Goal: Task Accomplishment & Management: Manage account settings

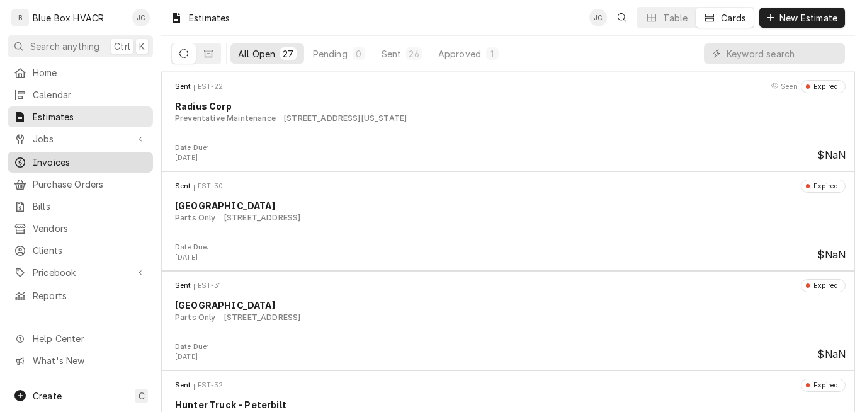
click at [69, 161] on span "Invoices" at bounding box center [90, 162] width 114 height 13
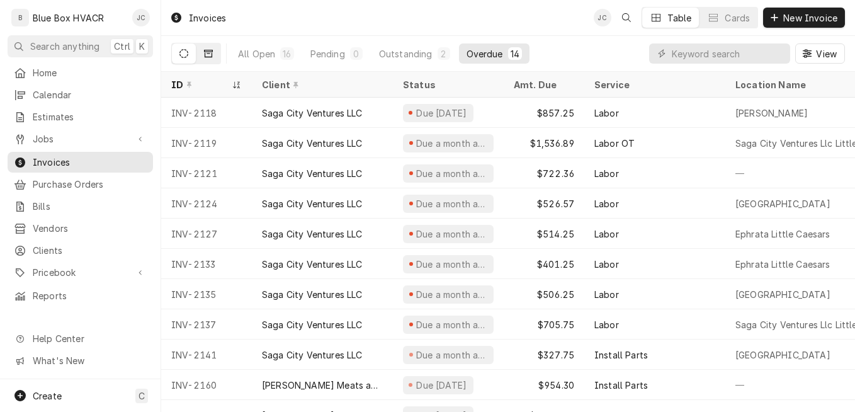
click at [215, 58] on button "Dynamic Content Wrapper" at bounding box center [209, 53] width 24 height 20
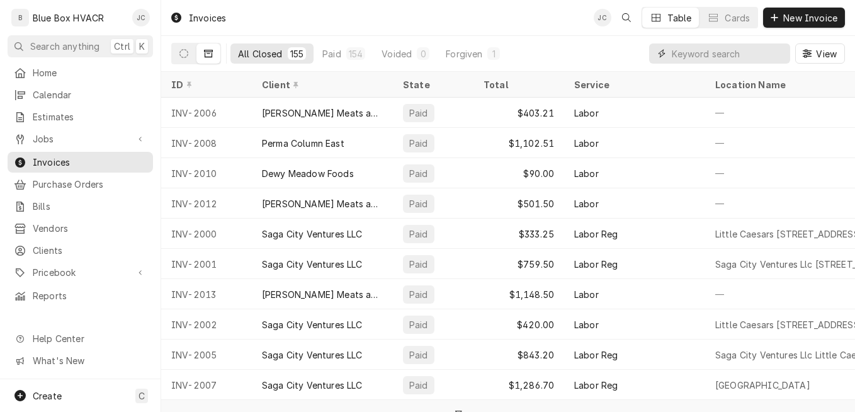
click at [685, 59] on input "Dynamic Content Wrapper" at bounding box center [728, 53] width 112 height 20
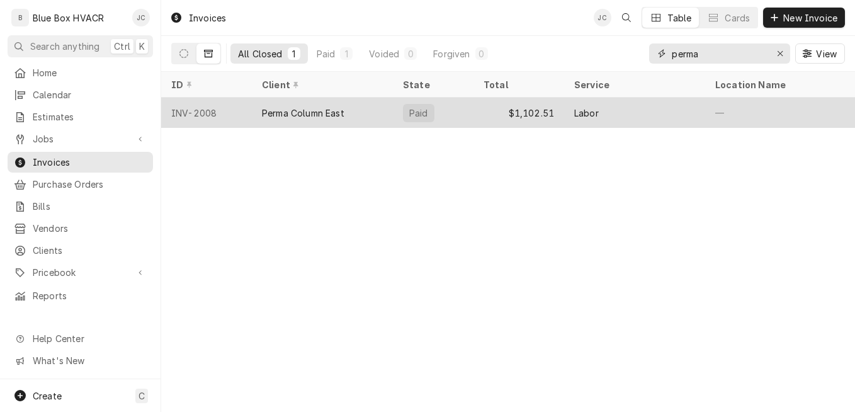
type input "perma"
click at [484, 120] on div "$1,102.51" at bounding box center [519, 113] width 91 height 30
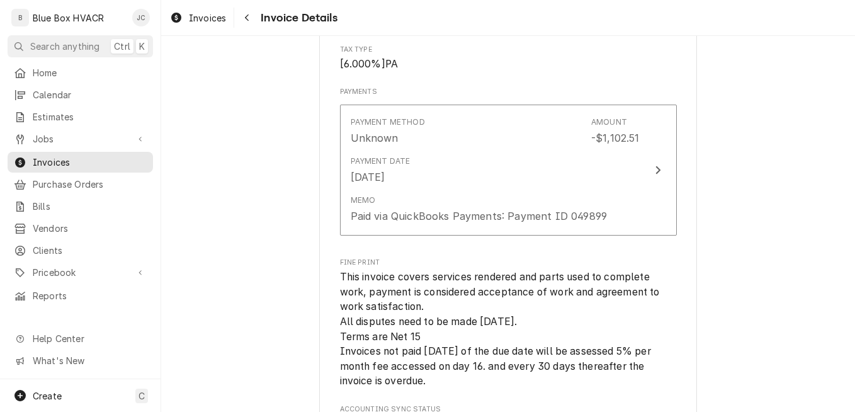
scroll to position [2268, 0]
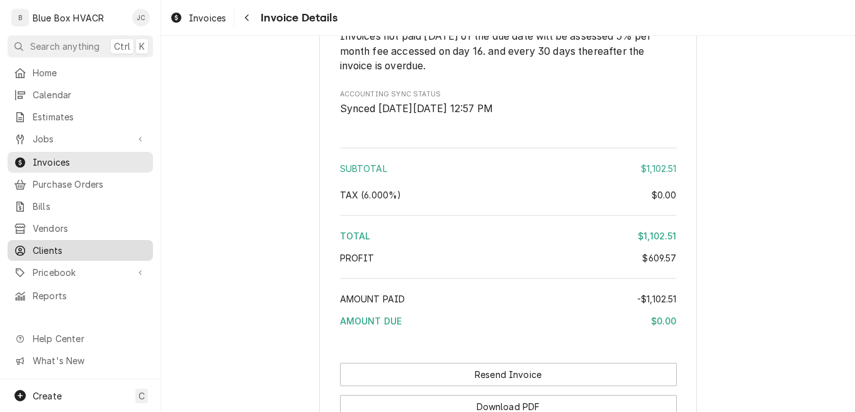
click at [55, 246] on span "Clients" at bounding box center [90, 250] width 114 height 13
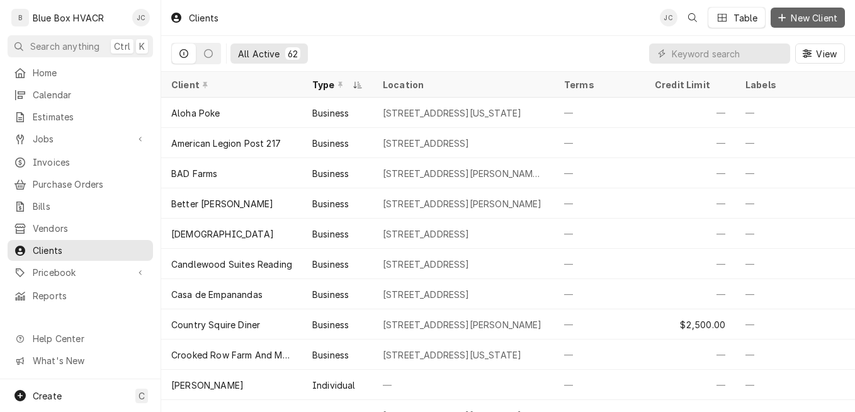
click at [808, 16] on span "New Client" at bounding box center [815, 17] width 52 height 13
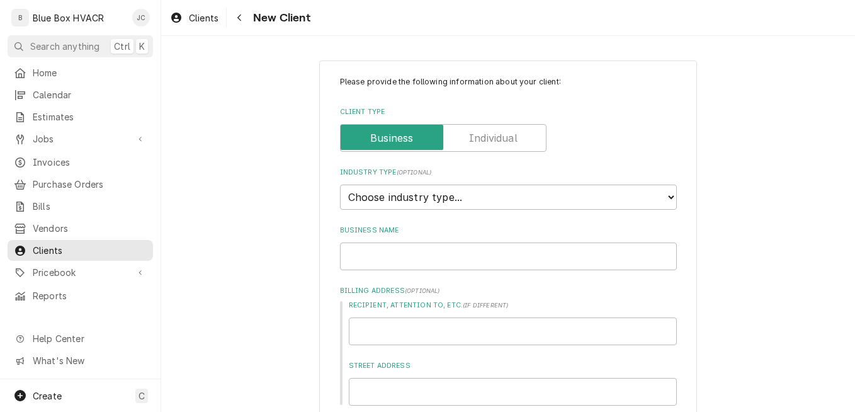
type textarea "x"
click at [499, 206] on select "Choose industry type... Residential Commercial Industrial Government" at bounding box center [508, 197] width 337 height 25
select select "2"
click at [340, 185] on select "Choose industry type... Residential Commercial Industrial Government" at bounding box center [508, 197] width 337 height 25
click at [457, 263] on input "Business Name" at bounding box center [508, 257] width 337 height 28
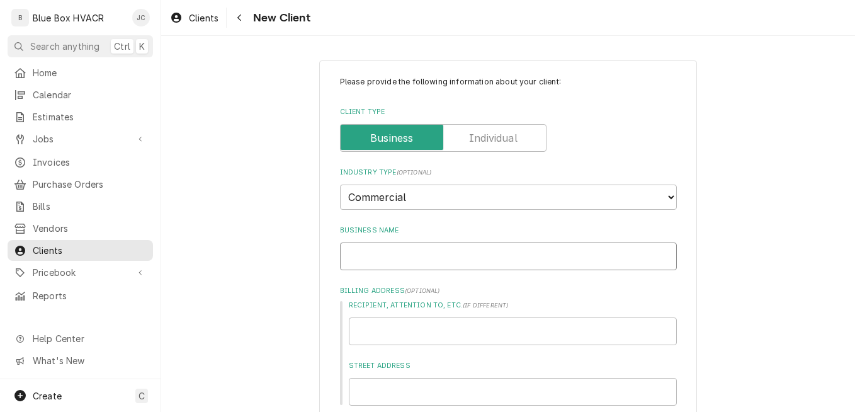
type textarea "x"
type input "P"
type textarea "x"
type input "Pe"
type textarea "x"
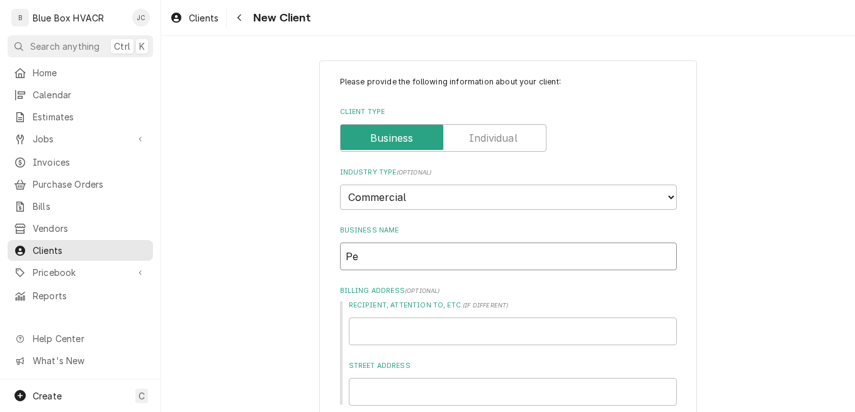
type input "Per"
type textarea "x"
type input "Perm"
type textarea "x"
type input "Perma"
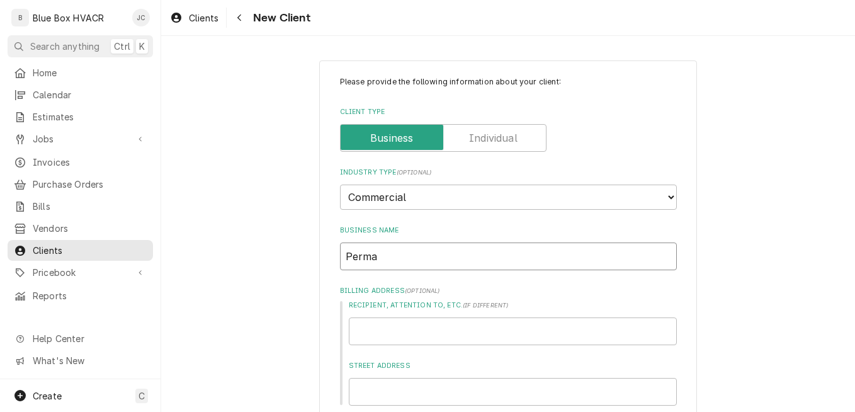
type textarea "x"
type input "Perma"
type textarea "x"
type input "Perma C"
type textarea "x"
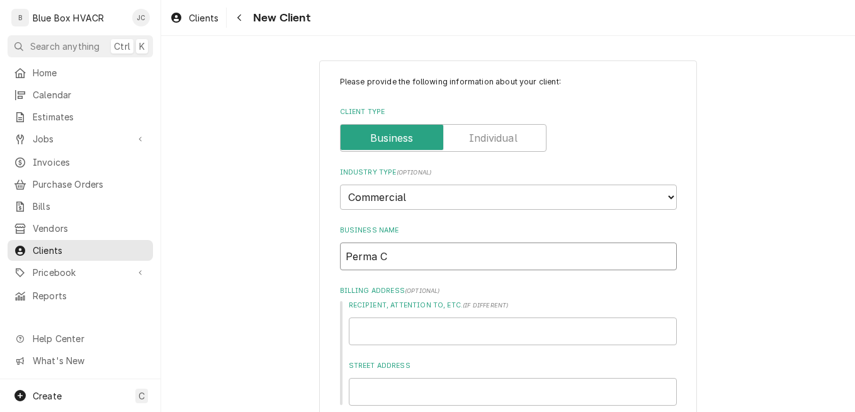
type input "Perma Co"
type textarea "x"
type input "Perma Col"
type textarea "x"
type input "Perma Colu"
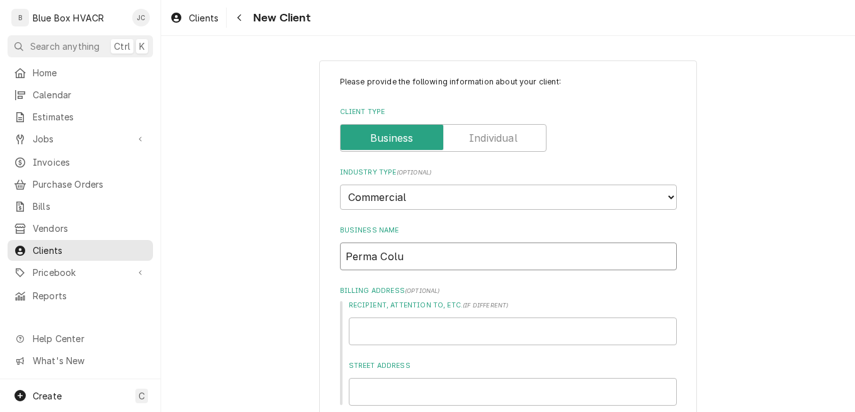
type textarea "x"
type input "Perma Colum"
type textarea "x"
type input "Perma Column"
type textarea "x"
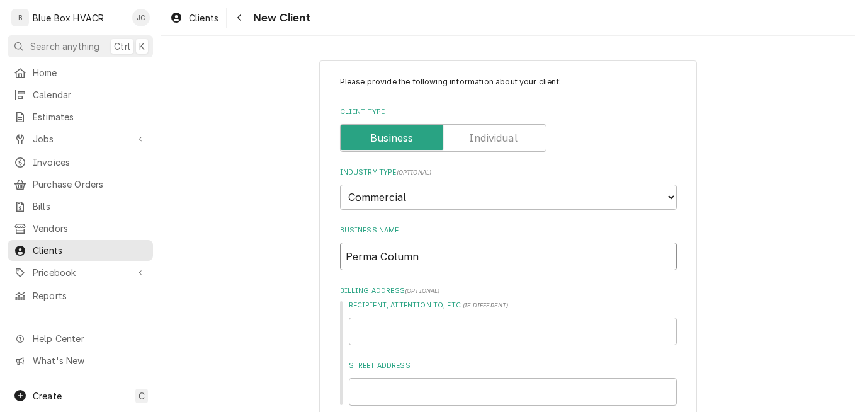
type input "Perma Column"
type textarea "x"
type input "Perma Column E"
type textarea "x"
type input "Perma Column Ea"
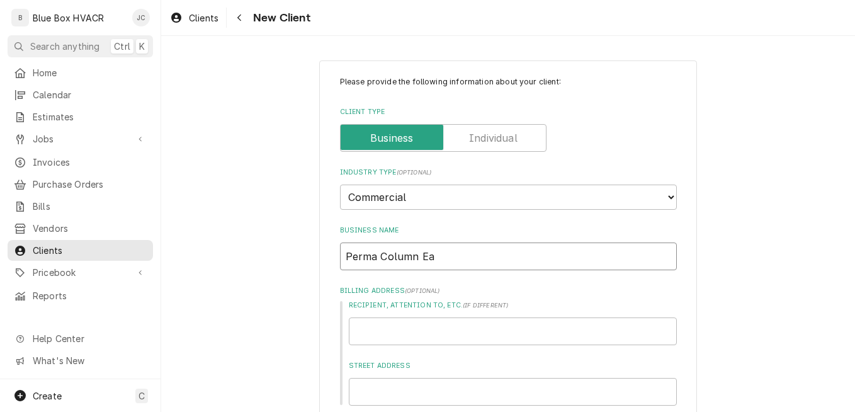
type textarea "x"
type input "Perma Column Eas"
type textarea "x"
type input "Perma Column East"
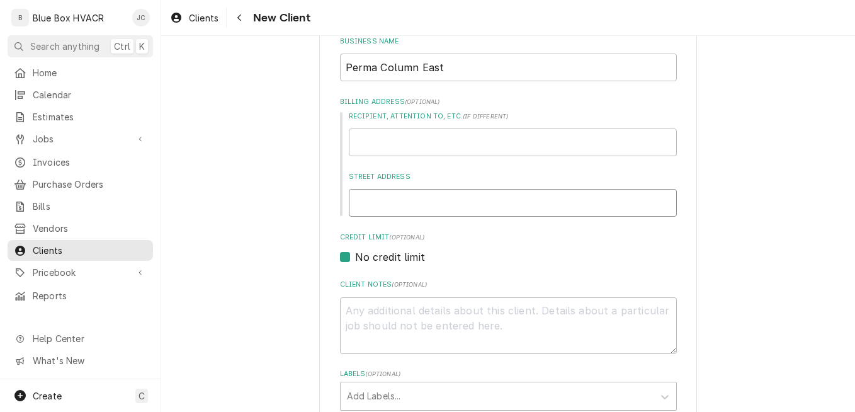
click at [417, 201] on input "Street Address" at bounding box center [513, 203] width 328 height 28
drag, startPoint x: 371, startPoint y: 210, endPoint x: 365, endPoint y: 206, distance: 7.3
click at [371, 210] on input "Street Address" at bounding box center [513, 203] width 328 height 28
type textarea "x"
type input "6"
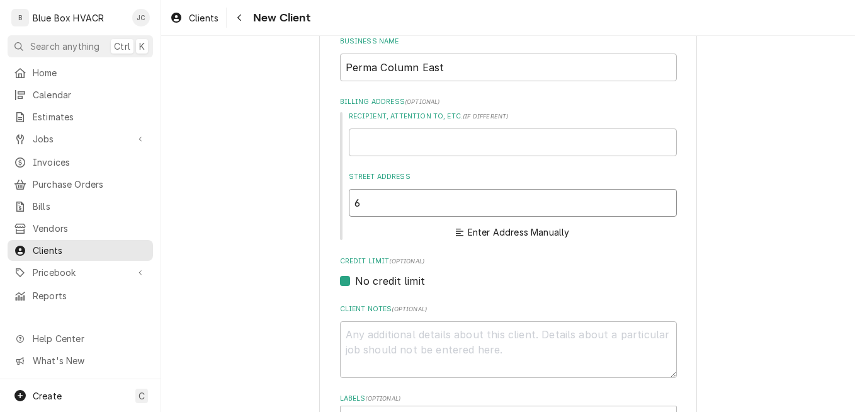
type textarea "x"
type input "65"
type textarea "x"
type input "65 p"
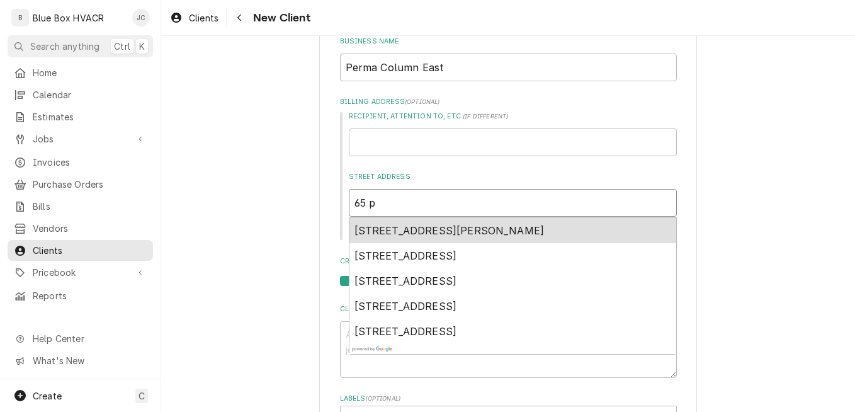
type textarea "x"
type input "65 pe"
type textarea "x"
type input "65 pen"
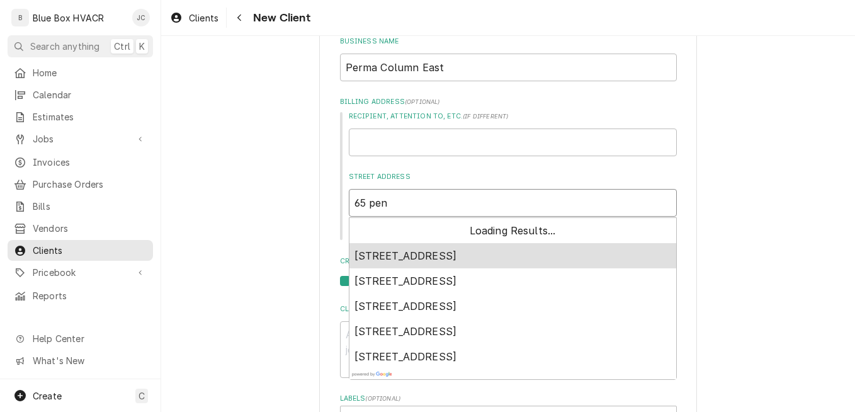
type textarea "x"
type input "65 penn"
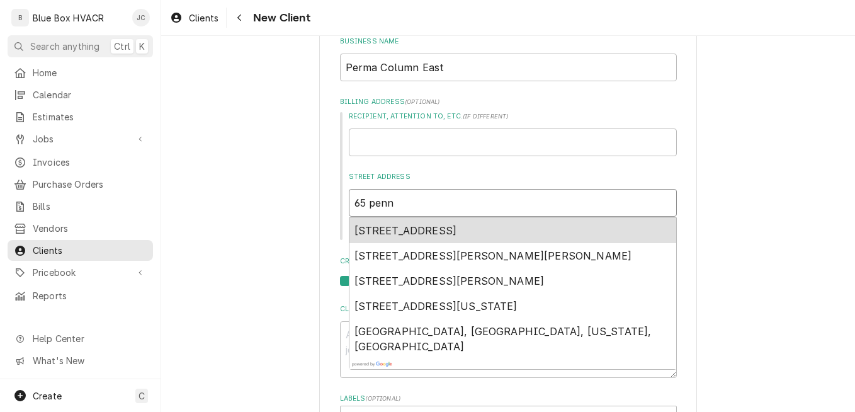
type textarea "x"
type input "65 penn"
type textarea "x"
type input "65 penn s"
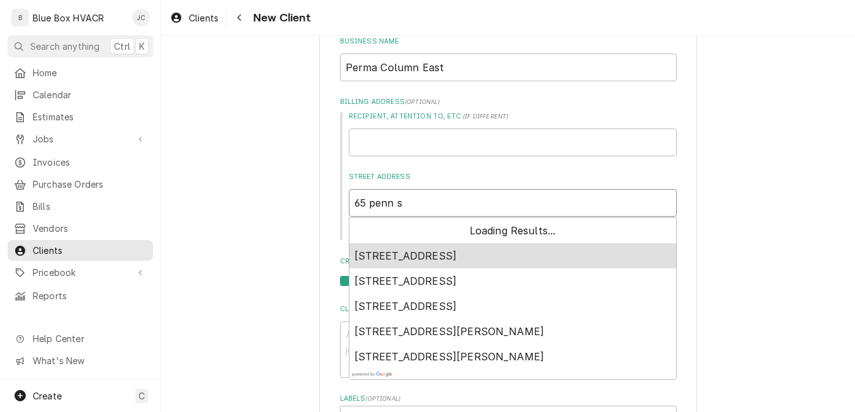
type textarea "x"
type input "65 penn st"
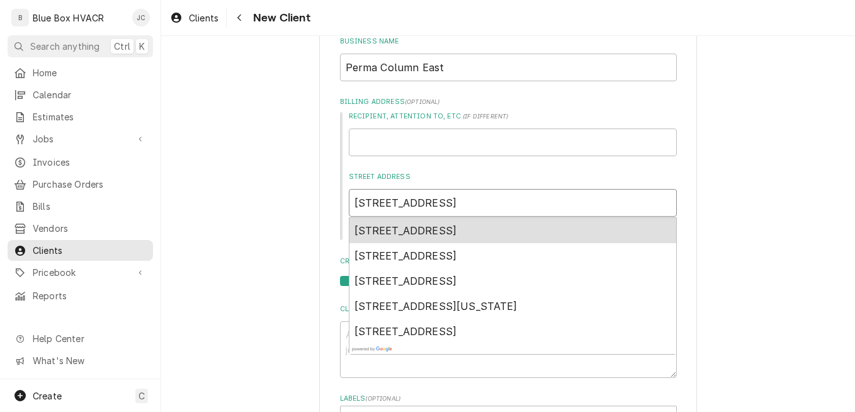
type textarea "x"
type input "65 penn str"
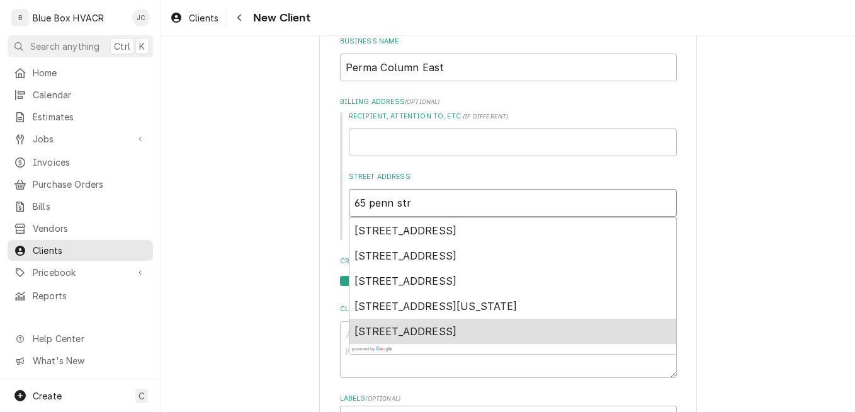
click at [416, 336] on span "65 Penn Street, Lenhartsville, PA, USA" at bounding box center [406, 331] width 103 height 13
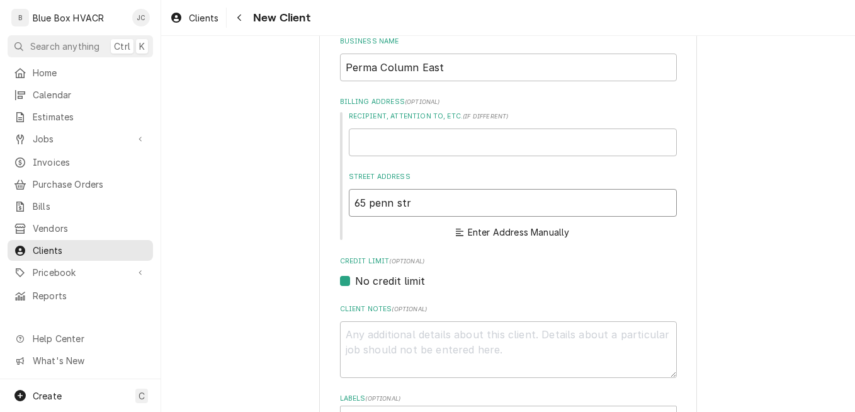
type textarea "x"
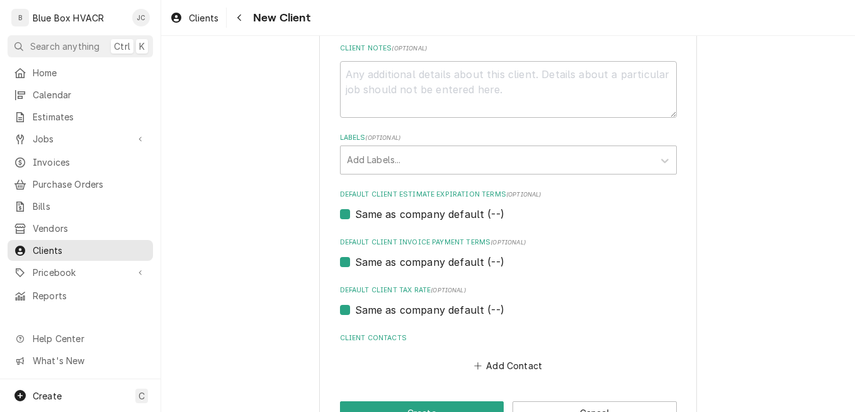
scroll to position [646, 0]
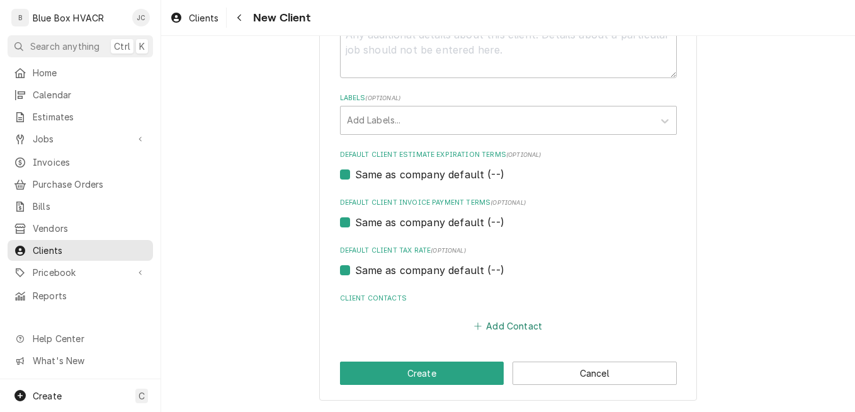
type input "65 Penn St"
click at [502, 321] on button "Add Contact" at bounding box center [508, 326] width 72 height 18
type textarea "x"
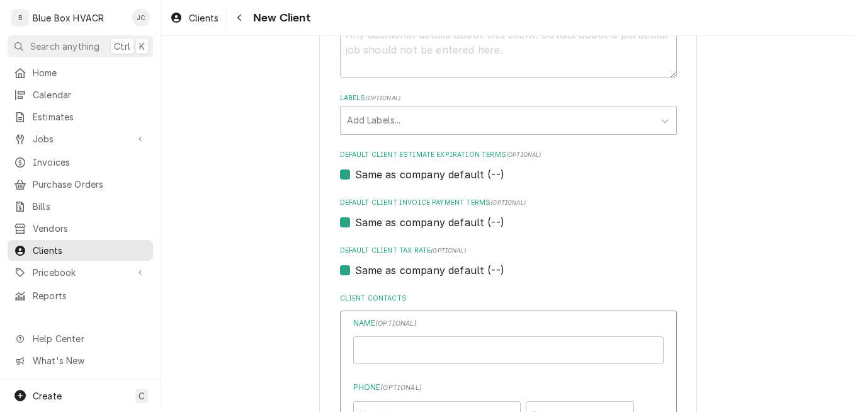
scroll to position [709, 0]
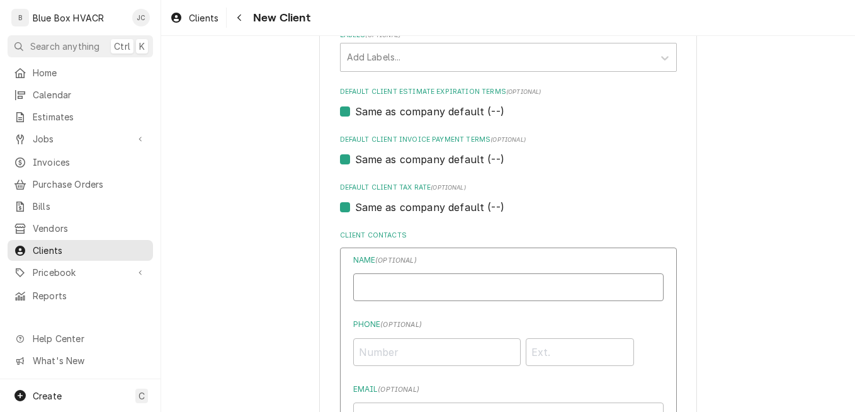
click at [420, 285] on input "Business Name" at bounding box center [508, 287] width 311 height 28
type input "Randy Kramer"
click at [403, 346] on input "Phone ( optional )" at bounding box center [437, 352] width 168 height 28
click at [397, 348] on input "Phone ( optional )" at bounding box center [437, 352] width 168 height 28
paste input "(484) 706-3672"
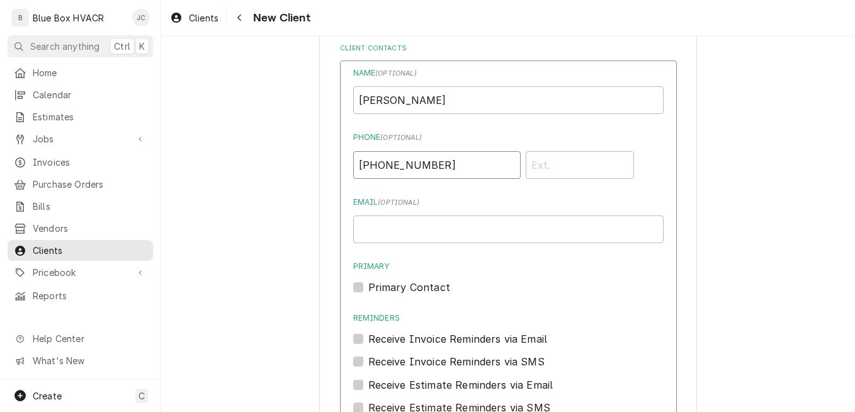
scroll to position [898, 0]
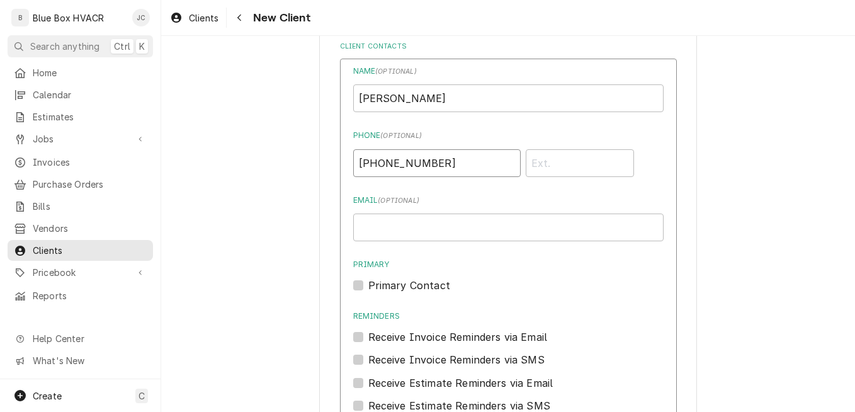
type input "(484) 706-3672"
click at [454, 358] on label "Receive Invoice Reminders via SMS" at bounding box center [457, 359] width 176 height 15
click at [454, 358] on input "Contact Edit Form" at bounding box center [524, 366] width 311 height 28
checkbox input "true"
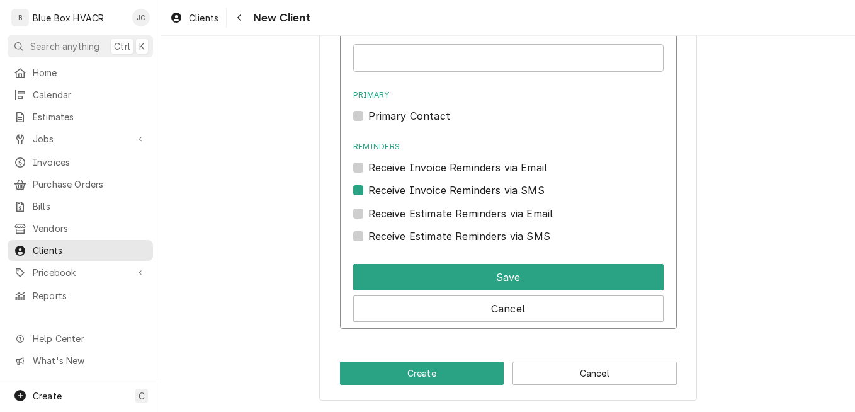
click at [505, 232] on label "Receive Estimate Reminders via SMS" at bounding box center [460, 236] width 182 height 15
click at [505, 232] on input "Contact Edit Form" at bounding box center [524, 243] width 311 height 28
checkbox input "true"
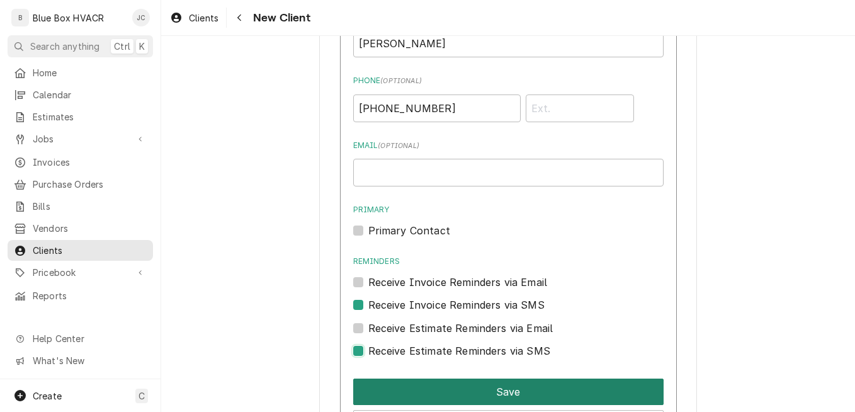
scroll to position [942, 0]
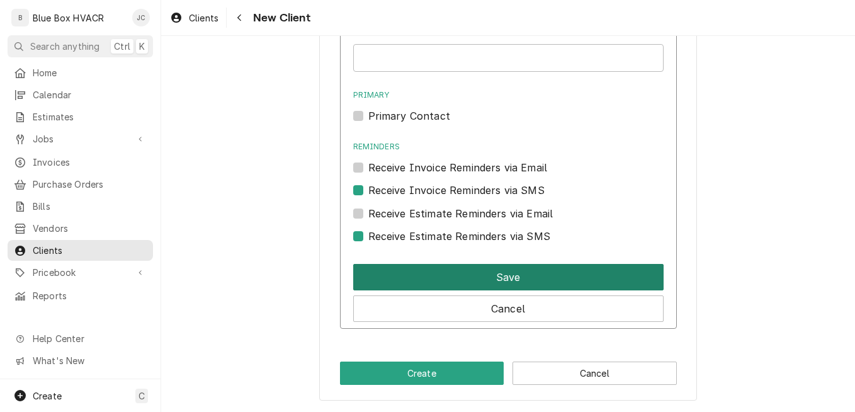
click at [517, 282] on button "Save" at bounding box center [508, 277] width 311 height 26
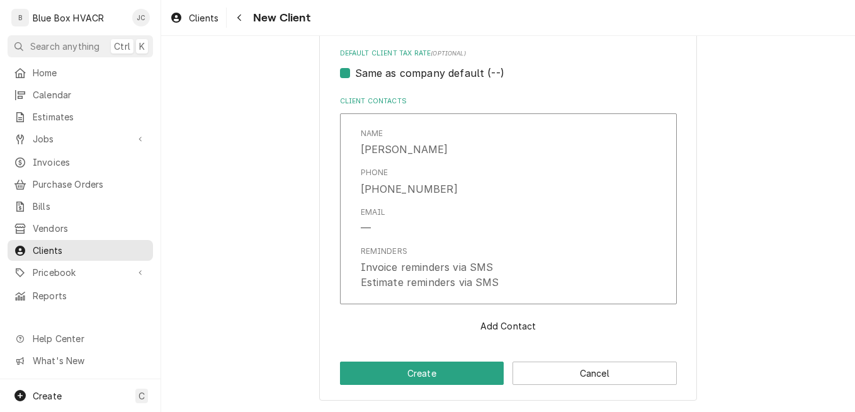
scroll to position [843, 0]
click at [401, 370] on button "Create" at bounding box center [422, 373] width 164 height 23
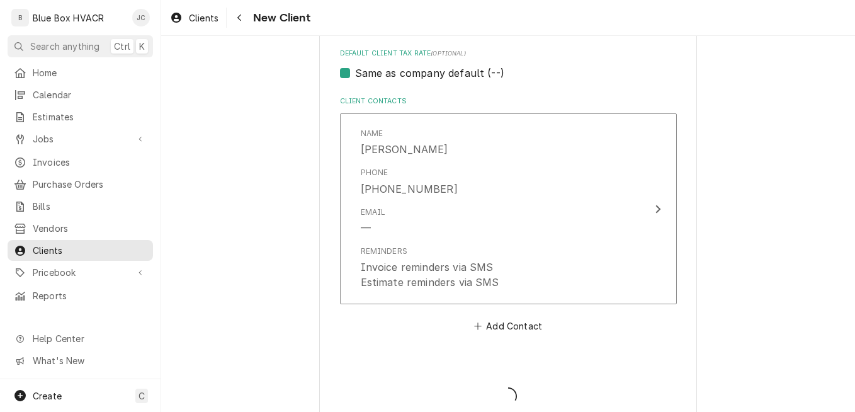
type textarea "x"
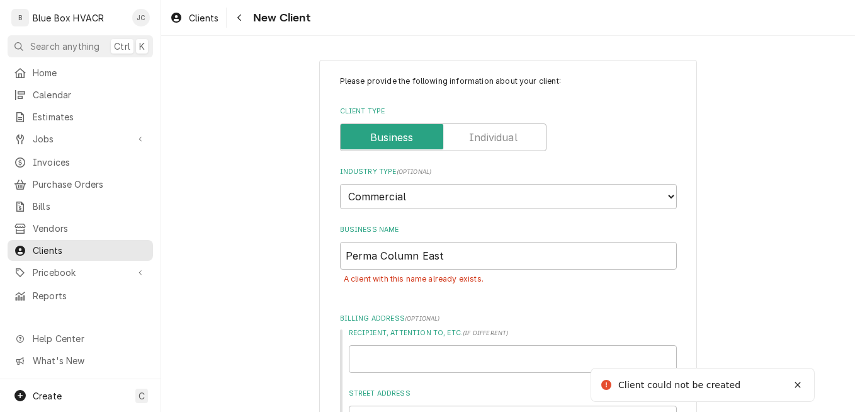
scroll to position [0, 0]
click at [240, 19] on icon "Navigate back" at bounding box center [239, 17] width 4 height 7
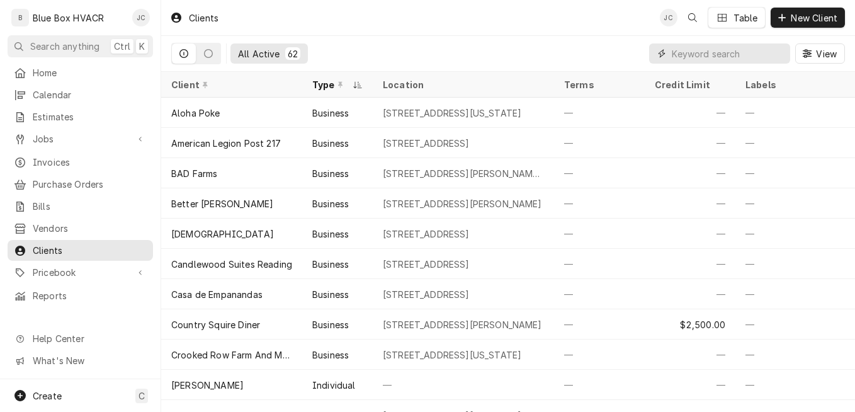
click at [735, 59] on input "Dynamic Content Wrapper" at bounding box center [728, 53] width 112 height 20
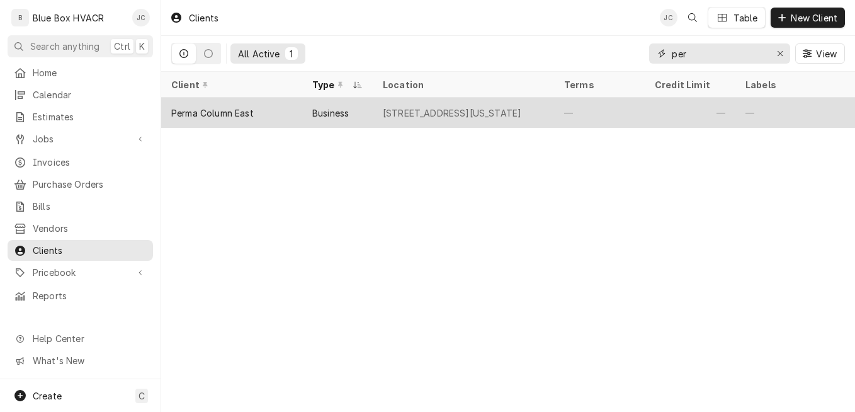
type input "per"
click at [360, 106] on div "Business" at bounding box center [337, 113] width 71 height 30
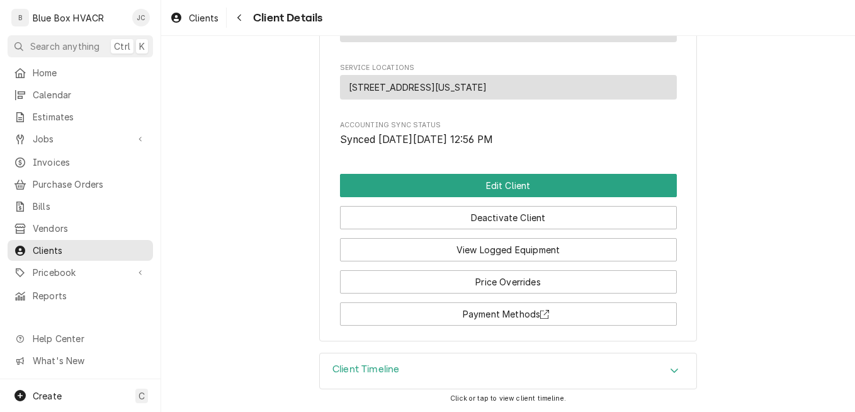
scroll to position [542, 0]
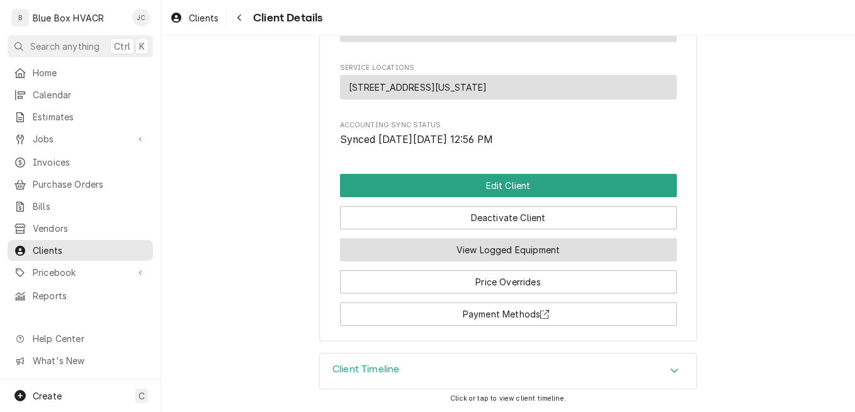
click at [505, 254] on button "View Logged Equipment" at bounding box center [508, 249] width 337 height 23
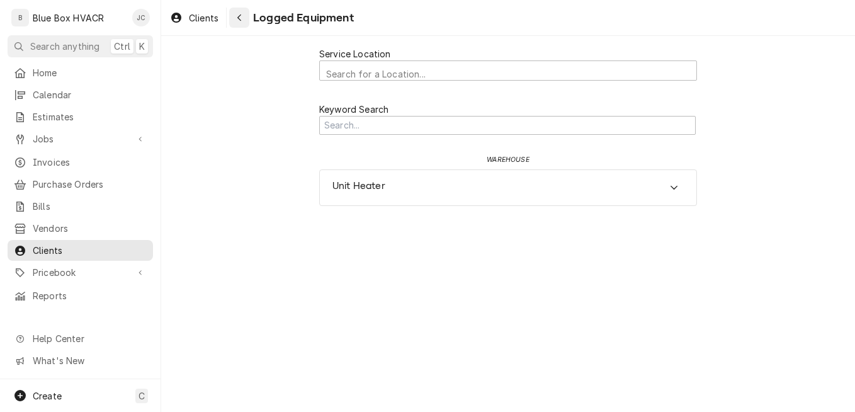
click at [240, 14] on icon "Navigate back" at bounding box center [240, 17] width 6 height 9
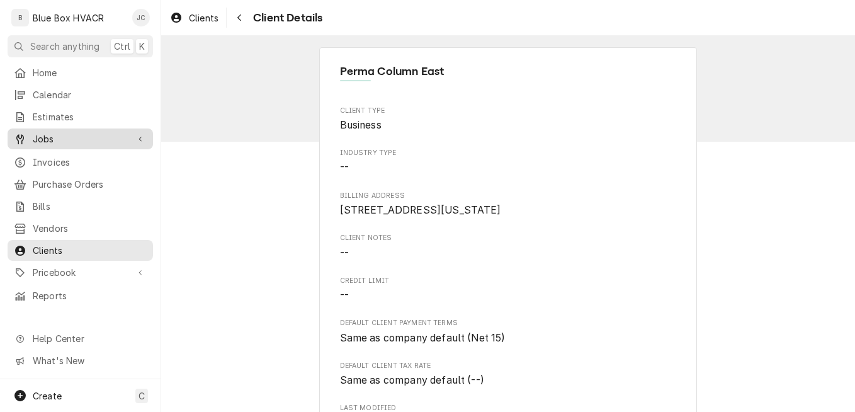
click at [49, 132] on span "Jobs" at bounding box center [80, 138] width 95 height 13
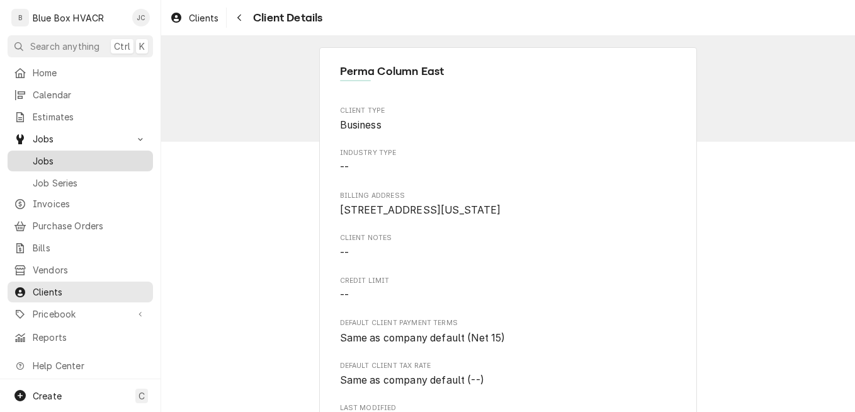
click at [67, 162] on span "Jobs" at bounding box center [90, 160] width 114 height 13
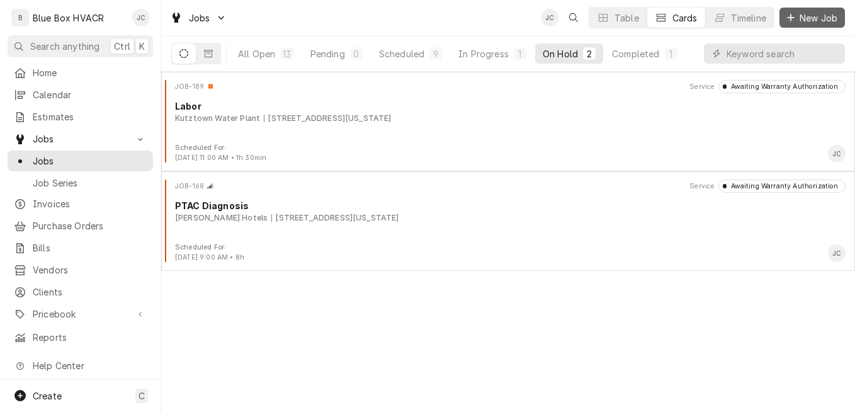
click at [821, 22] on span "New Job" at bounding box center [819, 17] width 43 height 13
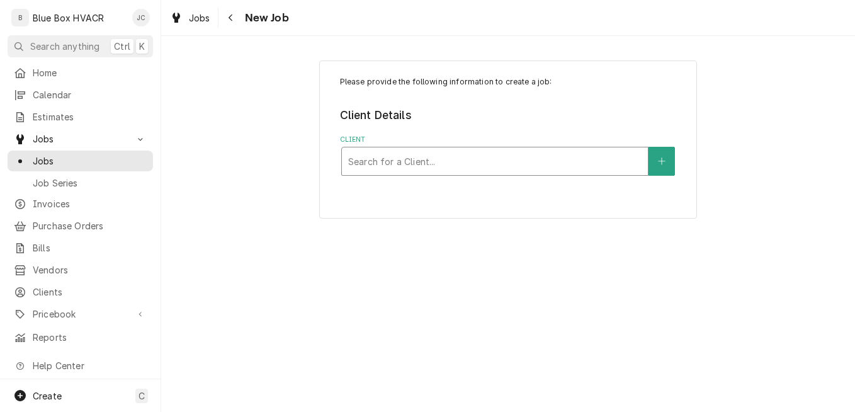
click at [378, 165] on div "Client" at bounding box center [495, 161] width 294 height 23
type input "perma"
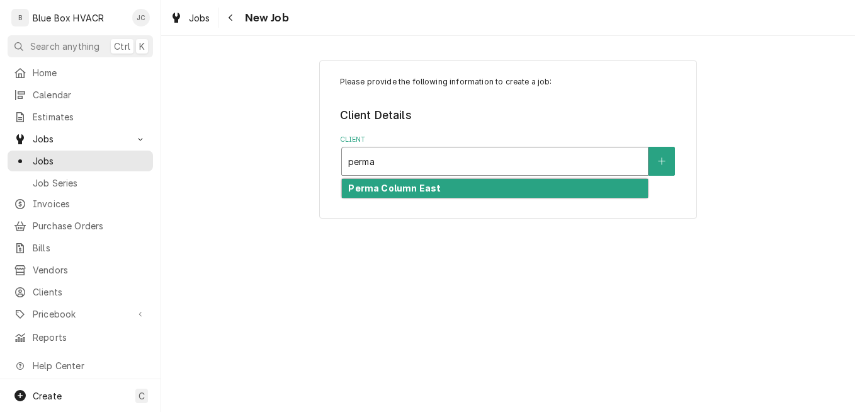
click at [383, 187] on strong "Perma Column East" at bounding box center [394, 188] width 93 height 11
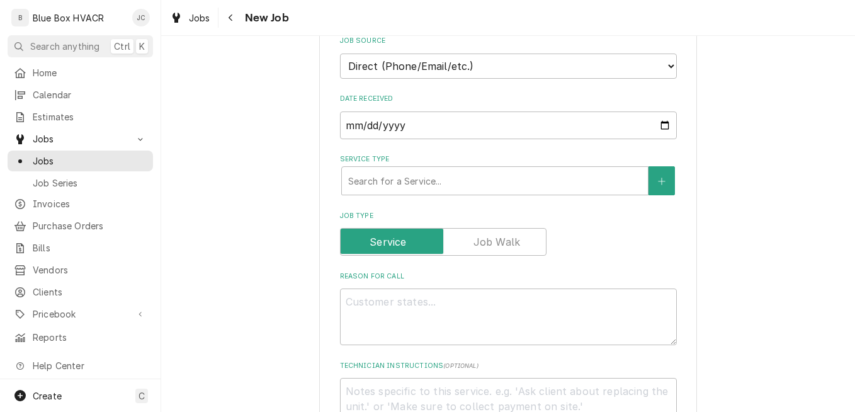
scroll to position [315, 0]
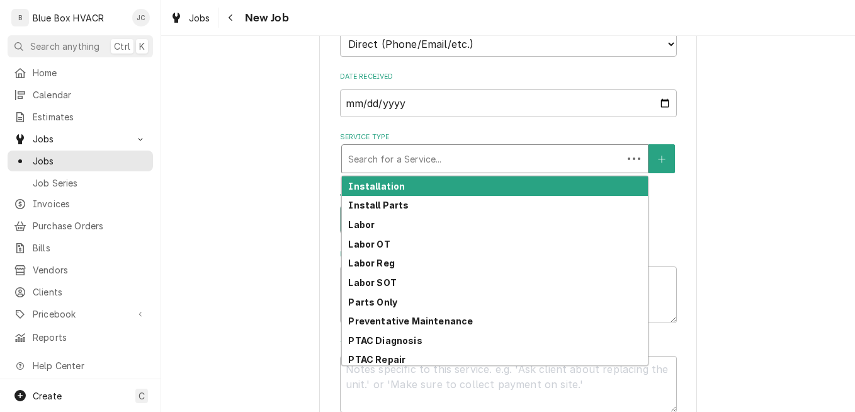
click at [498, 152] on div "Service Type" at bounding box center [482, 158] width 268 height 23
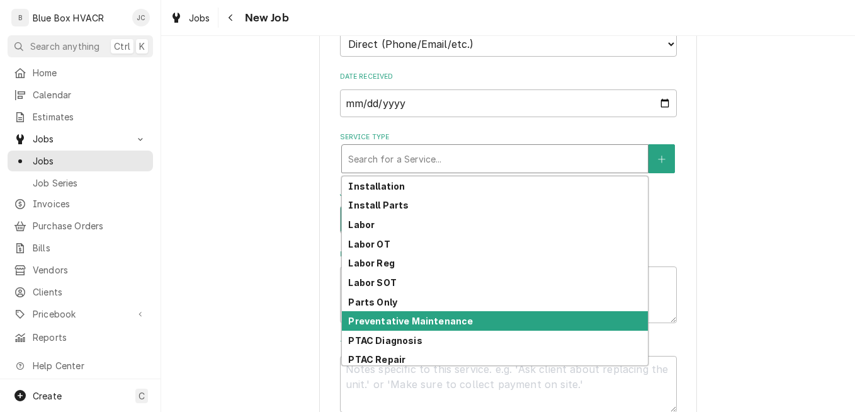
click at [430, 316] on strong "Preventative Maintenance" at bounding box center [410, 321] width 125 height 11
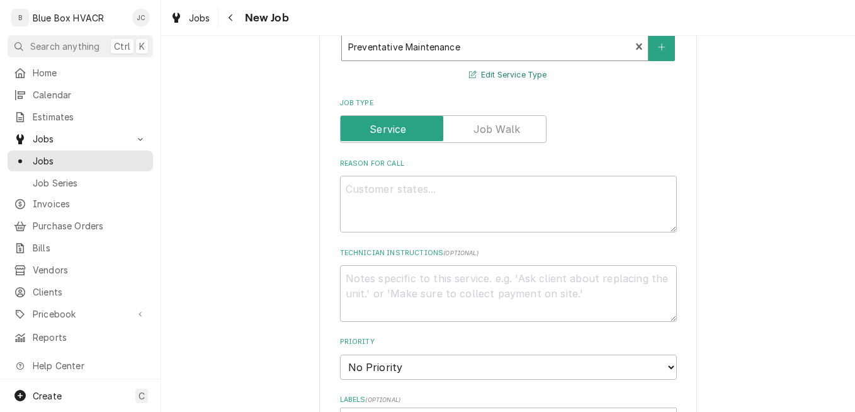
scroll to position [441, 0]
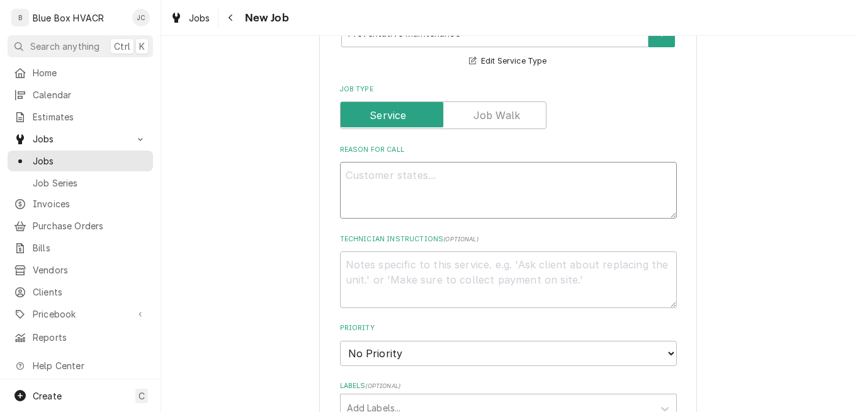
click at [416, 174] on textarea "Reason For Call" at bounding box center [508, 190] width 337 height 57
type textarea "x"
type textarea "S"
type textarea "x"
type textarea "Sc"
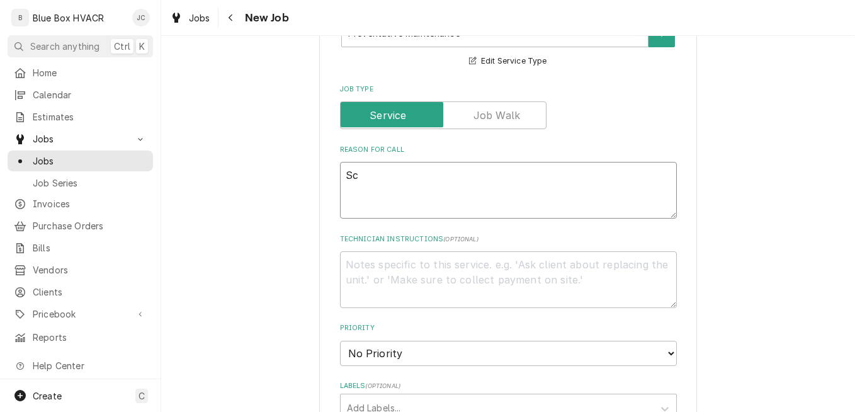
type textarea "x"
type textarea "Sch"
type textarea "x"
type textarea "Sche"
type textarea "x"
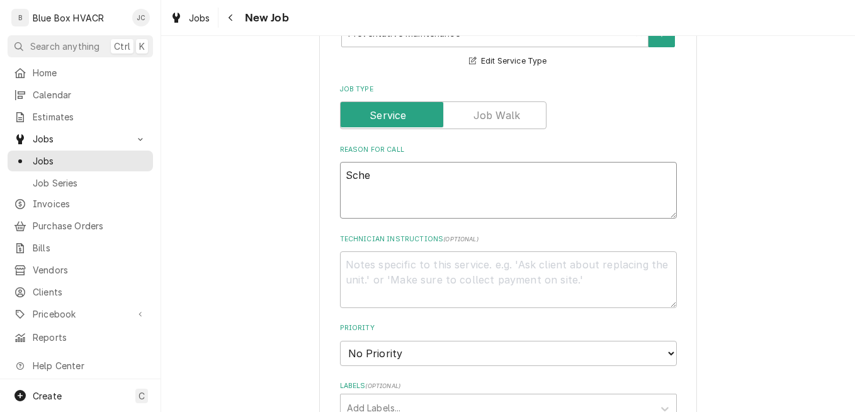
type textarea "Sched"
type textarea "x"
type textarea "Schedu"
type textarea "x"
type textarea "Schedul"
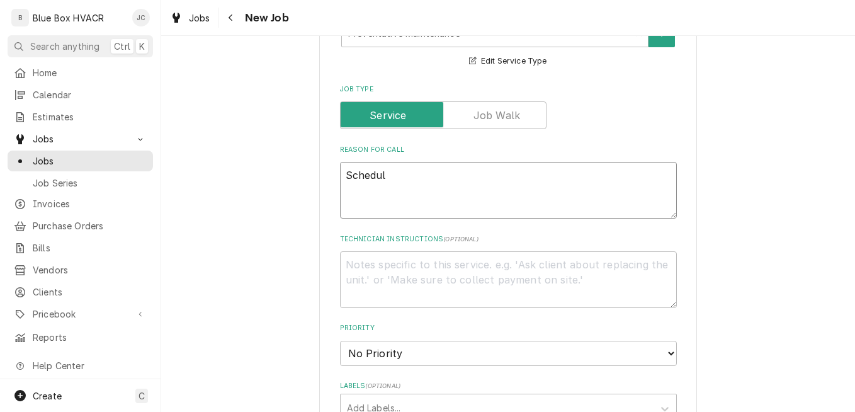
type textarea "x"
type textarea "Schedule"
type textarea "x"
type textarea "Scheduled"
type textarea "x"
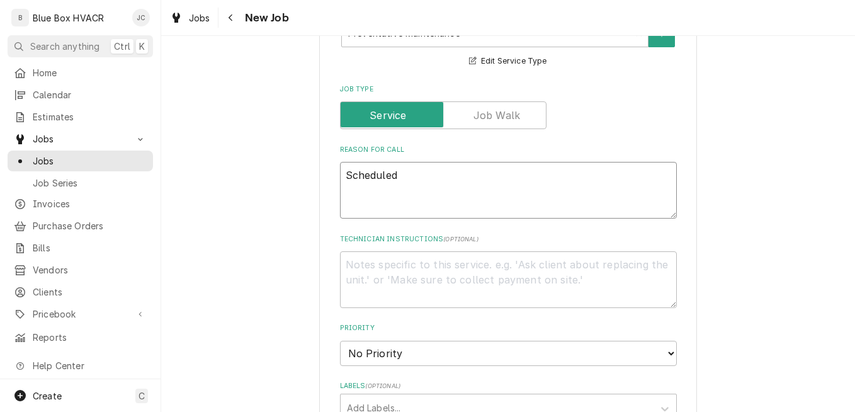
type textarea "Scheduled"
type textarea "x"
type textarea "Scheduled P"
type textarea "x"
type textarea "Scheduled PM"
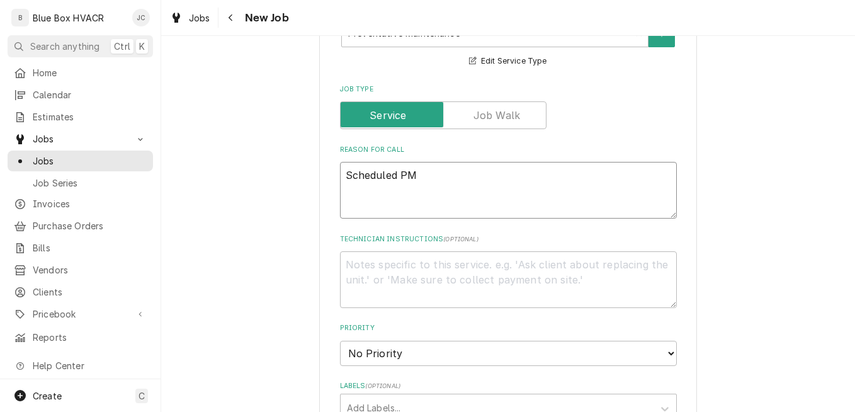
type textarea "x"
type textarea "Scheduled PM"
type textarea "x"
type textarea "Scheduled PM o"
type textarea "x"
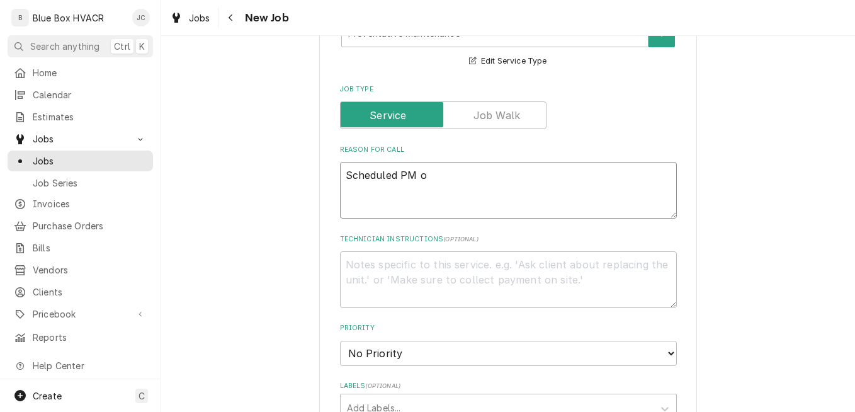
type textarea "Scheduled PM on"
type textarea "x"
type textarea "Scheduled PM on"
type textarea "x"
type textarea "Scheduled PM on t"
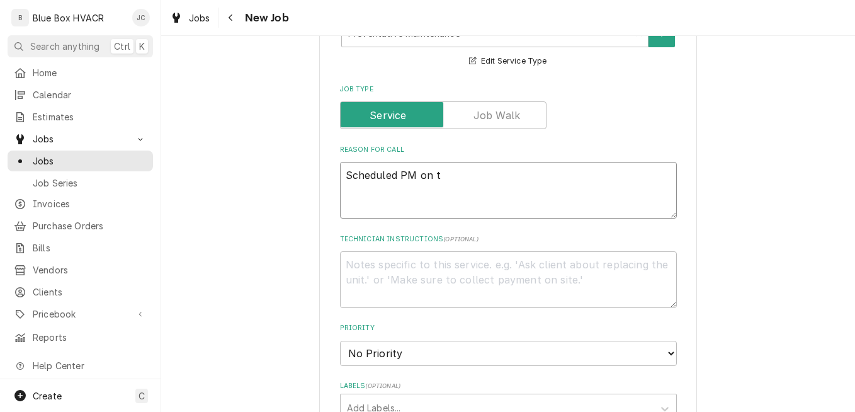
type textarea "x"
type textarea "Scheduled PM on the"
type textarea "x"
type textarea "Scheduled PM on the"
type textarea "x"
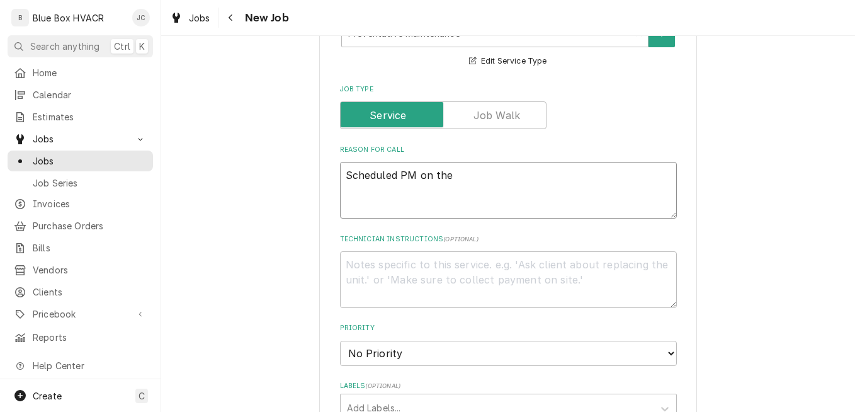
type textarea "Scheduled PM on the B"
type textarea "x"
type textarea "Scheduled PM on the Bo"
type textarea "x"
type textarea "Scheduled PM on the Boi"
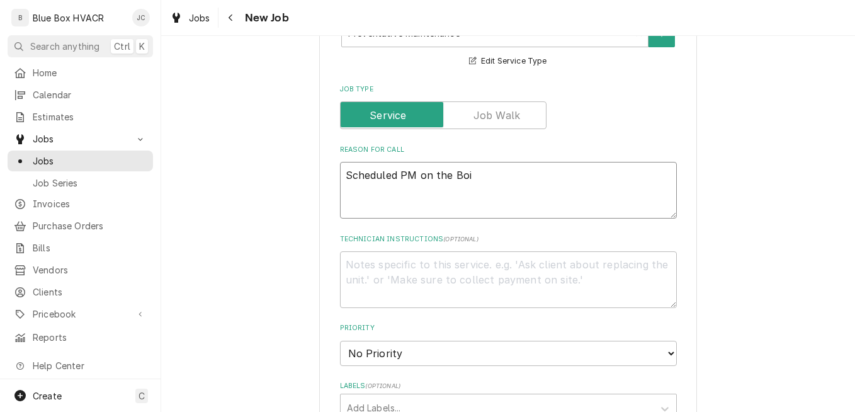
type textarea "x"
type textarea "Scheduled PM on the Boil"
type textarea "x"
type textarea "Scheduled PM on the Boile"
type textarea "x"
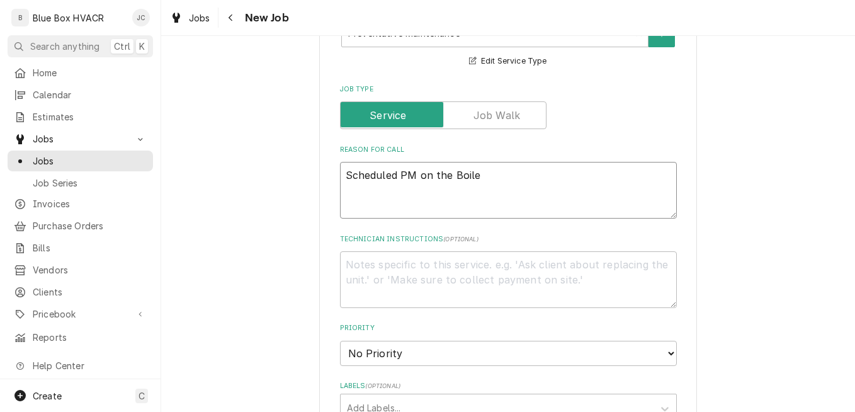
type textarea "Scheduled PM on the Boiler"
type textarea "x"
type textarea "Scheduled PM on the Boiler"
type textarea "x"
type textarea "Scheduled PM on the Boiler a"
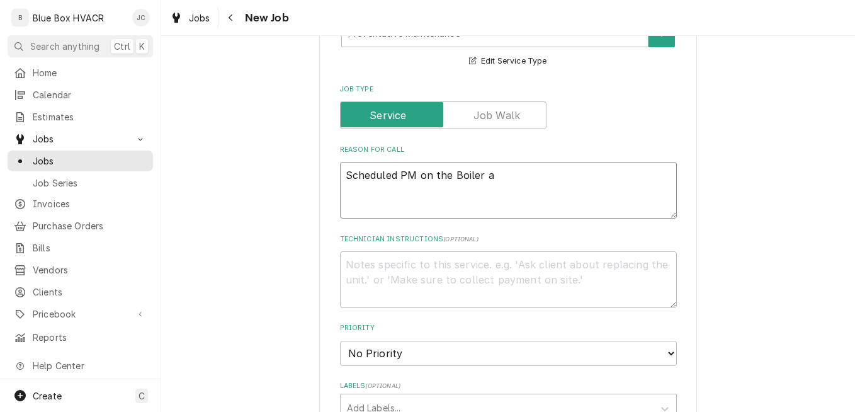
type textarea "x"
type textarea "Scheduled PM on the Boiler an"
type textarea "x"
type textarea "Scheduled PM on the Boiler and"
type textarea "x"
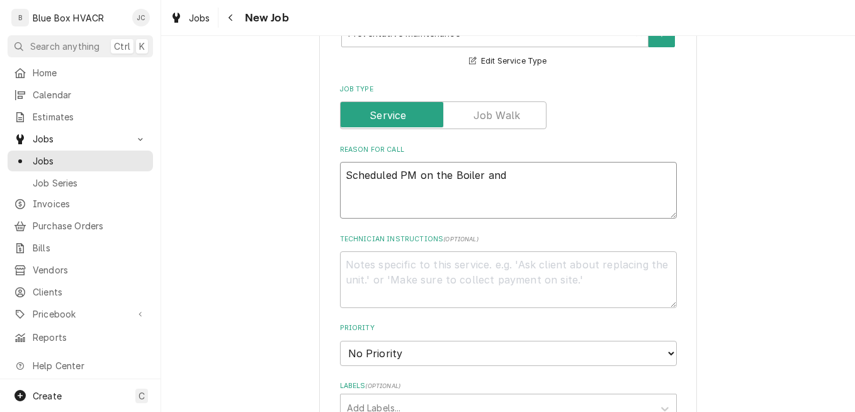
type textarea "Scheduled PM on the Boiler and"
type textarea "x"
type textarea "Scheduled PM on the Boiler and t"
type textarea "x"
type textarea "Scheduled PM on the Boiler and th"
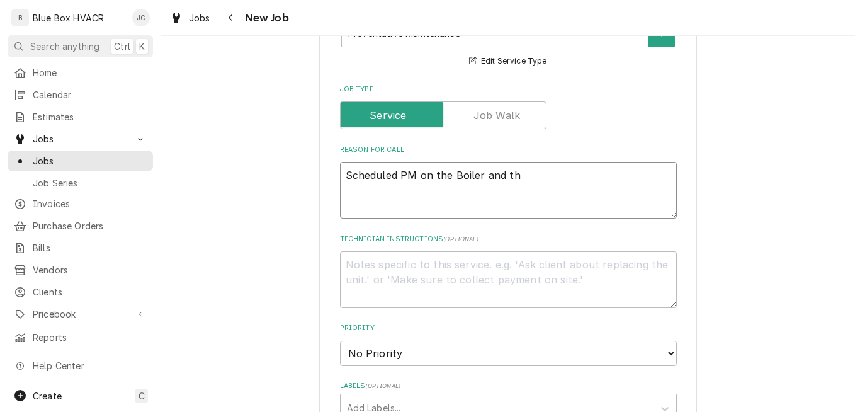
type textarea "x"
type textarea "Scheduled PM on the Boiler and the"
type textarea "x"
type textarea "Scheduled PM on the Boiler and the"
type textarea "x"
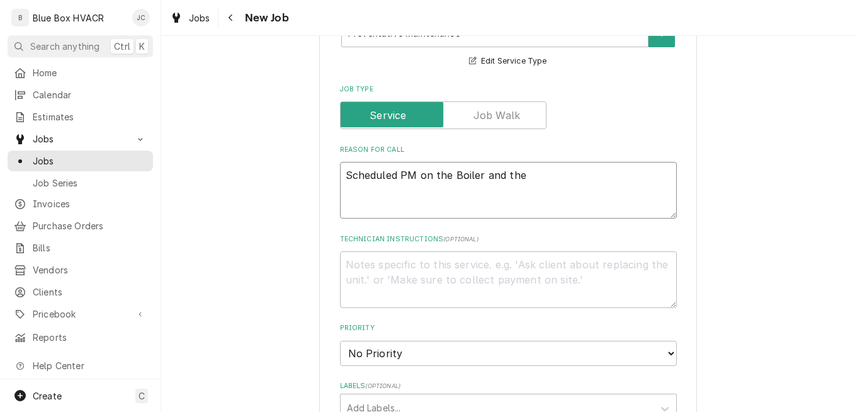
type textarea "Scheduled PM on the Boiler and the R"
type textarea "x"
type textarea "Scheduled PM on the Boiler and the Re"
type textarea "x"
type textarea "Scheduled PM on the Boiler and the Rez"
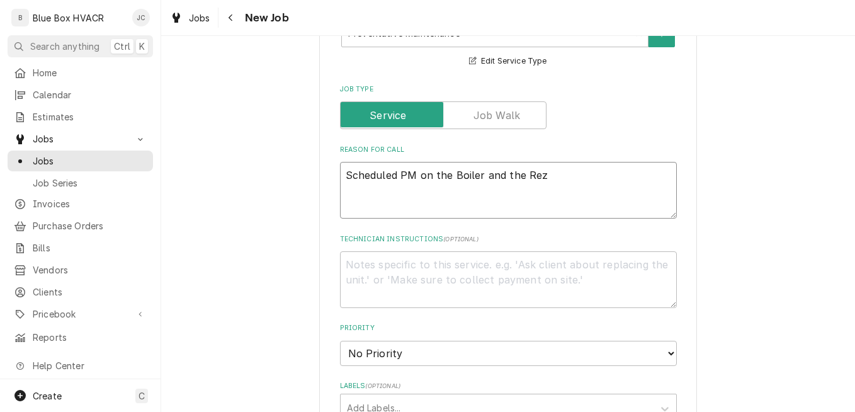
type textarea "x"
type textarea "Scheduled PM on the Boiler and the Rezn"
type textarea "x"
type textarea "Scheduled PM on the Boiler and the Rezno"
type textarea "x"
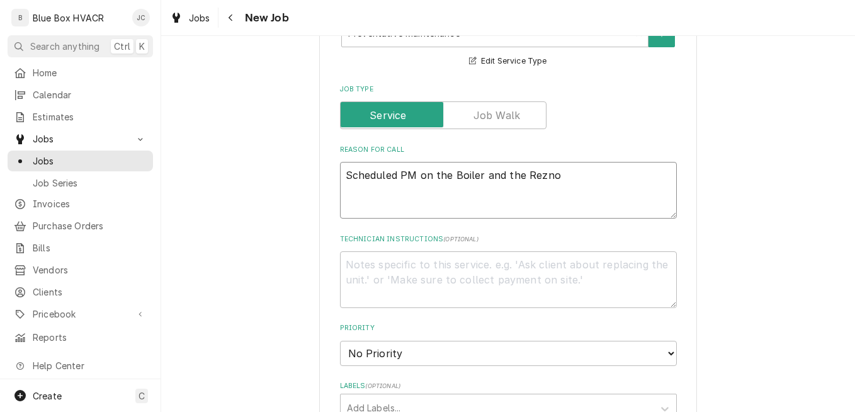
type textarea "Scheduled PM on the Boiler and the Reznor"
type textarea "x"
type textarea "Scheduled PM on the Boiler and the Reznor"
type textarea "x"
type textarea "Scheduled PM on the Boiler and the Reznor h"
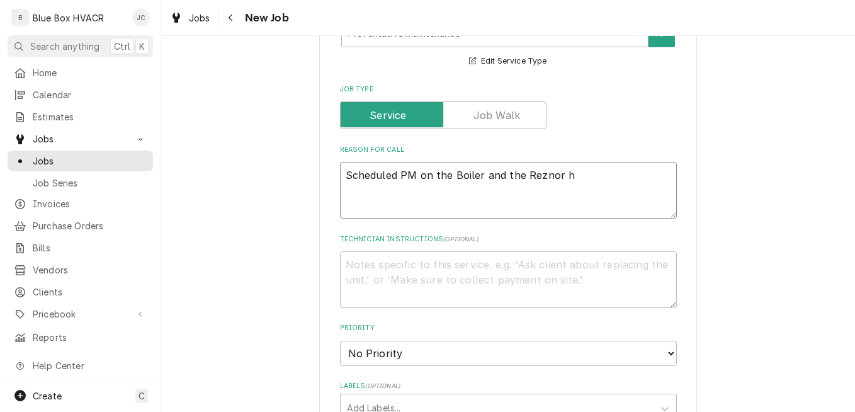
type textarea "x"
type textarea "Scheduled PM on the Boiler and the Reznor he"
type textarea "x"
type textarea "Scheduled PM on the Boiler and the Reznor hea"
type textarea "x"
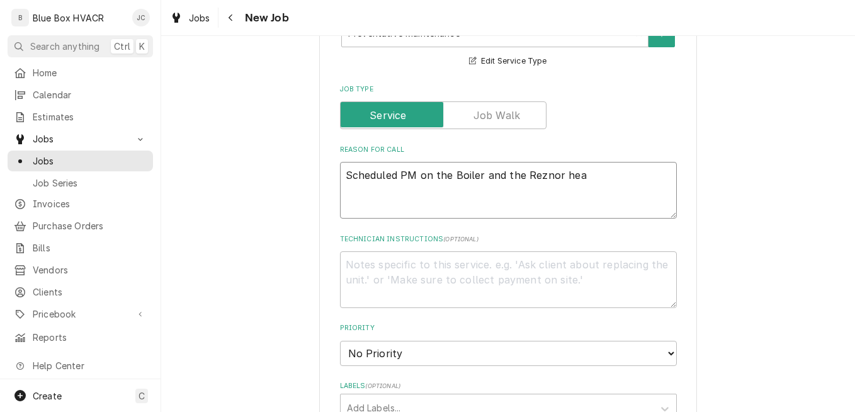
type textarea "Scheduled PM on the Boiler and the Reznor heat"
type textarea "x"
type textarea "Scheduled PM on the Boiler and the Reznor heate"
type textarea "x"
type textarea "Scheduled PM on the Boiler and the Reznor heater"
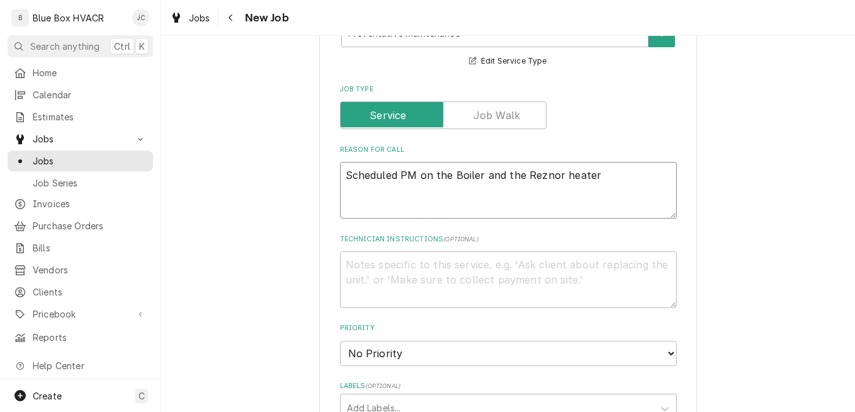
type textarea "x"
type textarea "Scheduled PM on the Boiler and the Reznor heater."
type textarea "x"
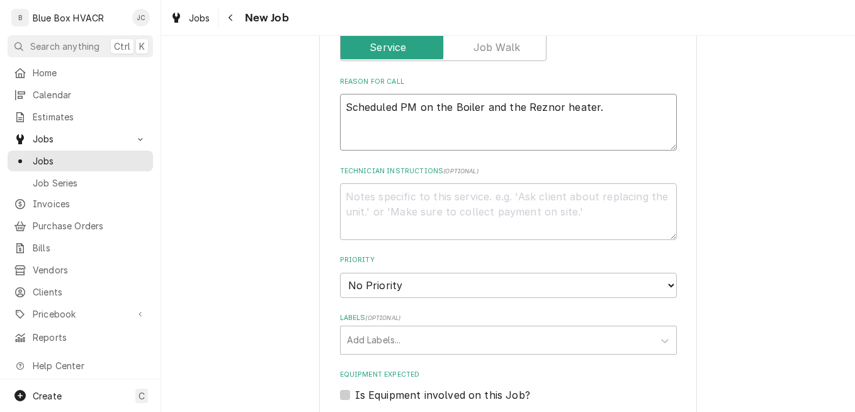
scroll to position [567, 0]
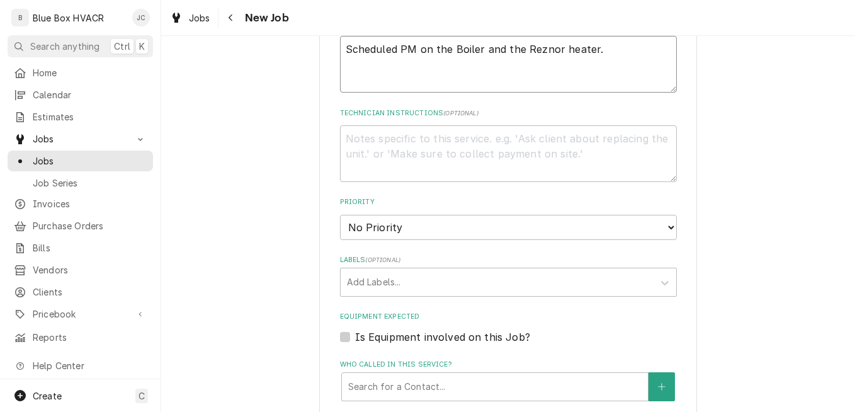
type textarea "Scheduled PM on the Boiler and the Reznor heater."
click at [436, 220] on select "No Priority Urgent High Medium Low" at bounding box center [508, 227] width 337 height 25
select select "4"
click at [340, 215] on select "No Priority Urgent High Medium Low" at bounding box center [508, 227] width 337 height 25
type textarea "x"
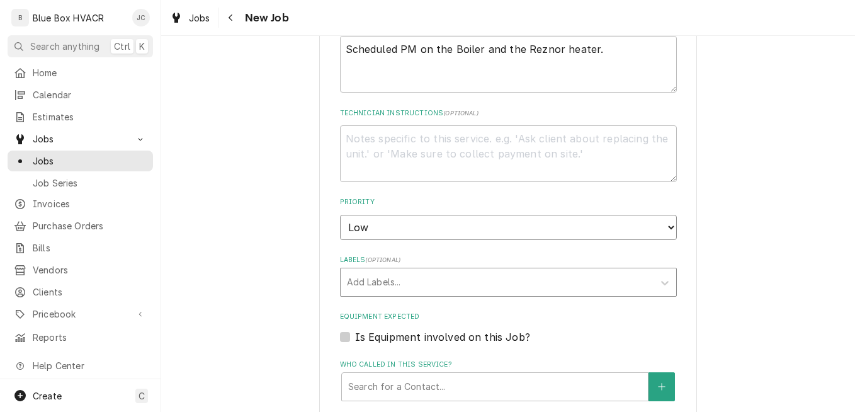
scroll to position [756, 0]
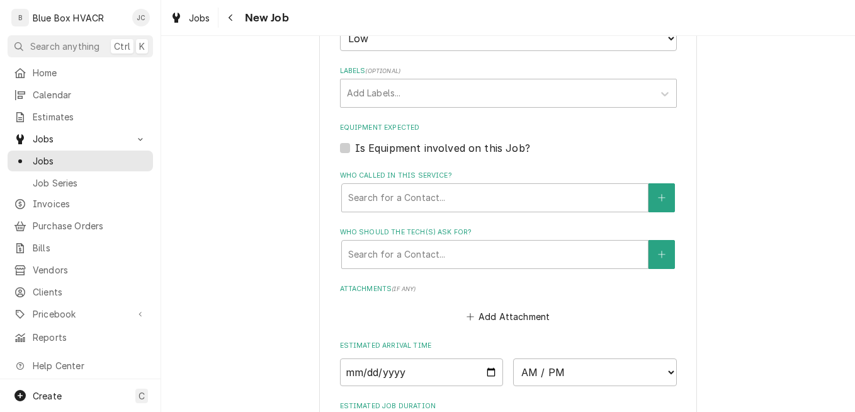
click at [476, 149] on label "Is Equipment involved on this Job?" at bounding box center [442, 147] width 175 height 15
click at [476, 149] on input "Equipment Expected" at bounding box center [523, 154] width 337 height 28
checkbox input "true"
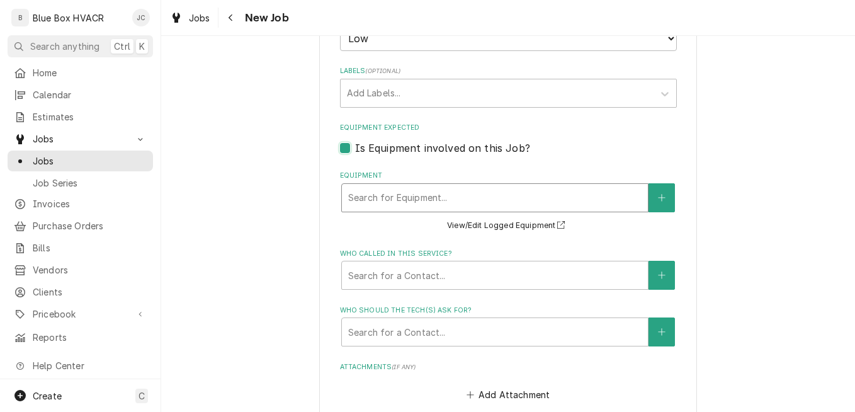
type textarea "x"
click at [658, 197] on icon "Create New Equipment" at bounding box center [662, 197] width 8 height 9
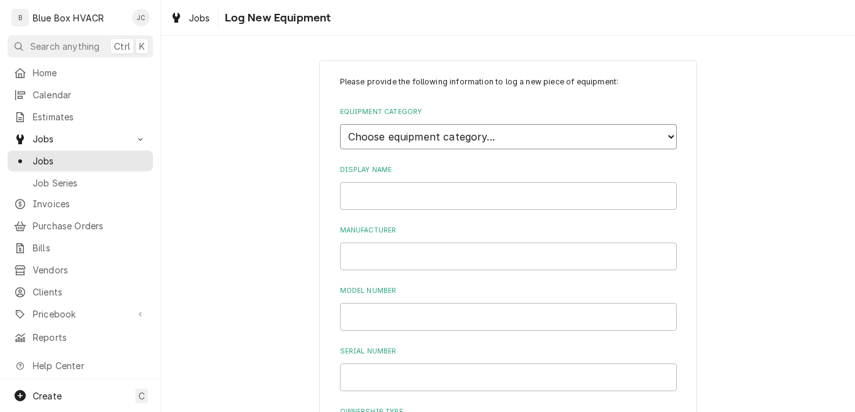
click at [451, 138] on select "Choose equipment category... Cooking Equipment Fryers Ice Machines Ovens and Ra…" at bounding box center [508, 136] width 337 height 25
select select "15"
click at [340, 124] on select "Choose equipment category... Cooking Equipment Fryers Ice Machines Ovens and Ra…" at bounding box center [508, 136] width 337 height 25
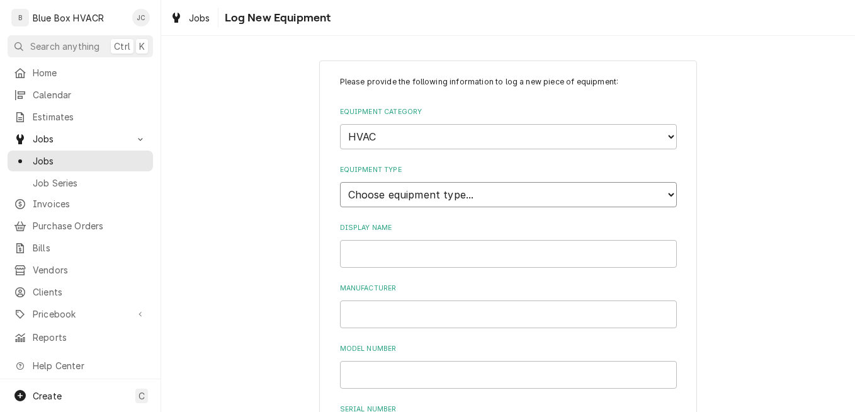
select select "133"
click at [375, 257] on input "Floor heat Boiler" at bounding box center [508, 254] width 337 height 28
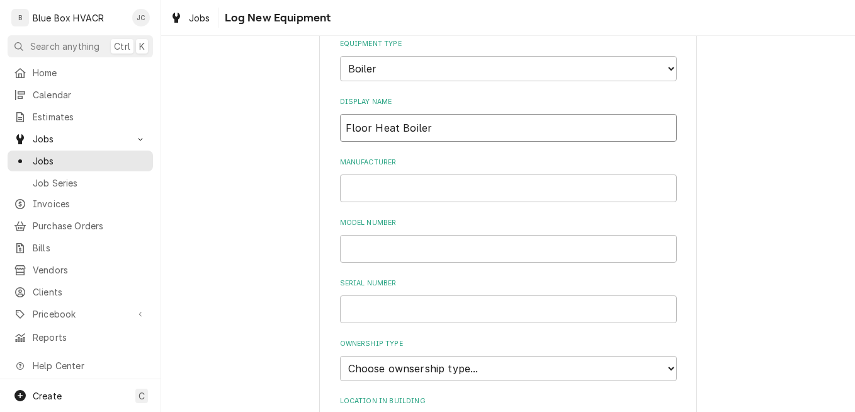
type input "Floor Heat Boiler"
click at [401, 192] on input "Manufacturer" at bounding box center [508, 188] width 337 height 28
type input "Weil-McLain"
click at [411, 242] on input "Model Number" at bounding box center [508, 249] width 337 height 28
type input "Ultra 230 Series 2"
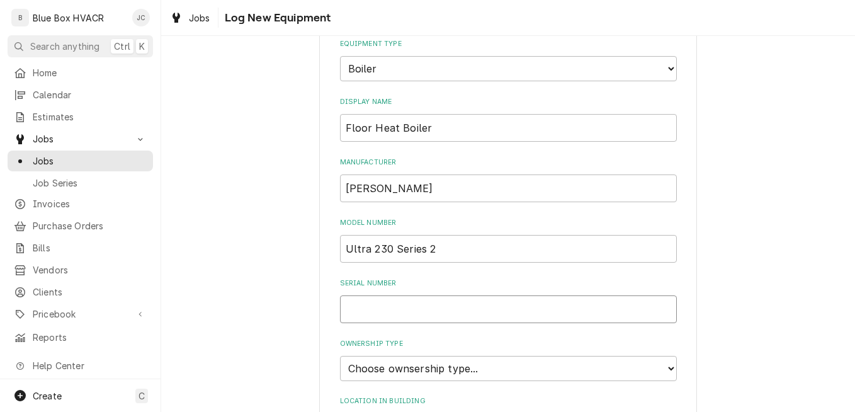
click at [395, 323] on input "Serial Number" at bounding box center [508, 309] width 337 height 28
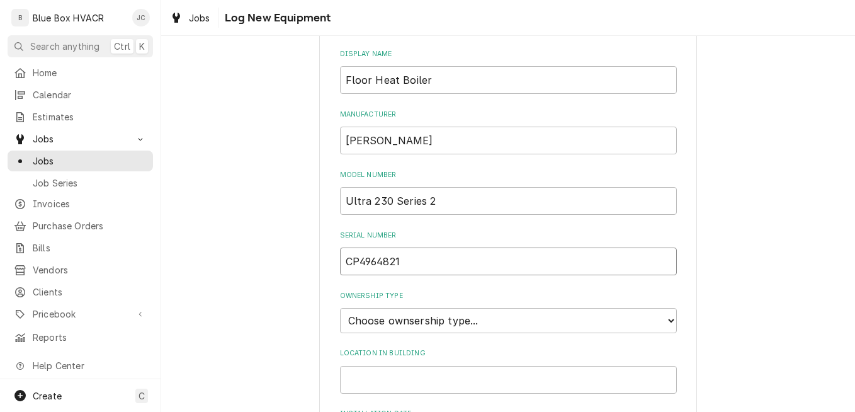
scroll to position [252, 0]
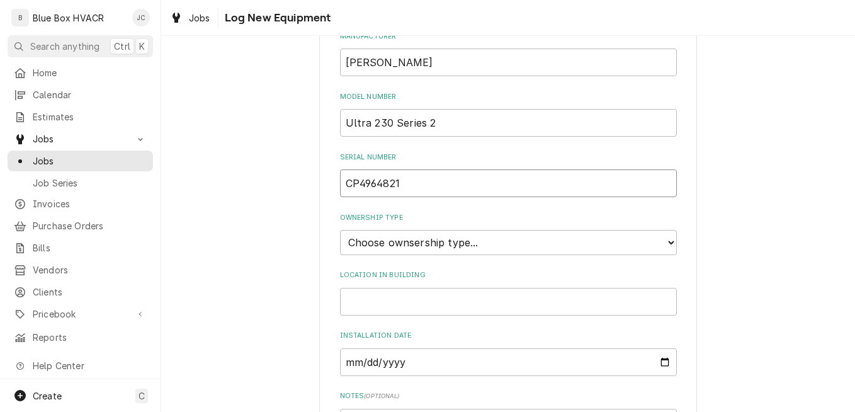
type input "CP4964821"
click at [476, 250] on select "Choose ownsership type... Unknown Owned Leased Rented" at bounding box center [508, 242] width 337 height 25
select select "1"
click at [340, 230] on select "Choose ownsership type... Unknown Owned Leased Rented" at bounding box center [508, 242] width 337 height 25
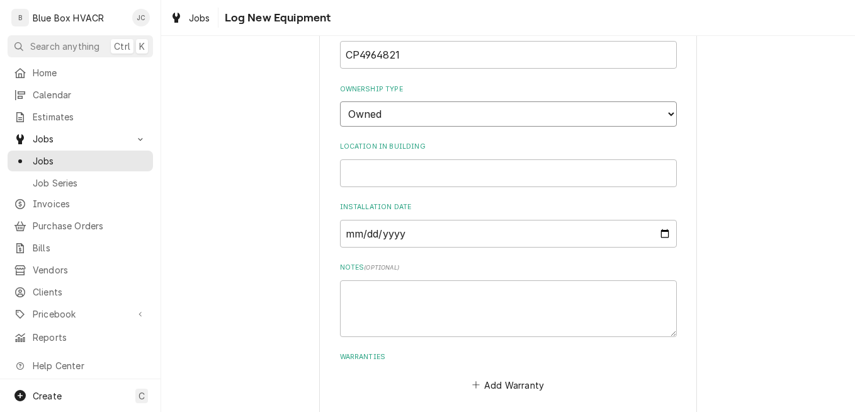
scroll to position [439, 0]
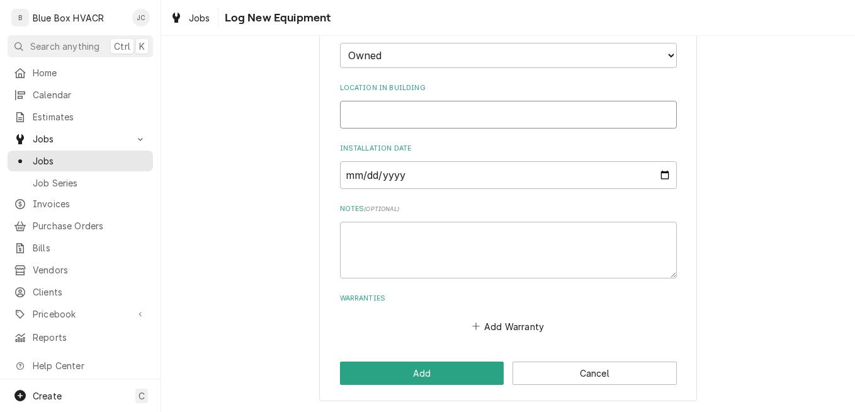
click at [413, 116] on input "Location in Building" at bounding box center [508, 115] width 337 height 28
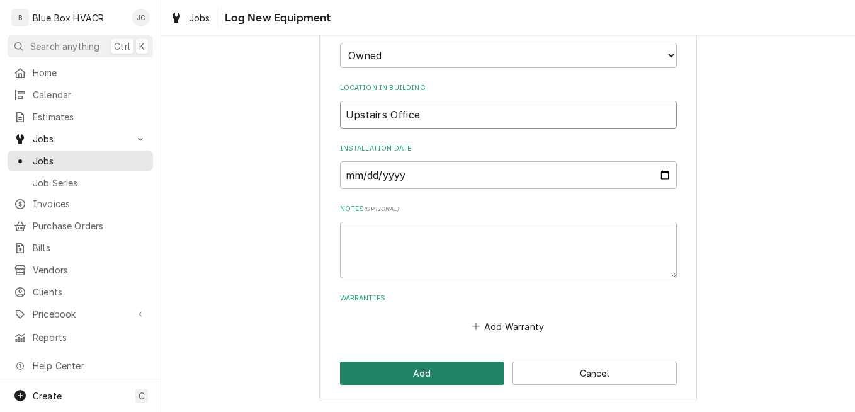
type input "Upstairs Office"
click at [387, 367] on button "Add" at bounding box center [422, 373] width 164 height 23
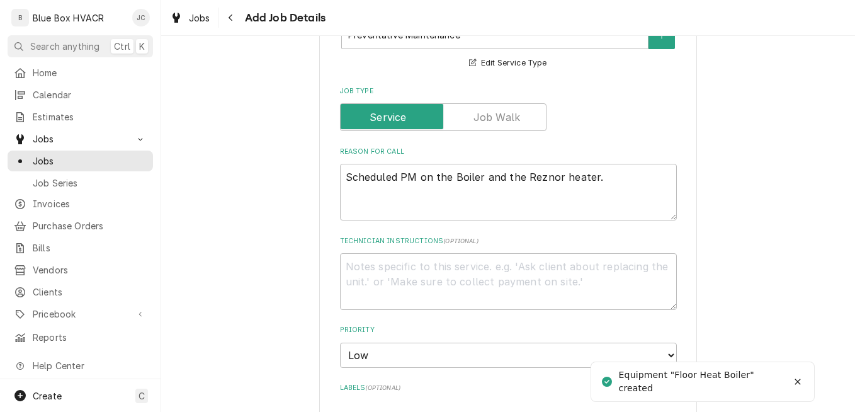
scroll to position [756, 0]
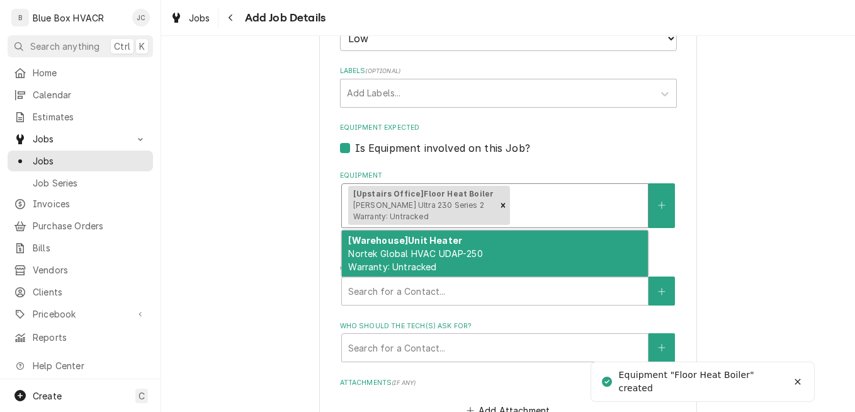
click at [585, 207] on div "Equipment" at bounding box center [577, 205] width 129 height 23
click at [547, 251] on div "[Warehouse] Unit Heater Nortek Global HVAC UDAP-250 Warranty: Untracked" at bounding box center [495, 254] width 306 height 46
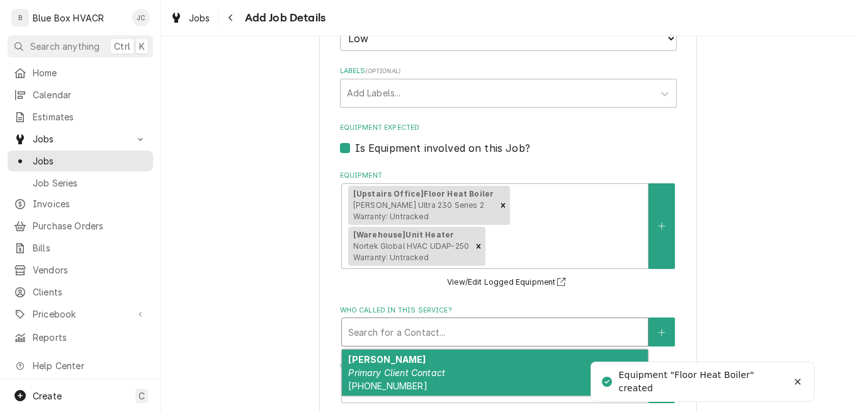
click at [473, 321] on div "Who called in this service?" at bounding box center [495, 332] width 294 height 23
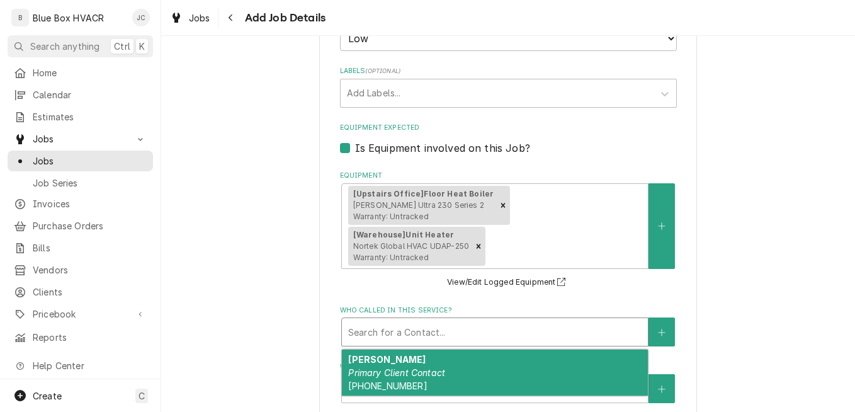
click at [440, 367] on em "Primary Client Contact" at bounding box center [396, 372] width 97 height 11
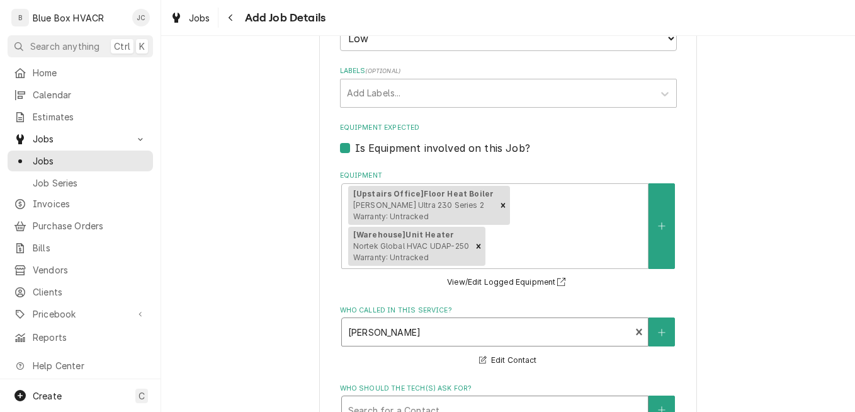
click at [440, 399] on div "Who should the tech(s) ask for?" at bounding box center [495, 410] width 294 height 23
click at [438, 399] on div "Who should the tech(s) ask for?" at bounding box center [495, 410] width 294 height 23
click at [454, 399] on div "Who should the tech(s) ask for?" at bounding box center [495, 410] width 294 height 23
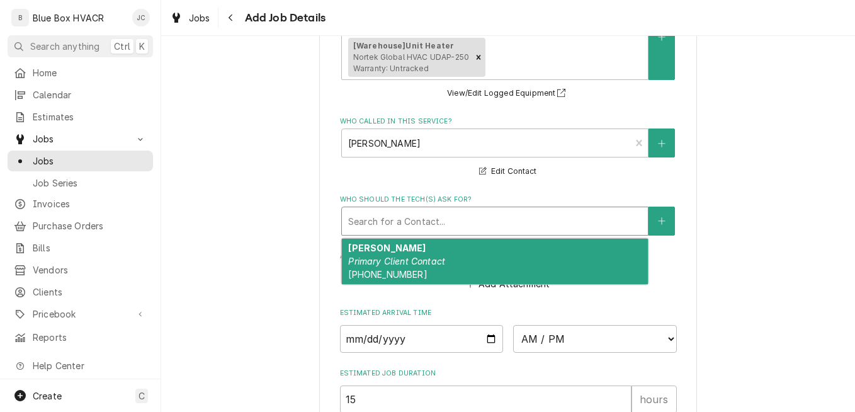
click at [454, 239] on div "Randy Primary Client Contact (484) 706-3672" at bounding box center [495, 262] width 306 height 46
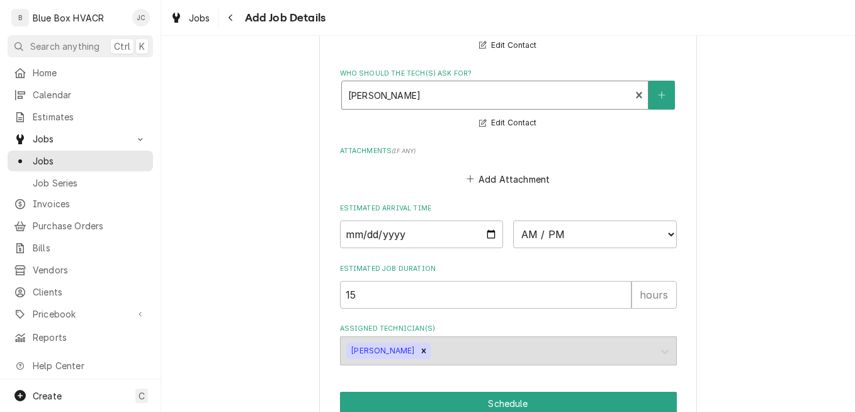
scroll to position [1092, 0]
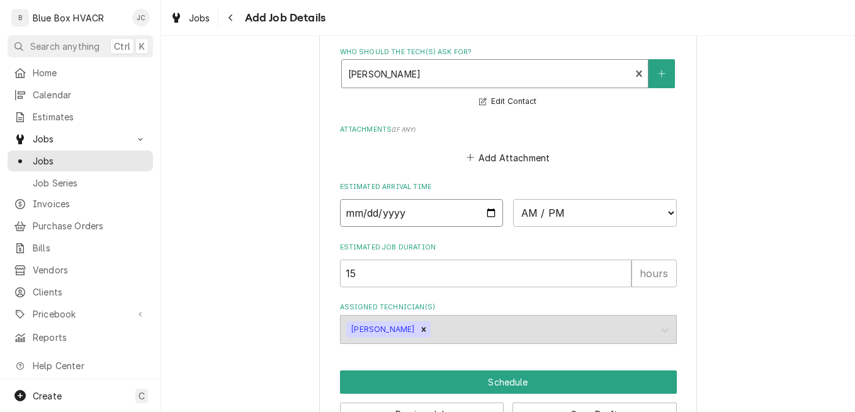
click at [483, 199] on input "Date" at bounding box center [422, 213] width 164 height 28
type textarea "x"
type input "2025-09-23"
type textarea "x"
click at [555, 199] on select "AM / PM 6:00 AM 6:15 AM 6:30 AM 6:45 AM 7:00 AM 7:15 AM 7:30 AM 7:45 AM 8:00 AM…" at bounding box center [595, 213] width 164 height 28
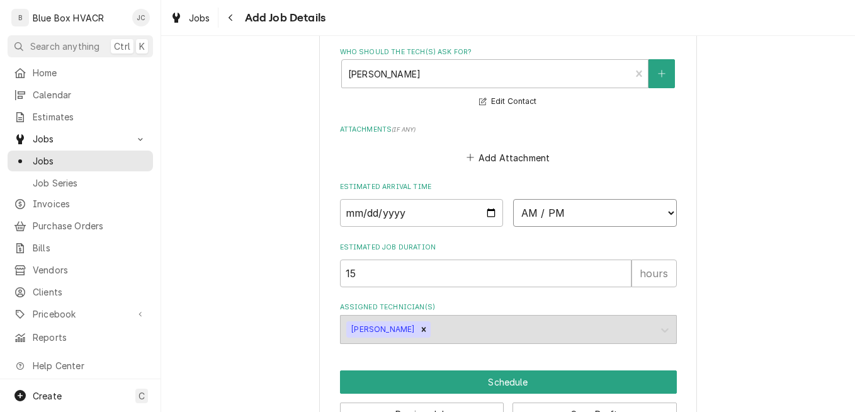
select select "08:30:00"
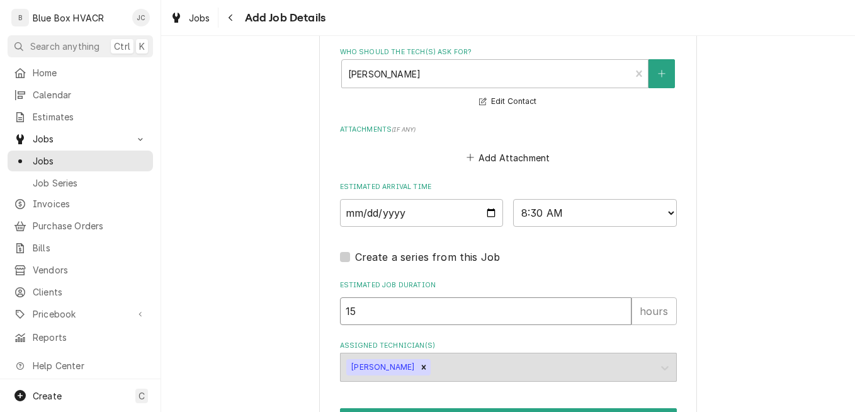
drag, startPoint x: 440, startPoint y: 272, endPoint x: 299, endPoint y: 272, distance: 141.1
type textarea "x"
type input "6"
type textarea "x"
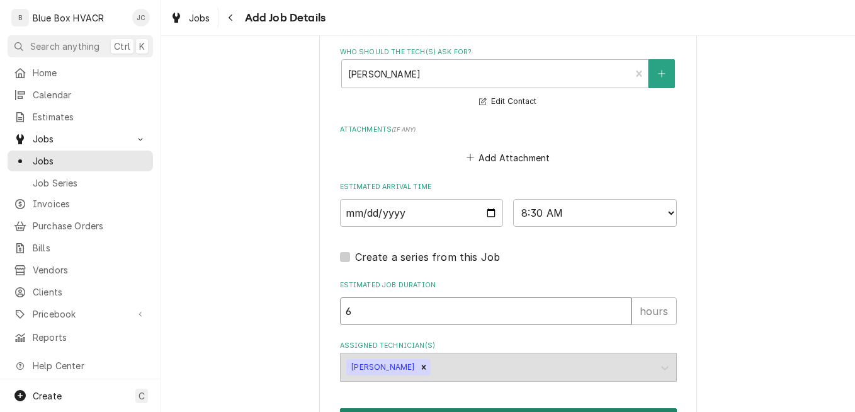
type input "6"
click at [503, 408] on button "Schedule" at bounding box center [508, 419] width 337 height 23
type textarea "x"
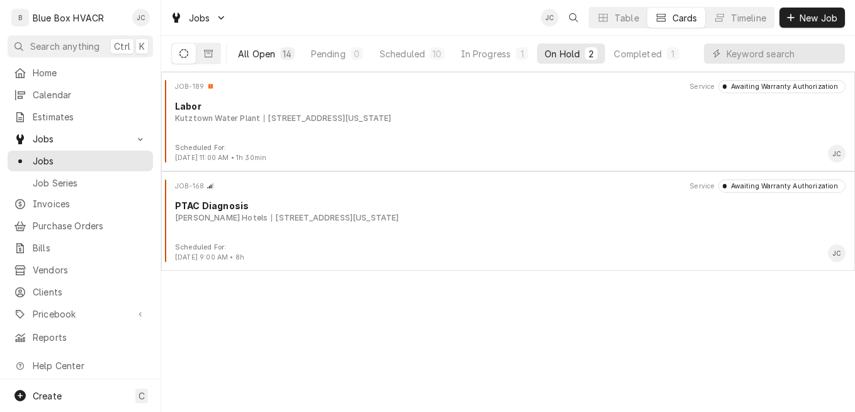
click at [251, 54] on div "All Open" at bounding box center [256, 53] width 37 height 13
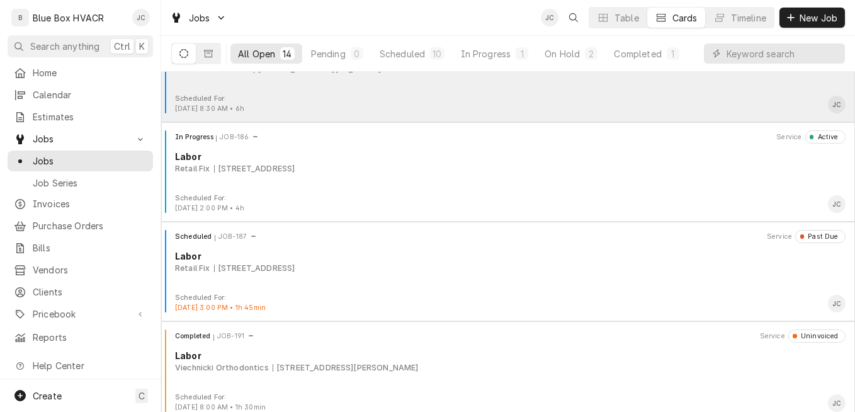
scroll to position [1053, 0]
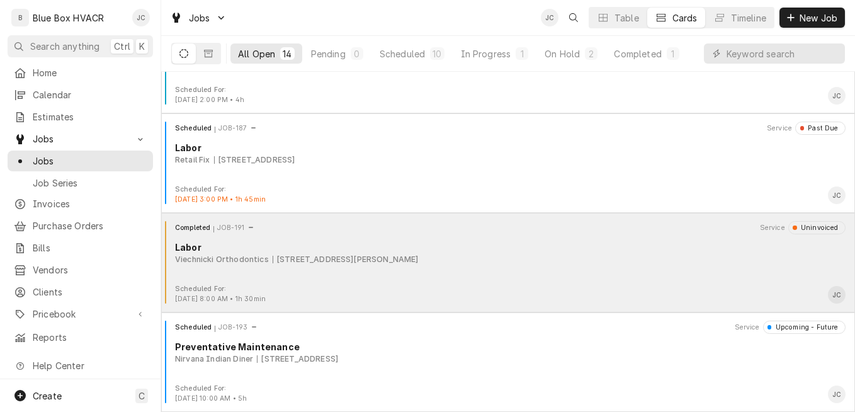
click at [510, 273] on div "Completed JOB-191 Service Uninvoiced Labor Viechnicki Orthodontics 10 Herring A…" at bounding box center [508, 252] width 684 height 63
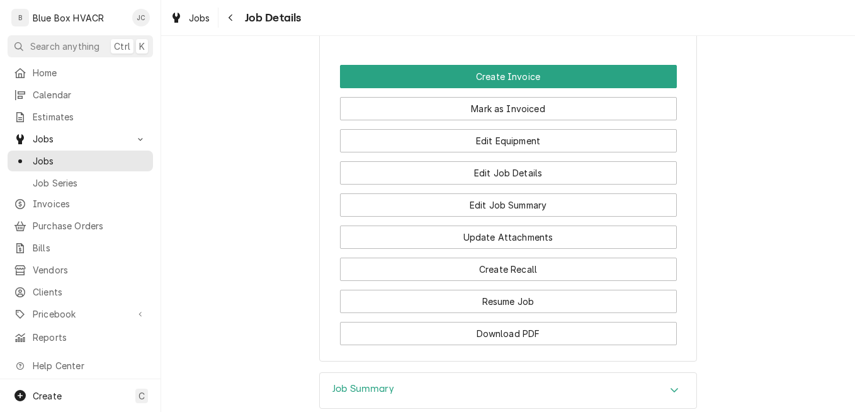
scroll to position [786, 0]
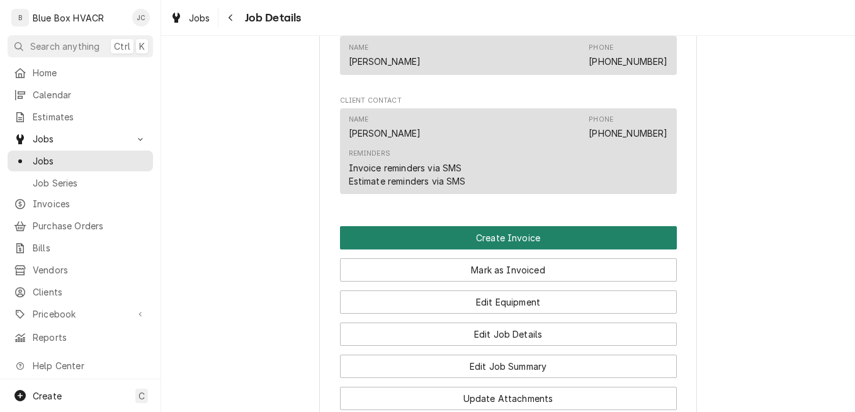
click at [503, 249] on button "Create Invoice" at bounding box center [508, 237] width 337 height 23
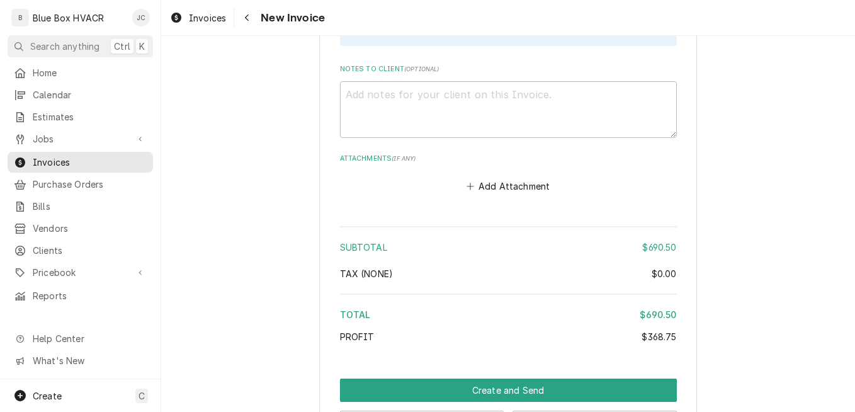
scroll to position [1892, 0]
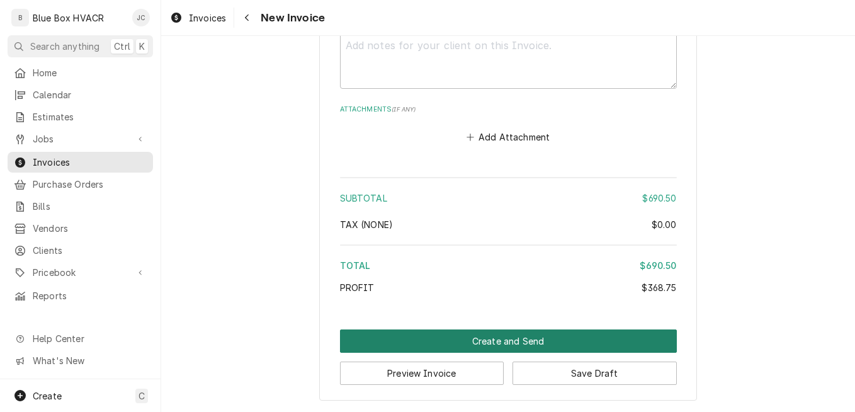
click at [510, 338] on button "Create and Send" at bounding box center [508, 340] width 337 height 23
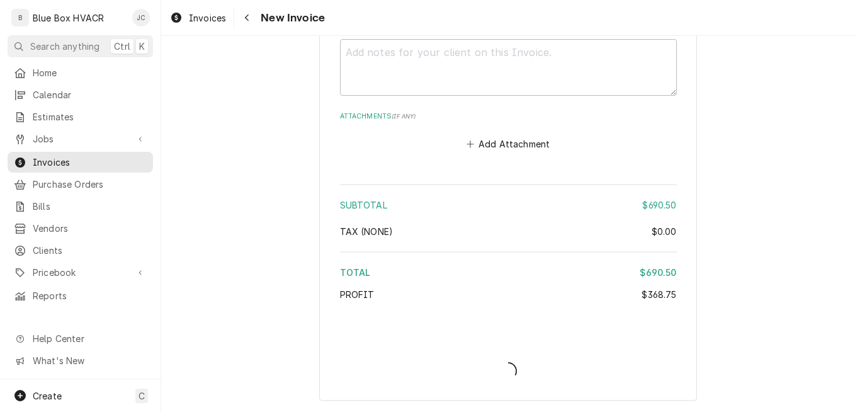
type textarea "x"
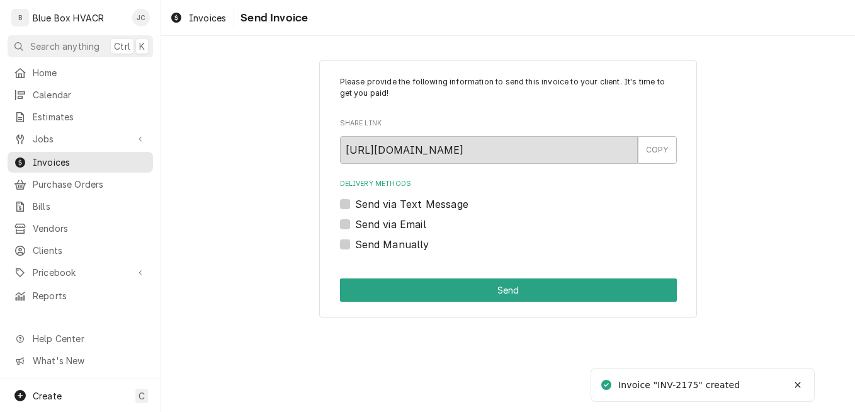
click at [367, 227] on label "Send via Email" at bounding box center [390, 224] width 71 height 15
click at [367, 227] on input "Send via Email" at bounding box center [523, 231] width 337 height 28
checkbox input "true"
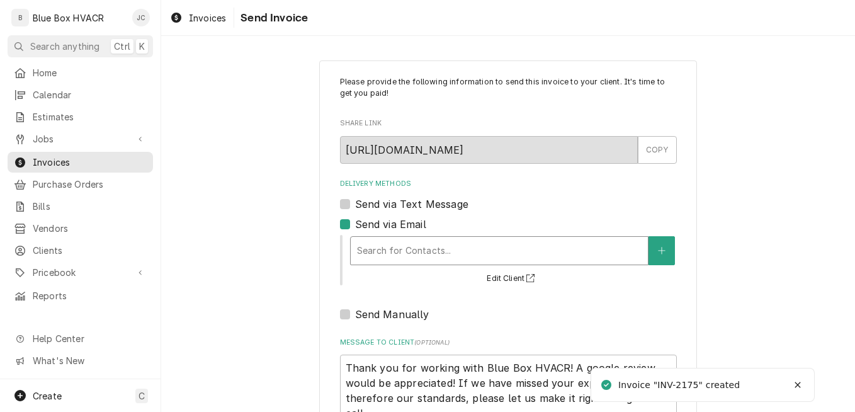
click at [433, 253] on div "Delivery Methods" at bounding box center [499, 250] width 285 height 23
click at [388, 213] on div "Delivery Methods Send via Text Message Send via Email Use Up and Down to choose…" at bounding box center [508, 250] width 337 height 143
click at [386, 207] on label "Send via Text Message" at bounding box center [411, 204] width 113 height 15
click at [386, 207] on input "Send via Text Message" at bounding box center [523, 211] width 337 height 28
checkbox input "true"
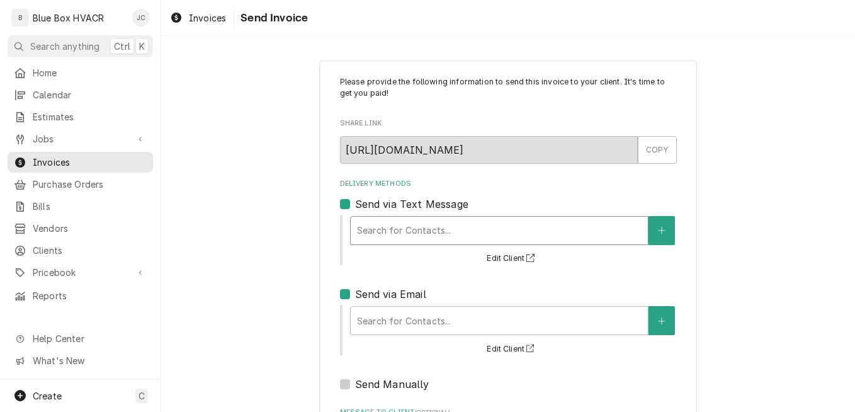
click at [370, 224] on div "Delivery Methods" at bounding box center [499, 230] width 285 height 23
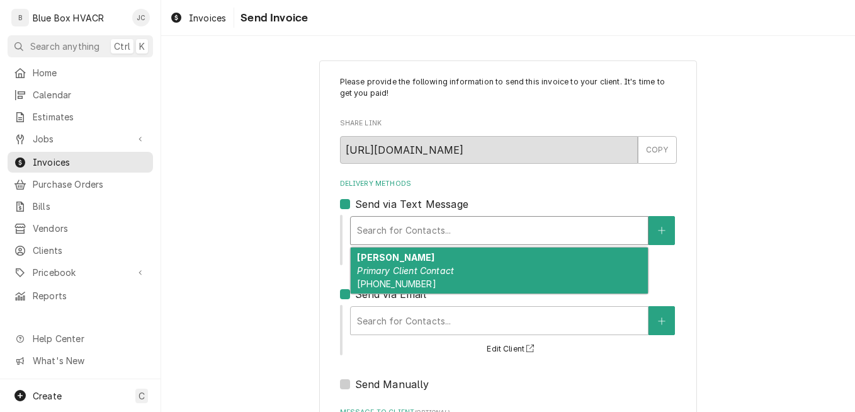
drag, startPoint x: 391, startPoint y: 262, endPoint x: 371, endPoint y: 278, distance: 25.6
click at [392, 262] on strong "[PERSON_NAME]" at bounding box center [395, 257] width 77 height 11
type textarea "x"
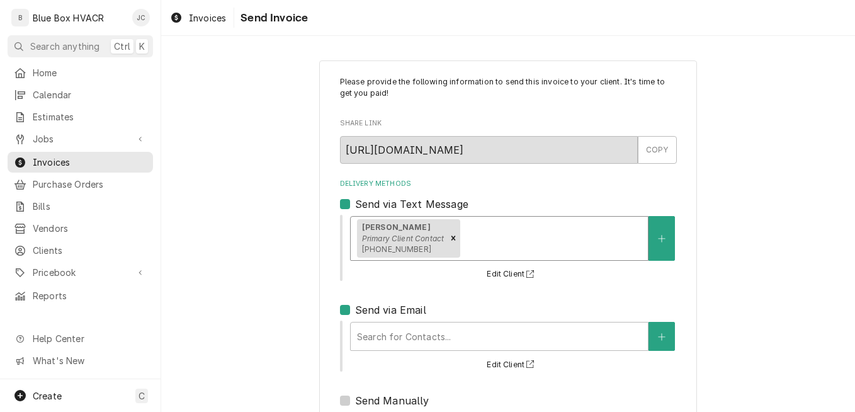
click at [355, 314] on label "Send via Email" at bounding box center [390, 309] width 71 height 15
click at [355, 314] on input "Send via Email" at bounding box center [523, 316] width 337 height 28
checkbox input "false"
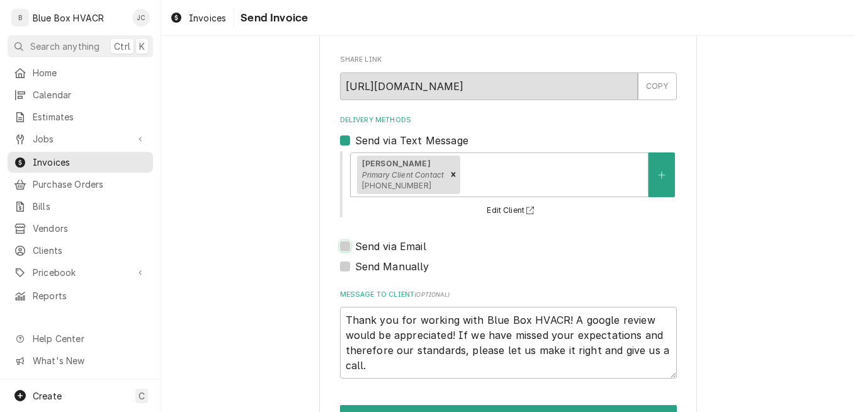
scroll to position [107, 0]
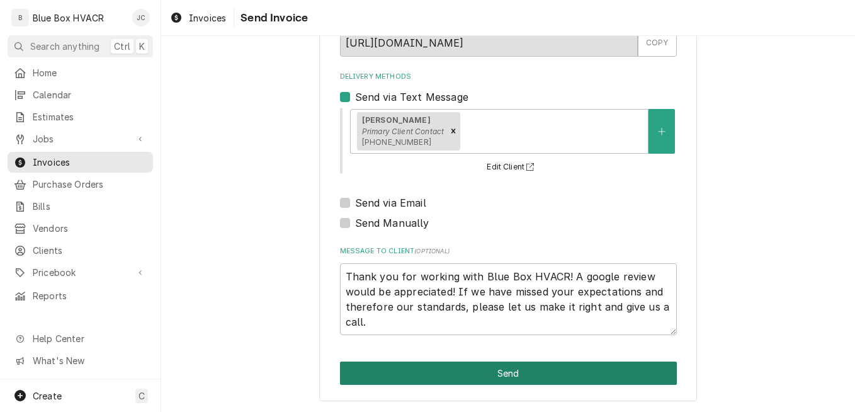
click at [492, 376] on button "Send" at bounding box center [508, 373] width 337 height 23
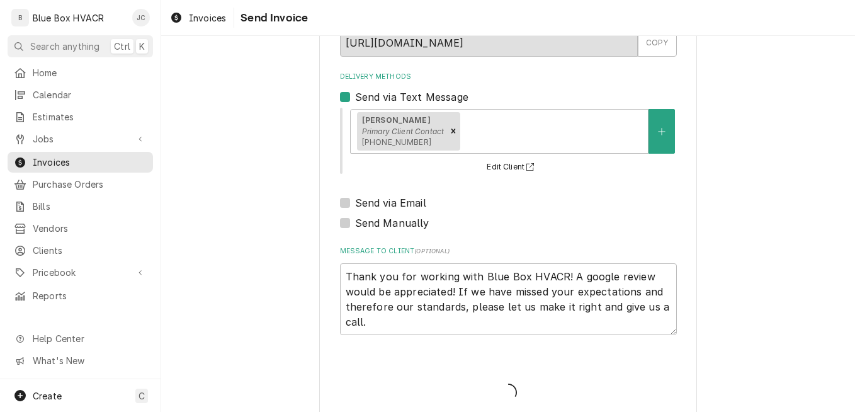
type textarea "x"
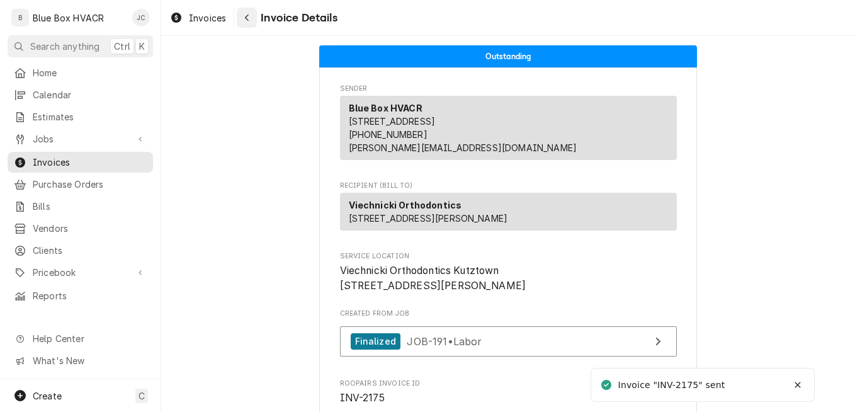
click at [254, 20] on button "Navigate back" at bounding box center [247, 18] width 20 height 20
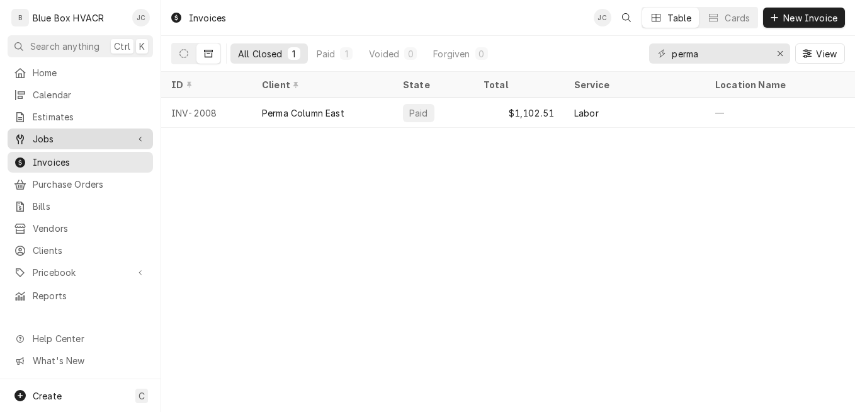
click at [52, 139] on span "Jobs" at bounding box center [80, 138] width 95 height 13
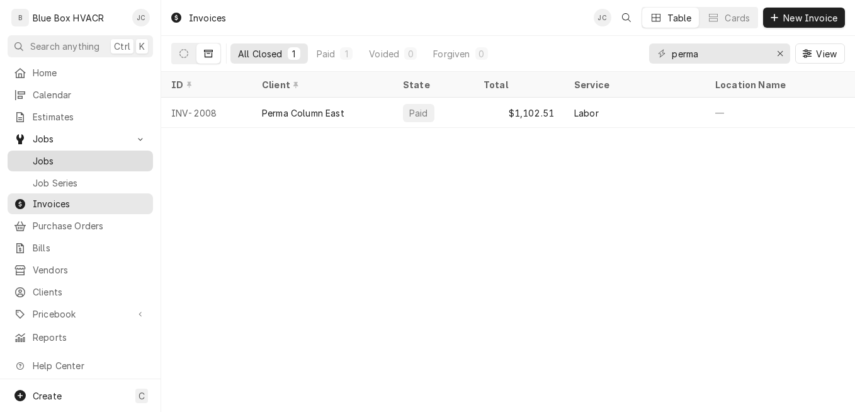
click at [63, 154] on span "Jobs" at bounding box center [90, 160] width 114 height 13
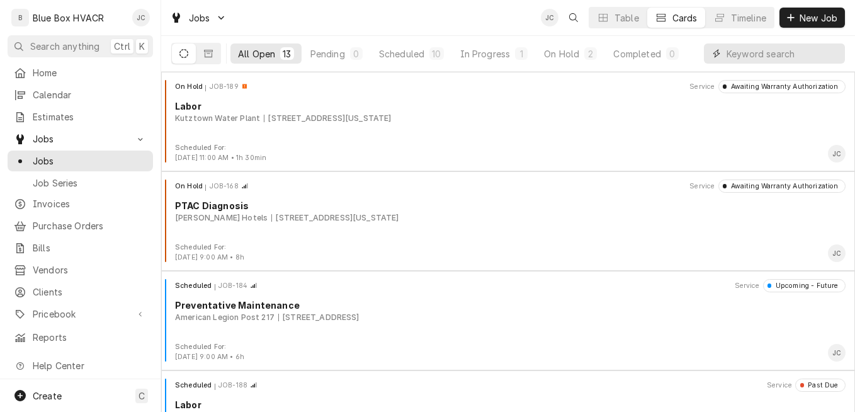
click at [752, 52] on input "Dynamic Content Wrapper" at bounding box center [783, 53] width 112 height 20
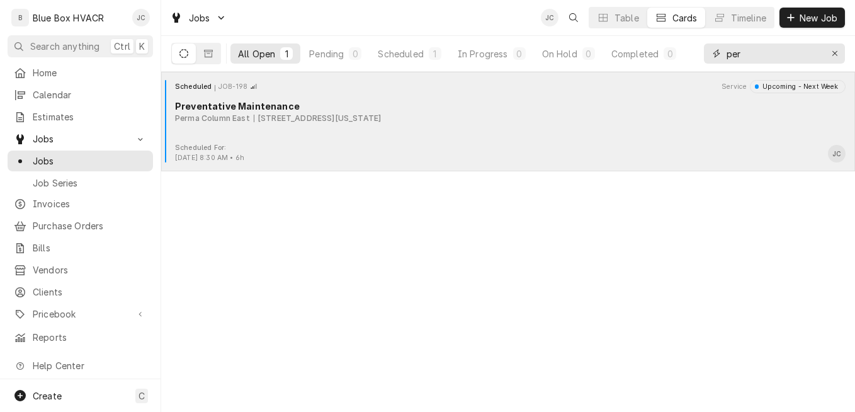
type input "per"
click at [466, 130] on div "Scheduled JOB-198 Service Upcoming - Next Week Preventative Maintenance Perma C…" at bounding box center [508, 111] width 684 height 63
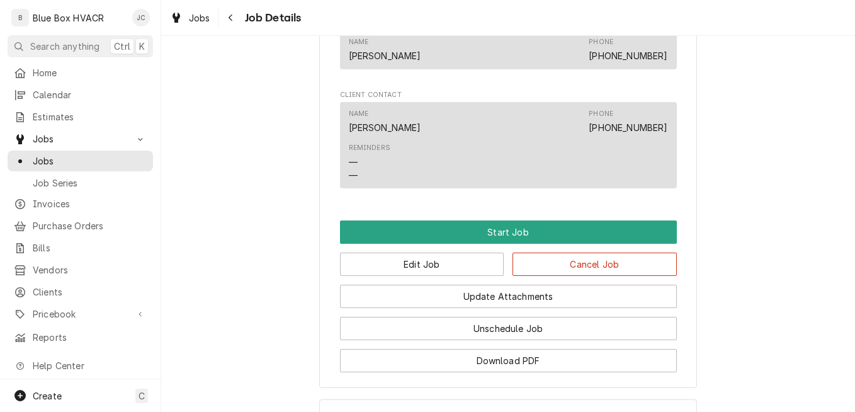
scroll to position [819, 0]
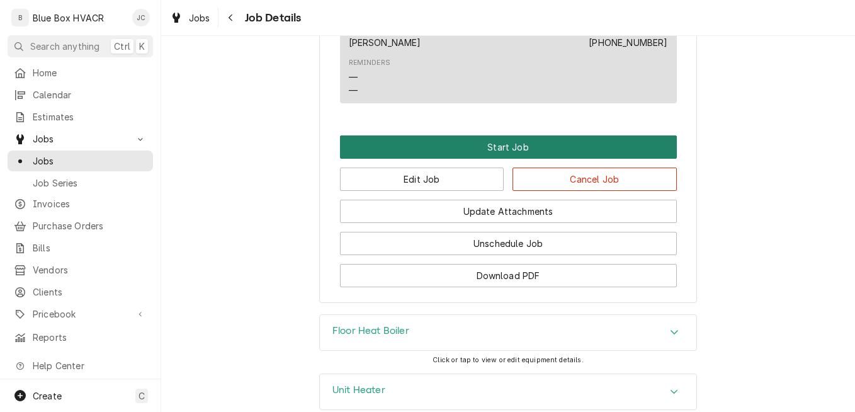
click at [508, 159] on button "Start Job" at bounding box center [508, 146] width 337 height 23
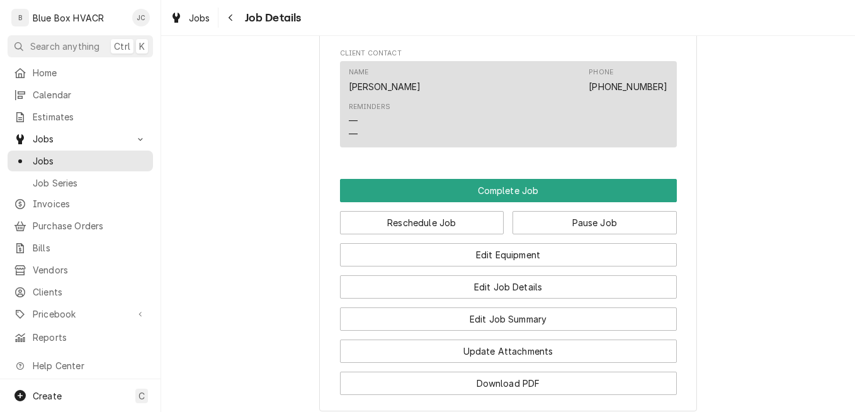
scroll to position [819, 0]
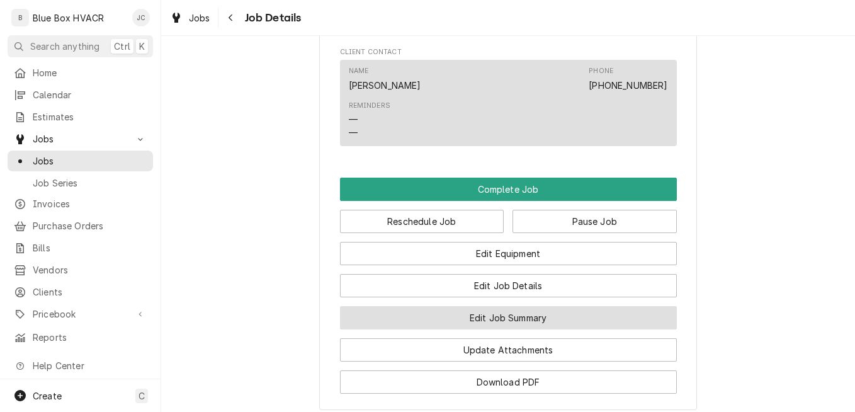
click at [493, 329] on button "Edit Job Summary" at bounding box center [508, 317] width 337 height 23
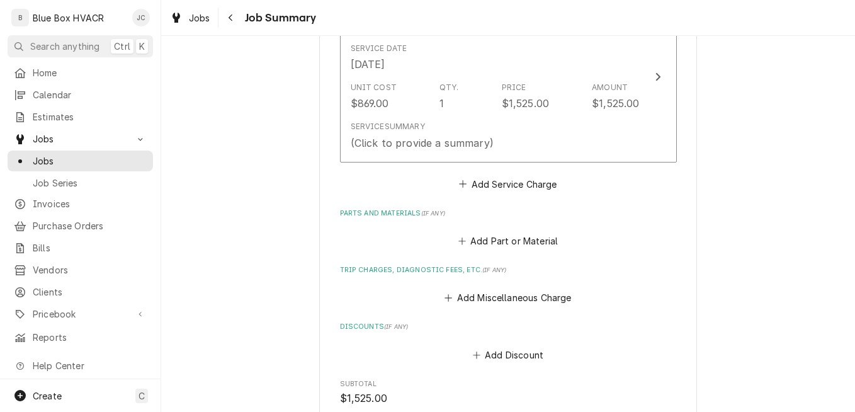
scroll to position [252, 0]
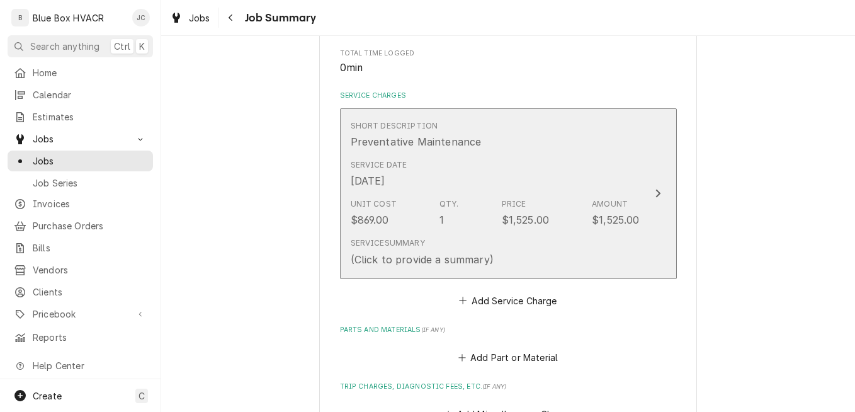
click at [552, 207] on div "Unit Cost $869.00 Qty. 1 Price $1,525.00 Amount $1,525.00" at bounding box center [495, 212] width 289 height 39
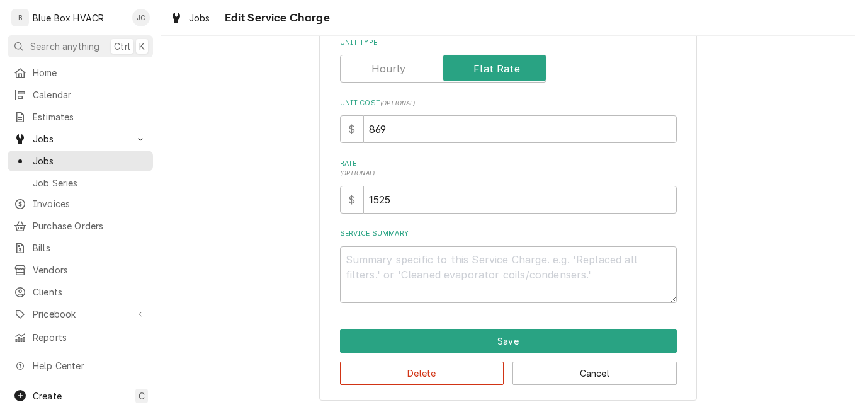
type textarea "x"
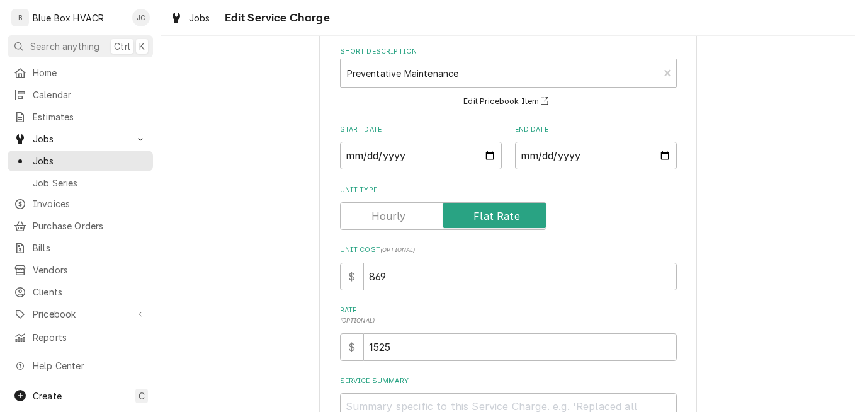
scroll to position [126, 0]
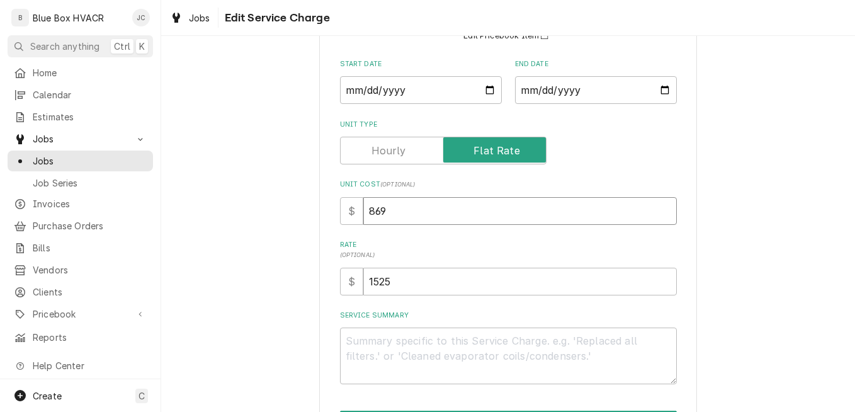
drag, startPoint x: 424, startPoint y: 217, endPoint x: 362, endPoint y: 217, distance: 62.4
click at [363, 212] on input "869" at bounding box center [520, 211] width 314 height 28
click at [401, 162] on input "Unit Type" at bounding box center [443, 151] width 195 height 28
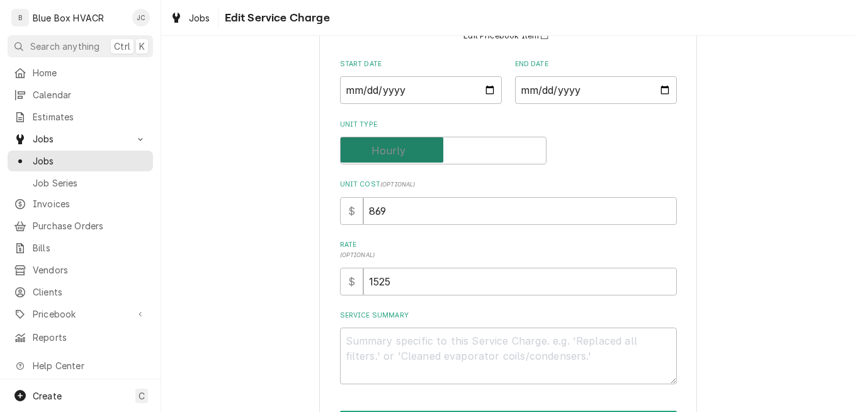
checkbox input "false"
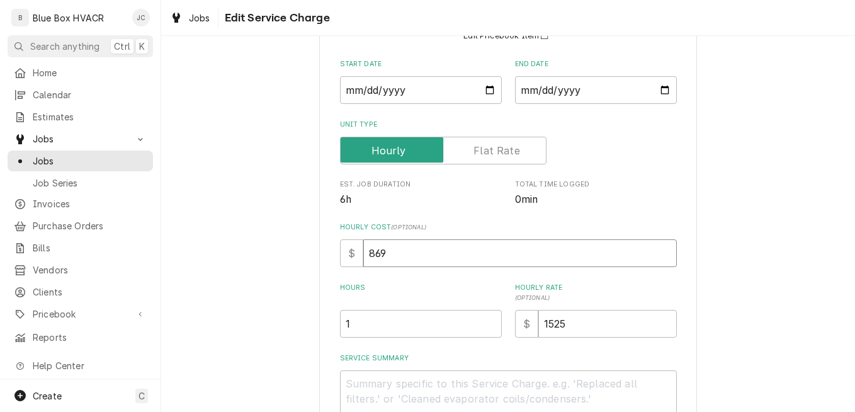
drag, startPoint x: 406, startPoint y: 251, endPoint x: 348, endPoint y: 246, distance: 57.6
click at [348, 246] on div "$ 869" at bounding box center [508, 253] width 337 height 28
type textarea "x"
type input "4"
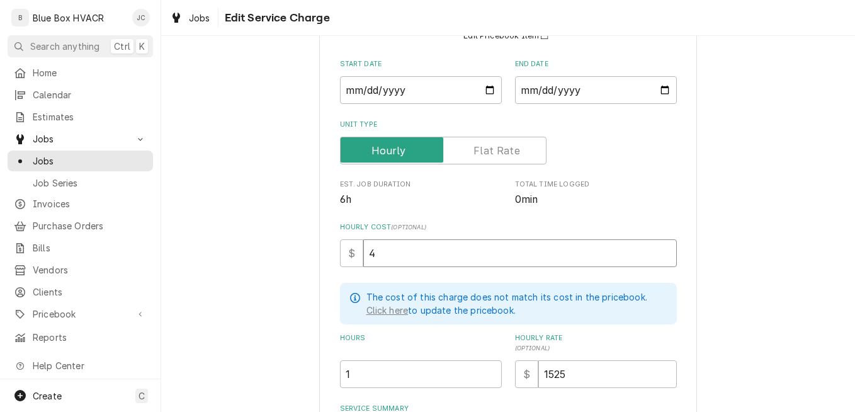
type textarea "x"
type input "42"
type textarea "x"
type input "42.5"
click at [772, 192] on div "Use the fields below to edit this service charge Short Description Preventative…" at bounding box center [508, 254] width 694 height 663
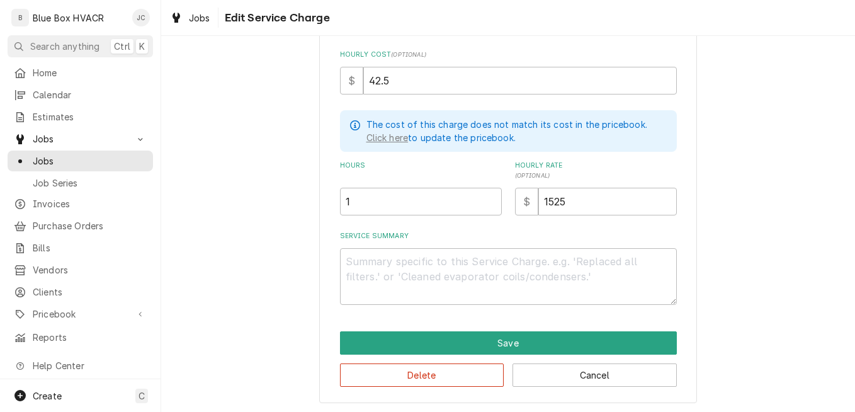
scroll to position [299, 0]
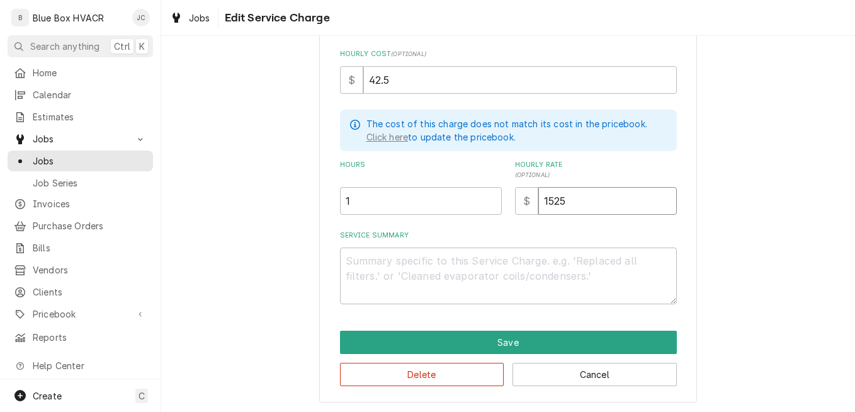
drag, startPoint x: 587, startPoint y: 203, endPoint x: 525, endPoint y: 201, distance: 61.8
click at [525, 201] on div "$ 1525" at bounding box center [596, 201] width 162 height 28
type textarea "x"
type input "10"
type textarea "x"
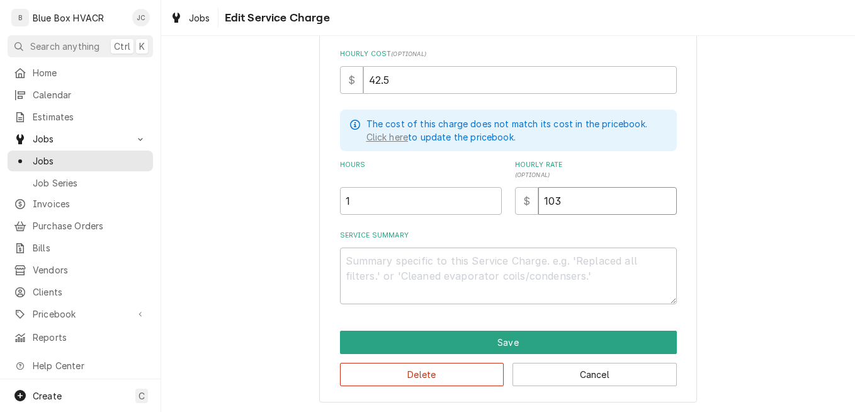
type input "103"
click at [568, 227] on div "Use the fields below to edit this service charge Short Description Preventative…" at bounding box center [508, 40] width 337 height 527
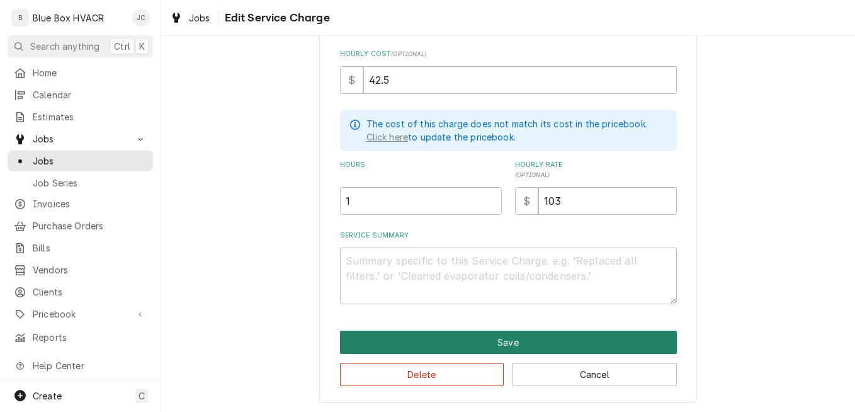
click at [459, 334] on button "Save" at bounding box center [508, 342] width 337 height 23
type textarea "x"
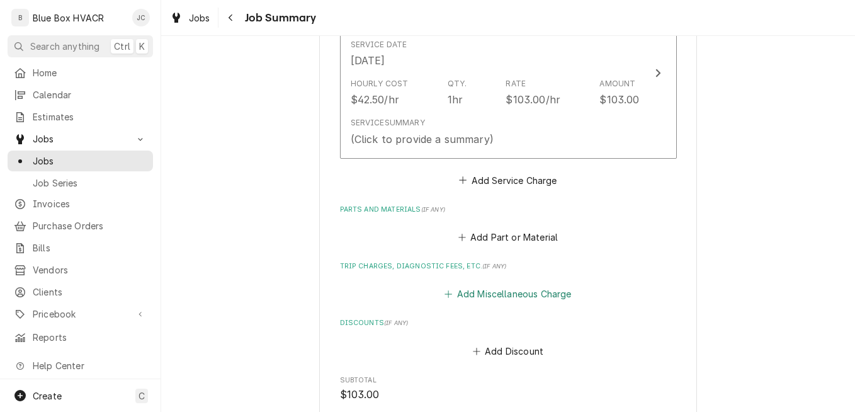
scroll to position [378, 0]
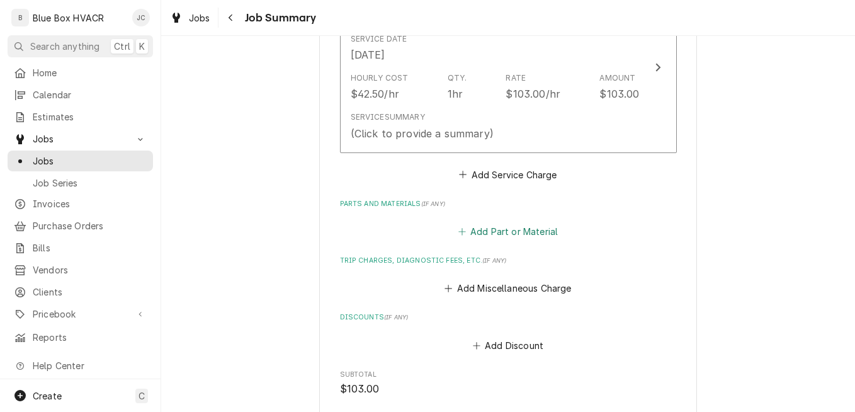
click at [510, 234] on button "Add Part or Material" at bounding box center [508, 232] width 104 height 18
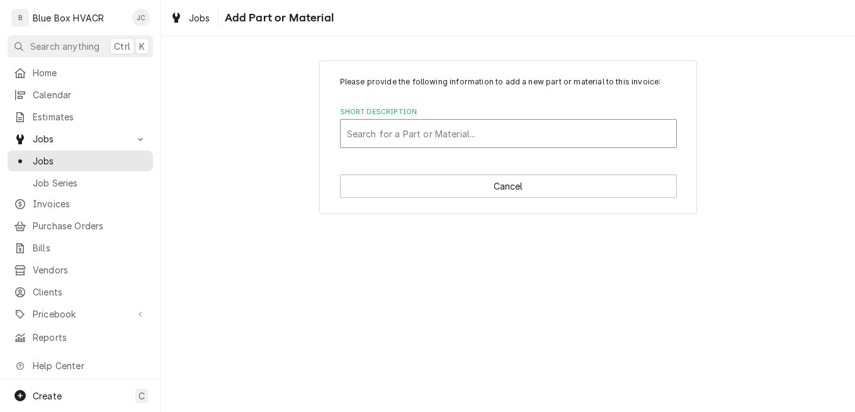
click at [476, 138] on div "Short Description" at bounding box center [508, 133] width 323 height 23
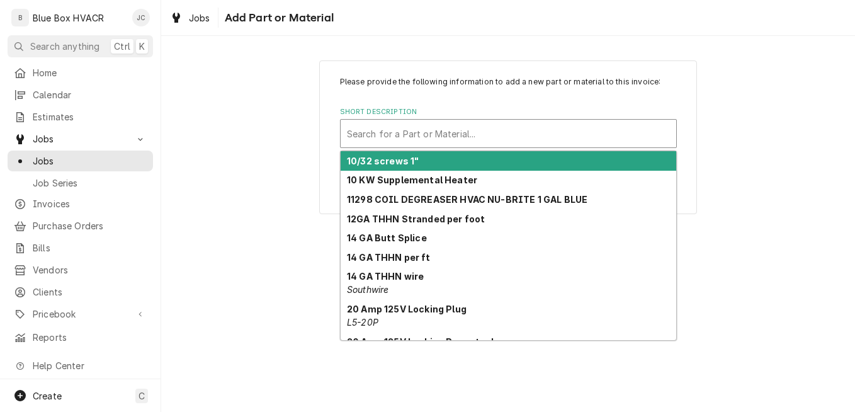
paste input "Maintenance Kit for Ultra Gas Boilers (Sizes 155-399), 383-500-620"
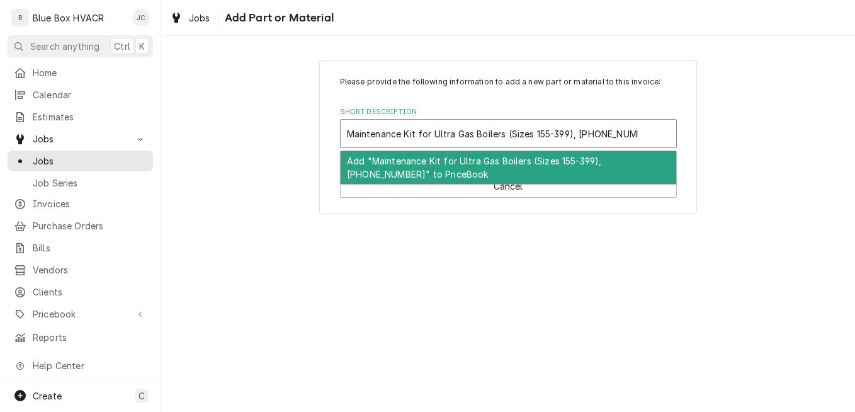
click at [575, 135] on input "Maintenance Kit for Ultra Gas Boilers (Sizes 155-399), 383-500-620" at bounding box center [493, 133] width 292 height 20
type input "Maintenance Kit for Ultra Gas Boilers (Sizes 155-399) 383-500-620"
click at [573, 165] on div "Add "Maintenance Kit for Ultra Gas Boilers (Sizes 155-399) 383-500-620" to Pric…" at bounding box center [509, 167] width 336 height 33
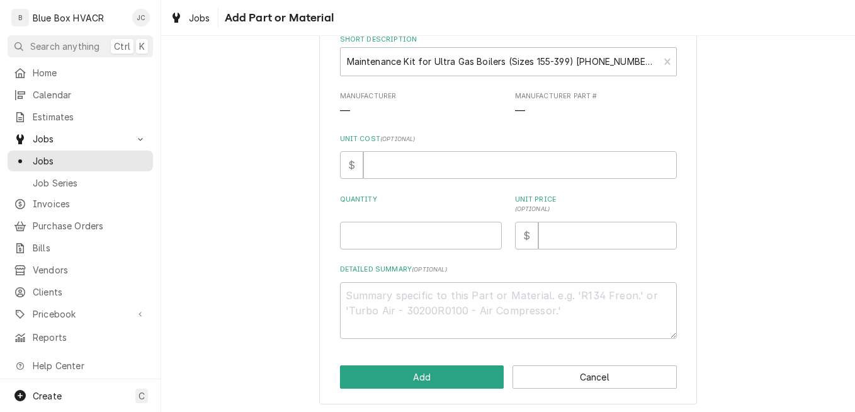
scroll to position [130, 0]
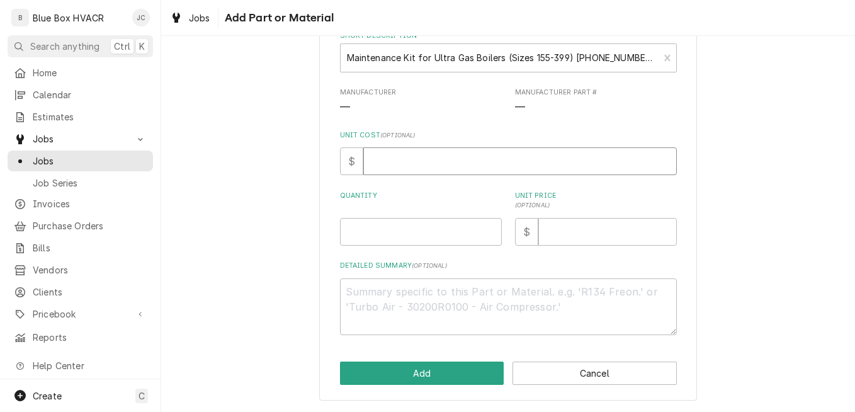
click at [410, 159] on input "Unit Cost ( optional )" at bounding box center [520, 161] width 314 height 28
type textarea "x"
type input "1"
click at [393, 157] on input "1" at bounding box center [520, 161] width 314 height 28
type textarea "x"
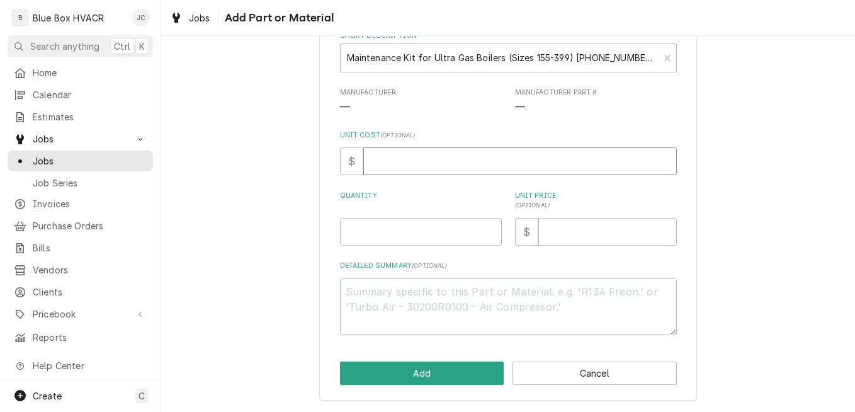
type textarea "x"
type input "9"
type textarea "x"
type input "92"
type textarea "x"
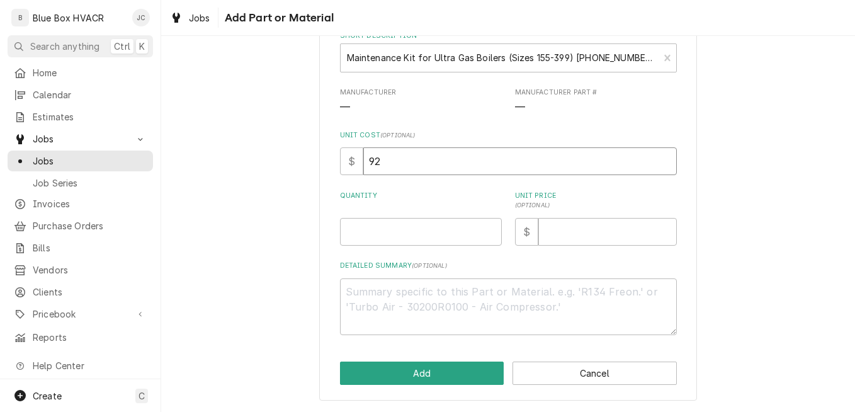
type input "92.9"
type textarea "x"
type input "92.91"
click at [384, 226] on input "Quantity" at bounding box center [421, 232] width 162 height 28
type textarea "x"
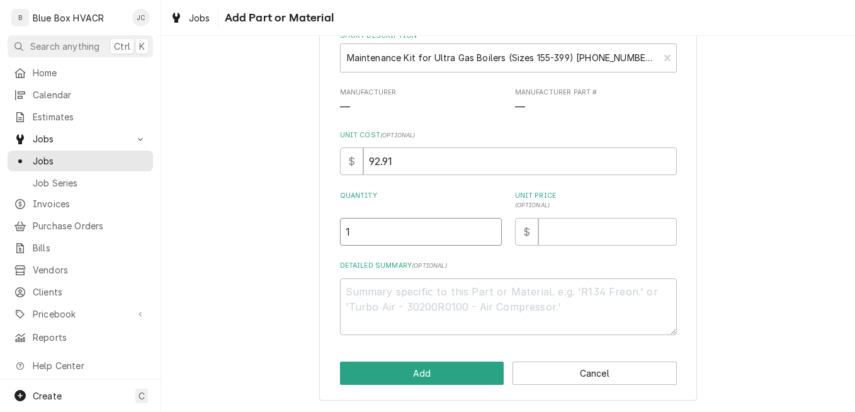
type input "1"
click at [549, 230] on input "Unit Price ( optional )" at bounding box center [608, 232] width 139 height 28
click at [569, 234] on input "Unit Price ( optional )" at bounding box center [608, 232] width 139 height 28
type textarea "x"
type input "1"
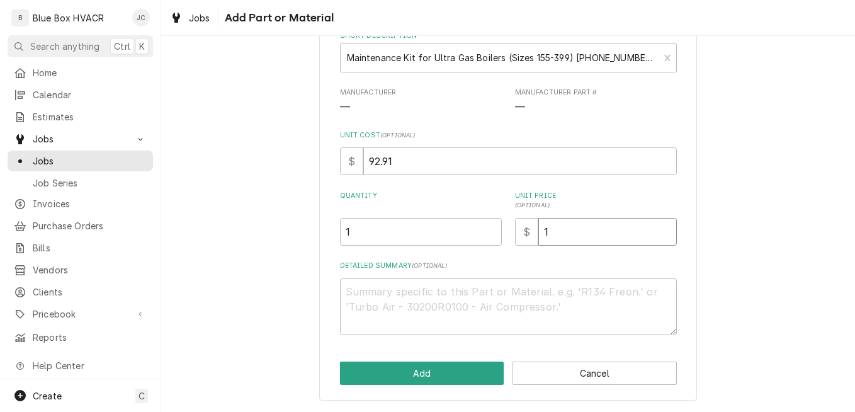
type textarea "x"
type input "15"
type textarea "x"
type input "154"
type textarea "x"
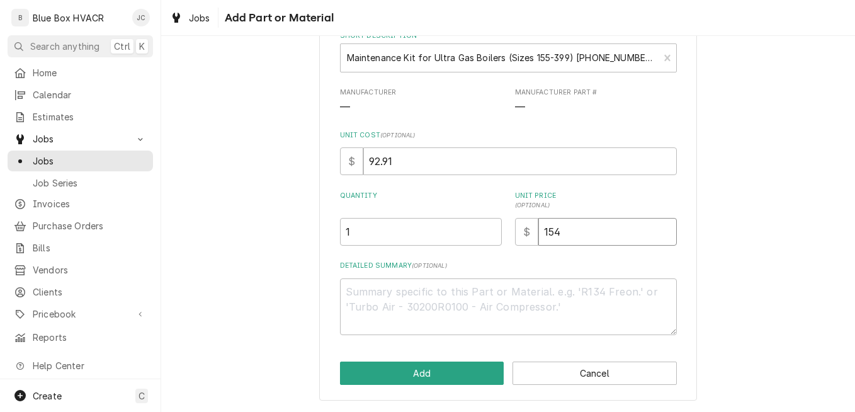
type input "154.8"
type textarea "x"
type input "154.82"
type textarea "x"
type input "154.8"
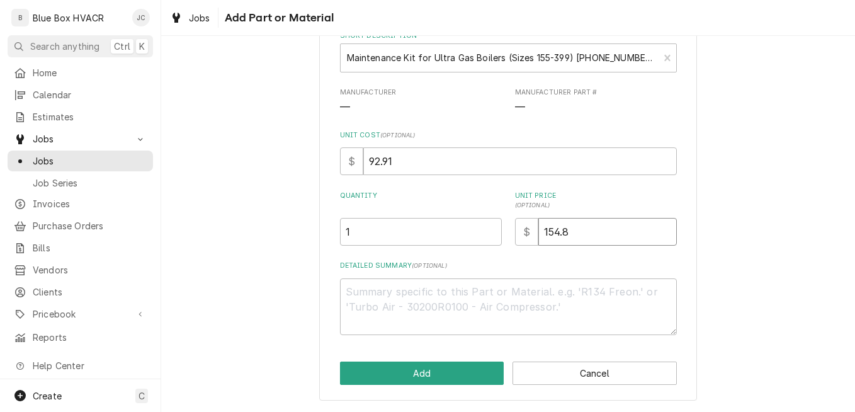
type textarea "x"
type input "154.85"
click at [522, 265] on label "Detailed Summary ( optional )" at bounding box center [508, 266] width 337 height 10
click at [522, 278] on textarea "Detailed Summary ( optional )" at bounding box center [508, 306] width 337 height 57
click at [433, 372] on button "Add" at bounding box center [422, 373] width 164 height 23
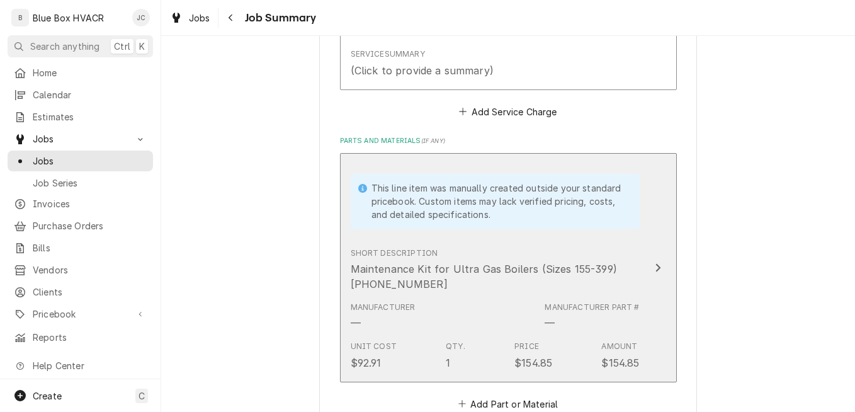
scroll to position [189, 0]
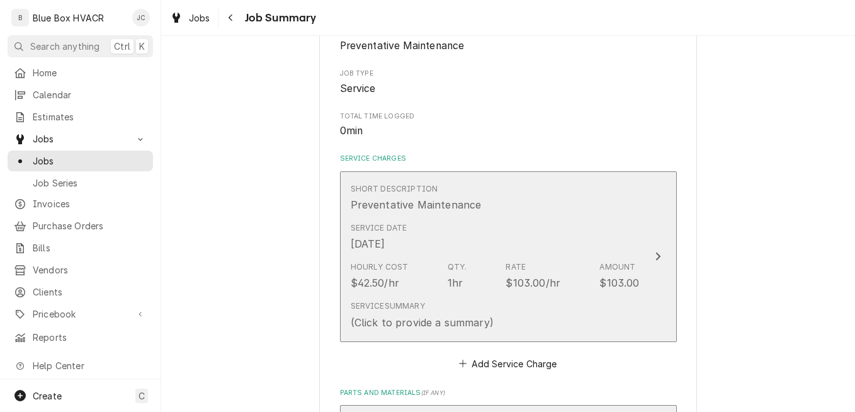
click at [573, 289] on div "Hourly Cost $42.50/hr Qty. 1hr Rate $103.00/hr Amount $103.00" at bounding box center [495, 275] width 289 height 39
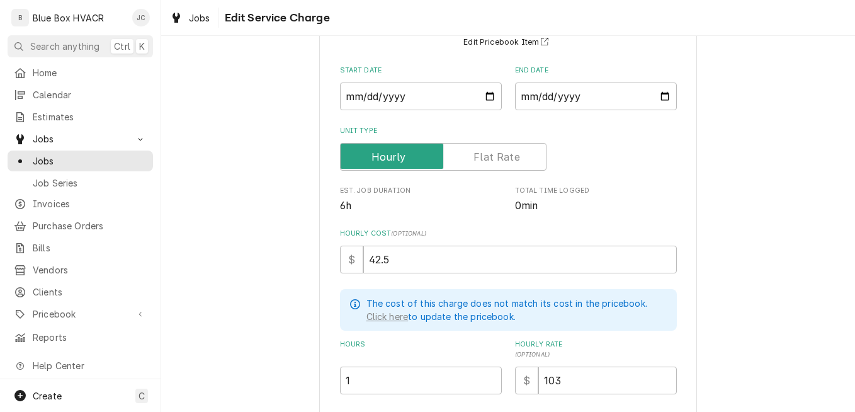
scroll to position [189, 0]
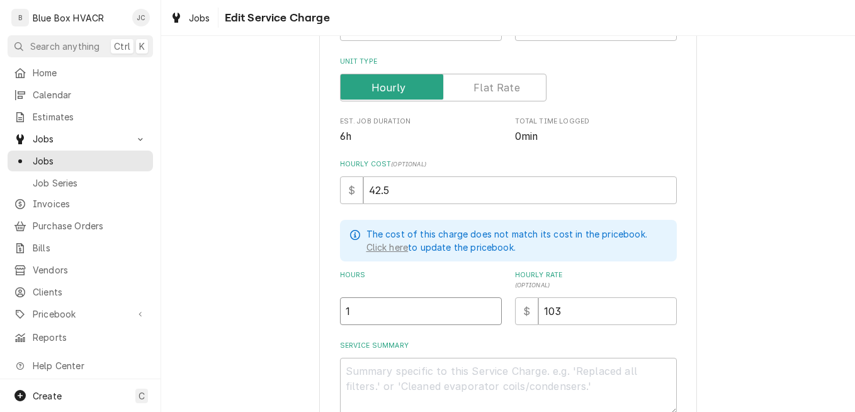
drag, startPoint x: 350, startPoint y: 312, endPoint x: 302, endPoint y: 307, distance: 47.5
click at [302, 307] on div "Use the fields below to edit this service charge Short Description Preventative…" at bounding box center [508, 191] width 694 height 663
type textarea "x"
type input "6"
click at [763, 296] on div "Use the fields below to edit this service charge Short Description Preventative…" at bounding box center [508, 191] width 694 height 663
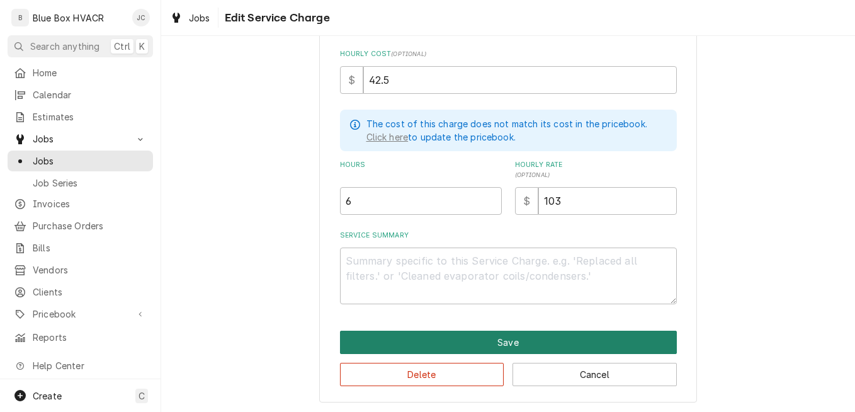
click at [622, 338] on button "Save" at bounding box center [508, 342] width 337 height 23
type textarea "x"
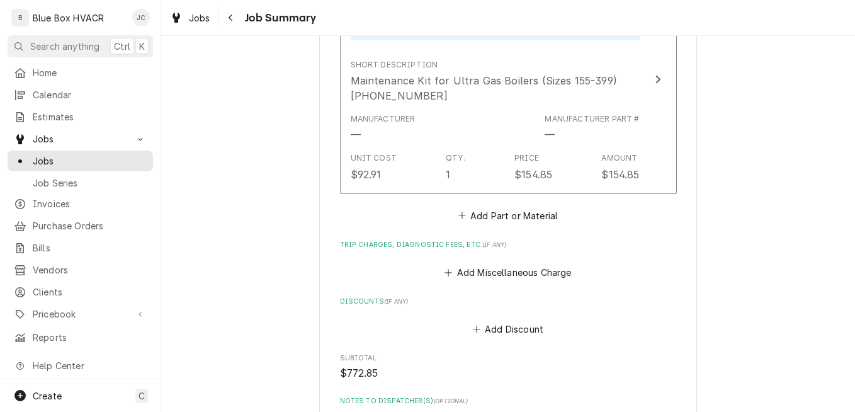
scroll to position [630, 0]
click at [506, 221] on button "Add Part or Material" at bounding box center [508, 215] width 104 height 18
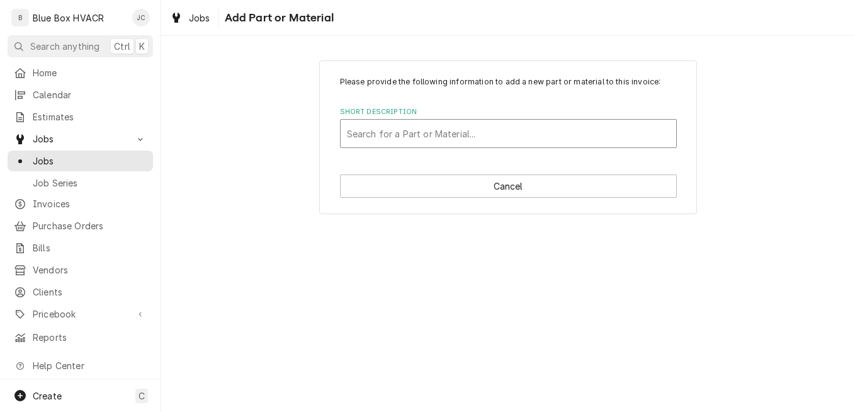
click at [480, 143] on div "Short Description" at bounding box center [508, 133] width 323 height 23
type input "nitro"
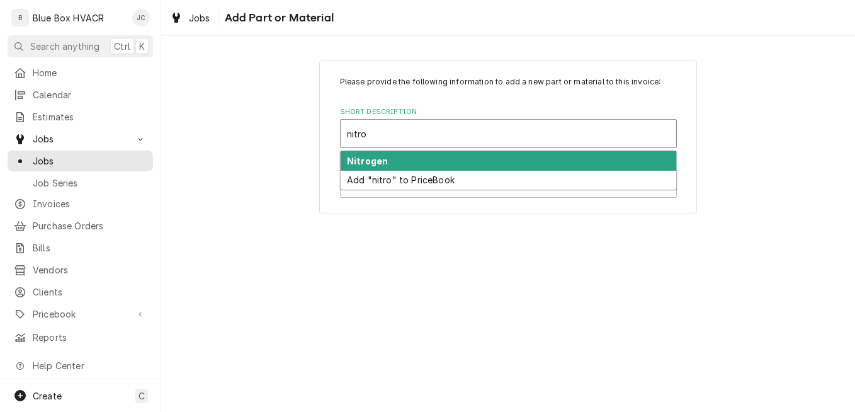
click at [430, 157] on div "Nitrogen" at bounding box center [509, 161] width 336 height 20
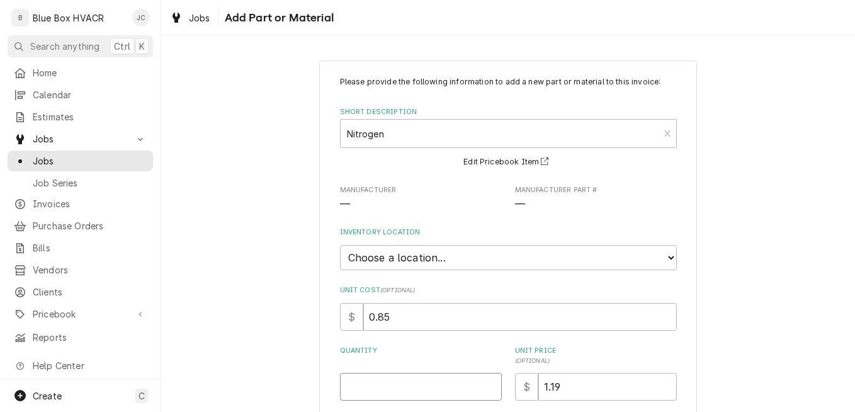
click at [394, 387] on input "Quantity" at bounding box center [421, 387] width 162 height 28
type textarea "x"
type input "2"
type textarea "x"
type input "20"
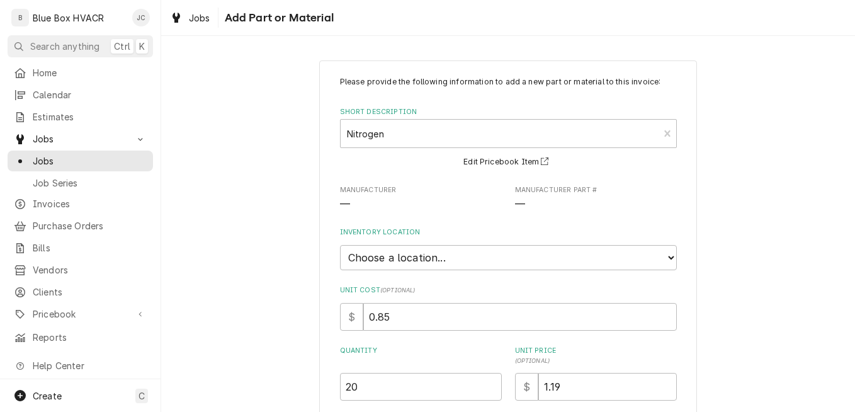
click at [735, 327] on div "Please provide the following information to add a new part or material to this …" at bounding box center [508, 308] width 694 height 518
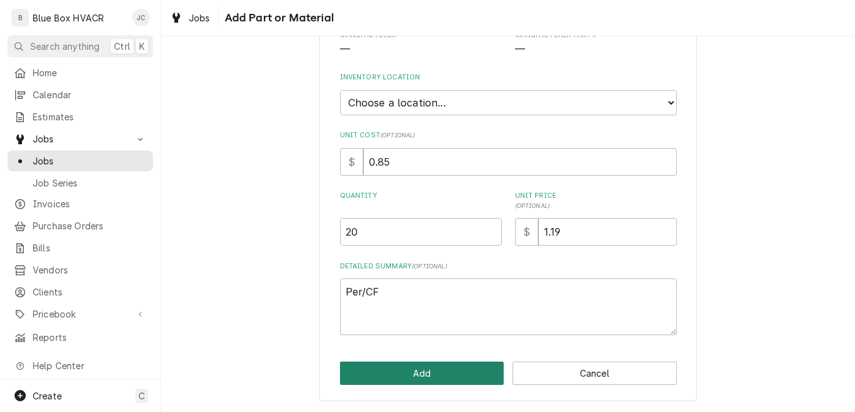
click at [377, 377] on button "Add" at bounding box center [422, 373] width 164 height 23
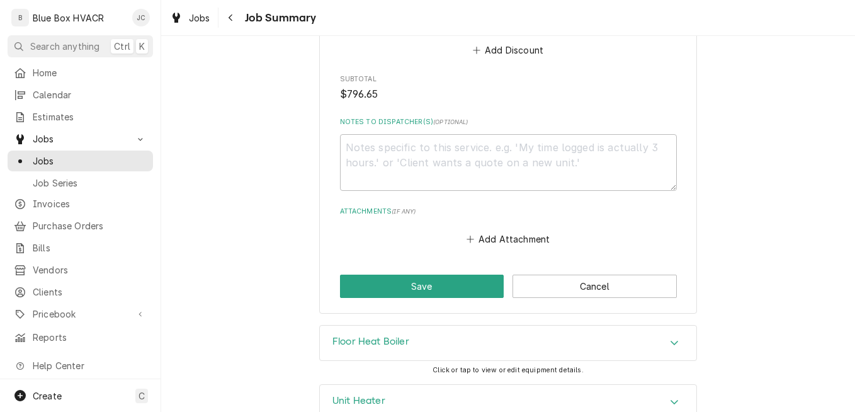
scroll to position [1177, 0]
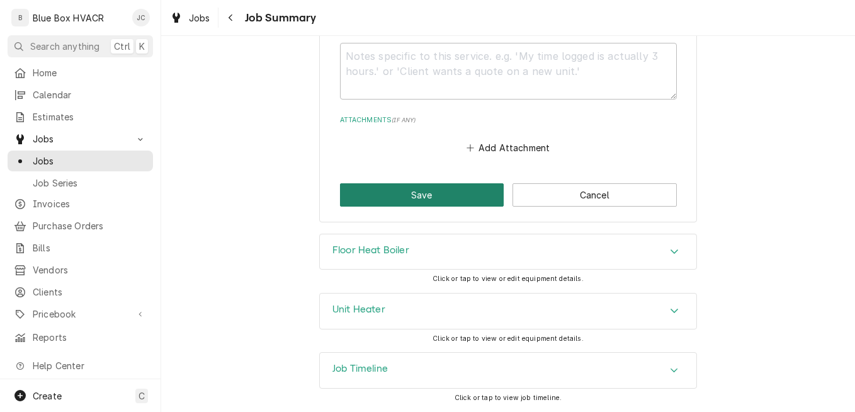
click at [416, 195] on button "Save" at bounding box center [422, 194] width 164 height 23
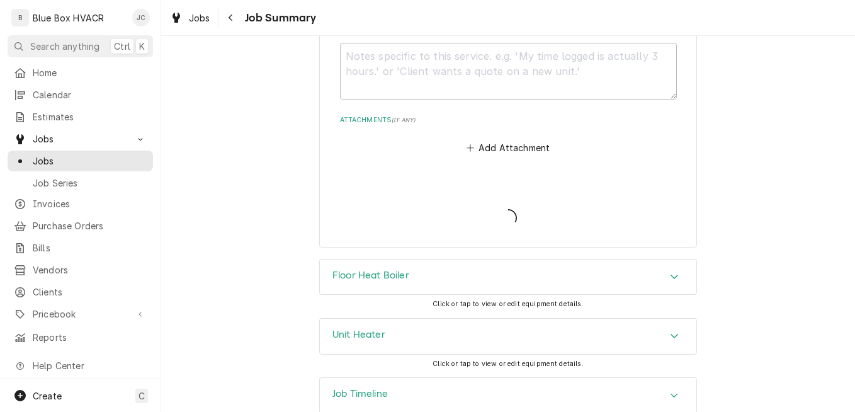
scroll to position [1293, 0]
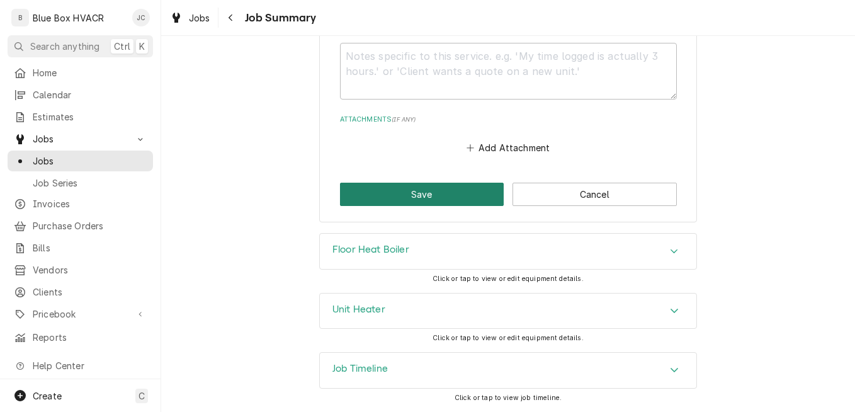
click at [428, 194] on button "Save" at bounding box center [422, 194] width 164 height 23
click at [386, 188] on button "Save" at bounding box center [422, 194] width 164 height 23
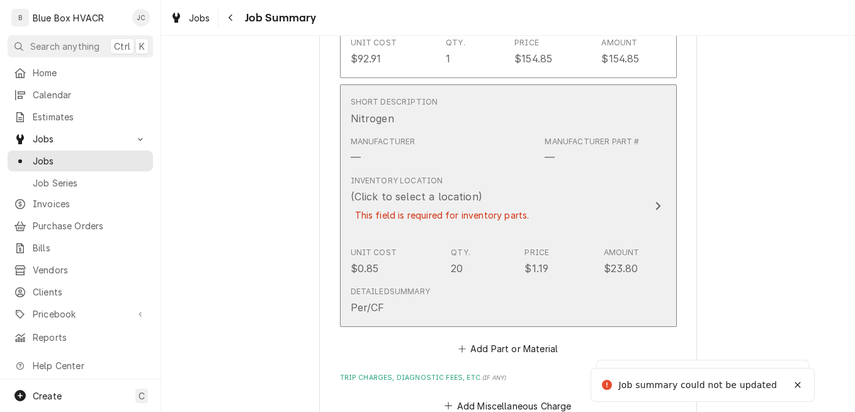
click at [538, 203] on div "Inventory Location (Click to select a location) This field is required for inve…" at bounding box center [495, 206] width 289 height 72
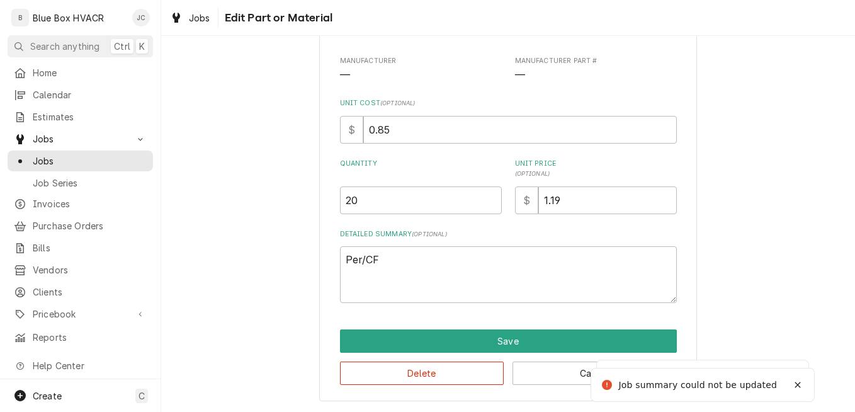
scroll to position [90, 0]
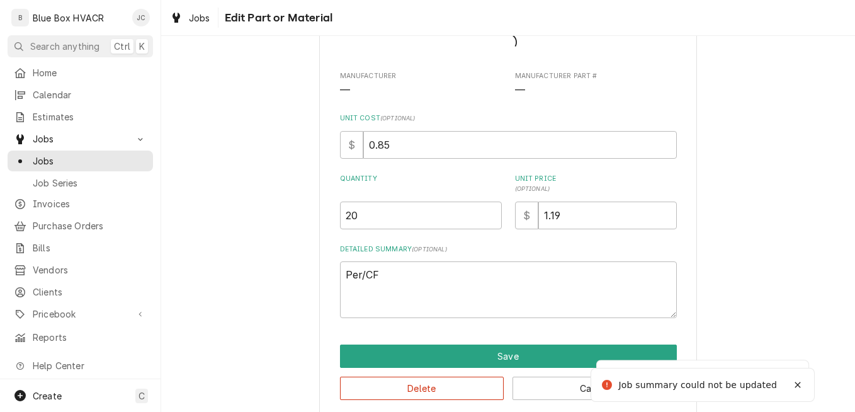
type textarea "x"
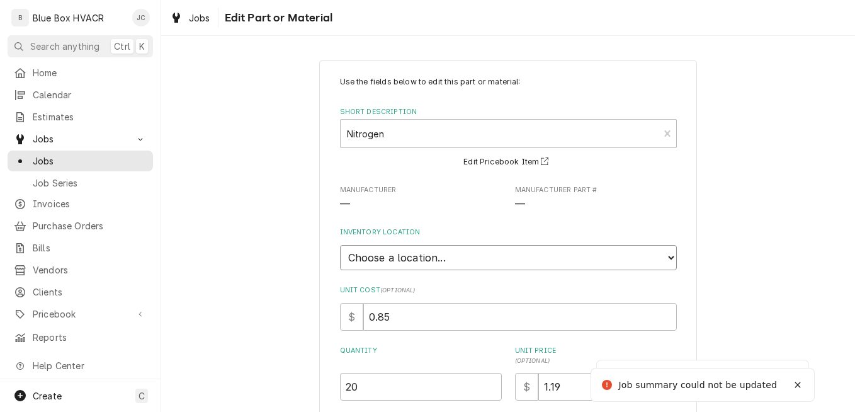
click at [427, 254] on select "Choose a location... Blue Box Truck #1" at bounding box center [508, 257] width 337 height 25
select select "427"
click at [340, 245] on select "Choose a location... Blue Box Truck #1" at bounding box center [508, 257] width 337 height 25
type textarea "x"
click at [466, 258] on select "Choose a location... Blue Box Truck #1" at bounding box center [508, 257] width 337 height 25
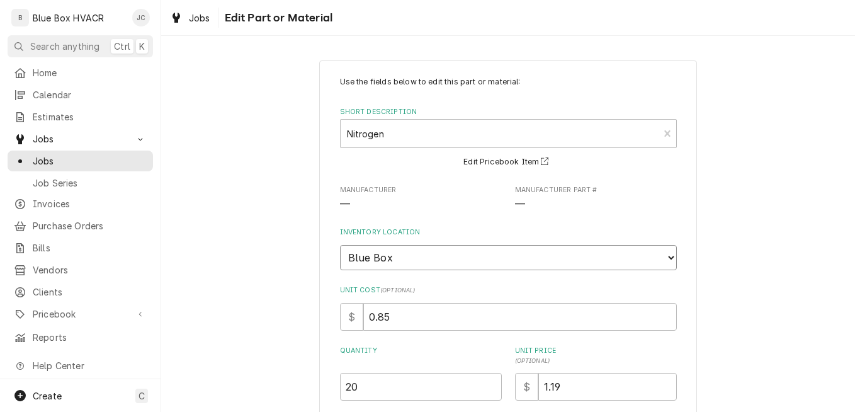
select select "426"
click at [340, 245] on select "Choose a location... Blue Box Truck #1" at bounding box center [508, 257] width 337 height 25
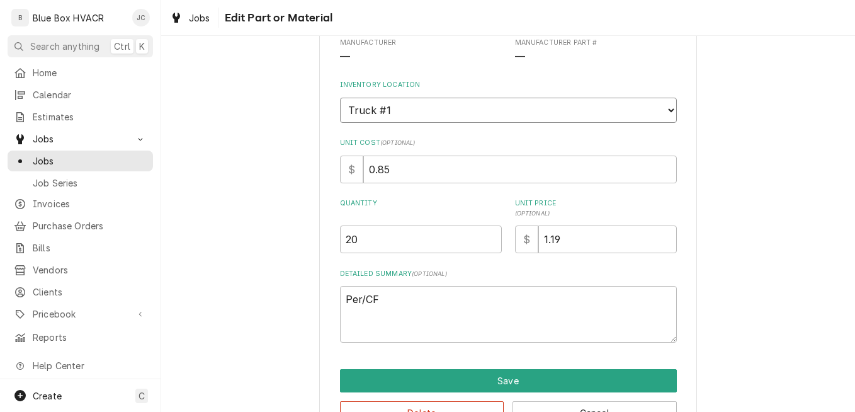
scroll to position [187, 0]
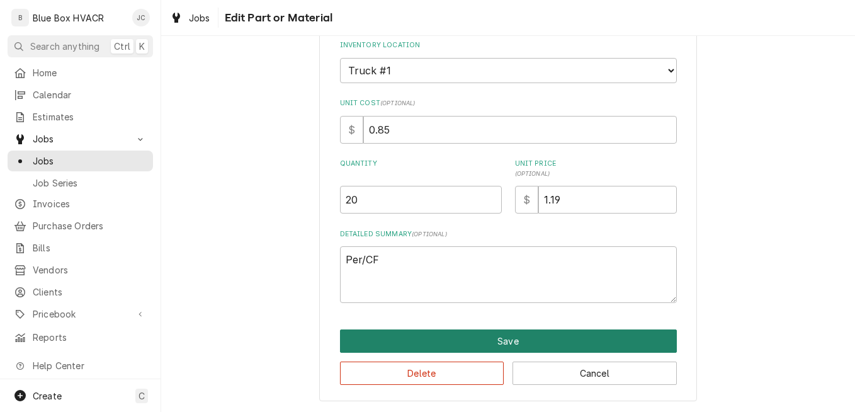
click at [495, 337] on button "Save" at bounding box center [508, 340] width 337 height 23
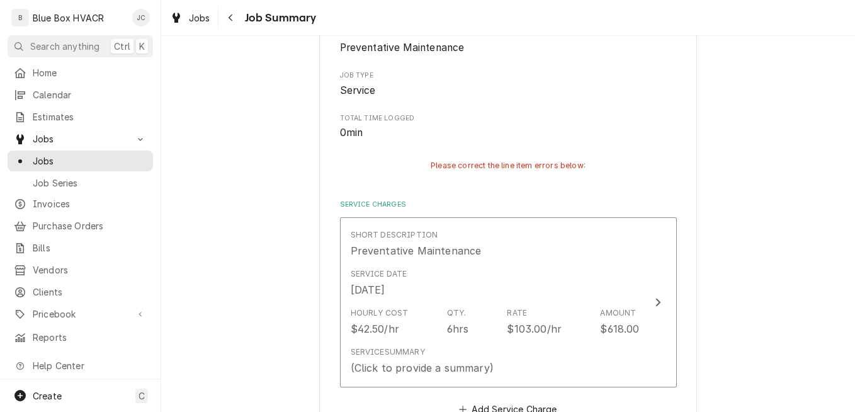
scroll to position [789, 0]
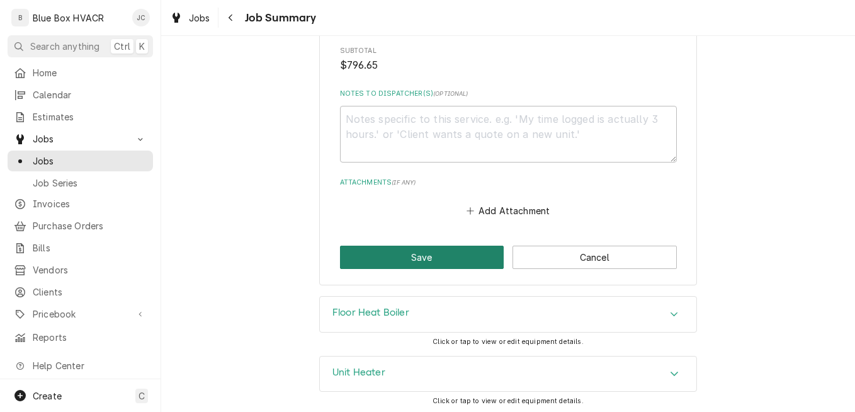
click at [449, 254] on button "Save" at bounding box center [422, 257] width 164 height 23
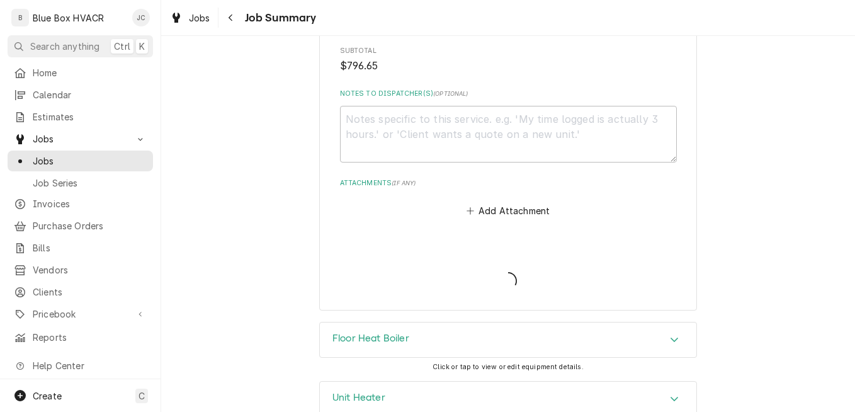
type textarea "x"
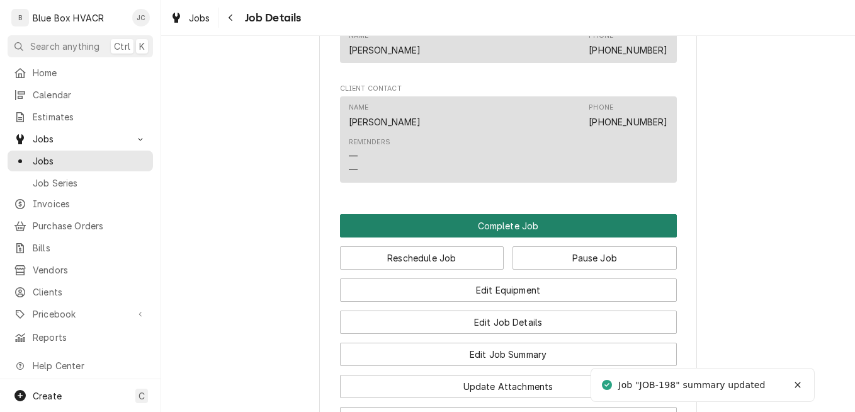
scroll to position [1008, 0]
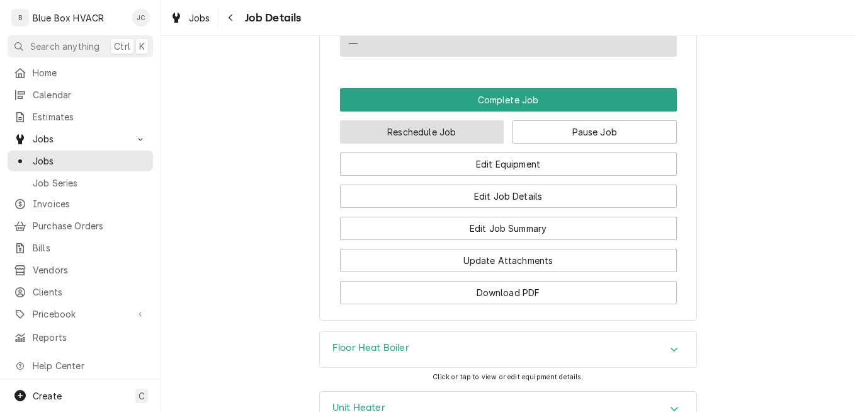
click at [452, 142] on button "Reschedule Job" at bounding box center [422, 131] width 164 height 23
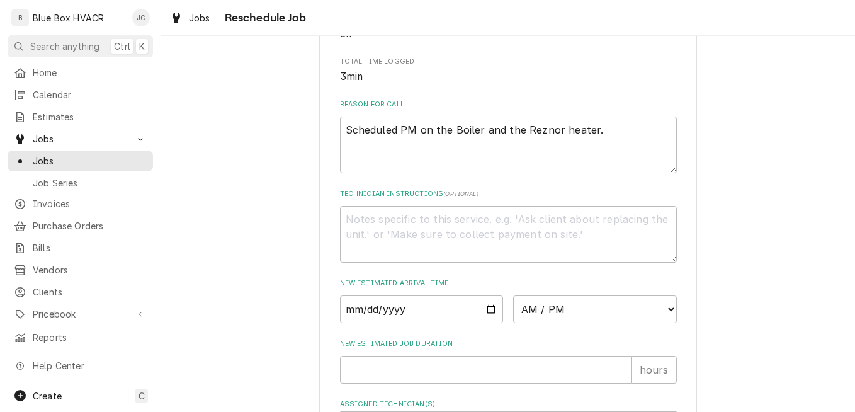
scroll to position [378, 0]
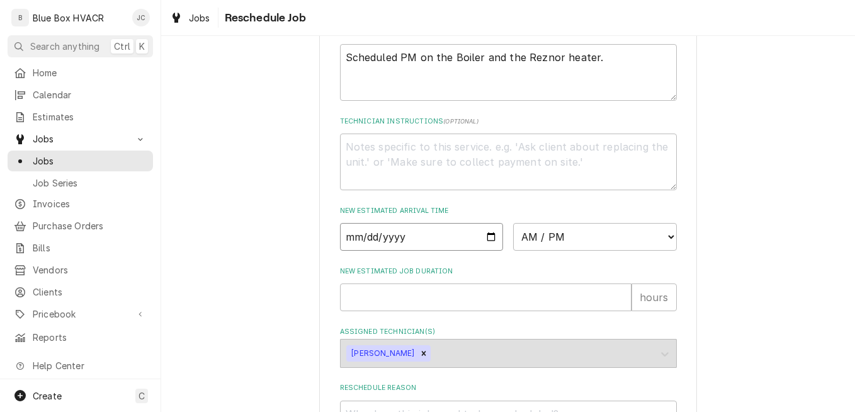
click at [487, 249] on input "Date" at bounding box center [422, 237] width 164 height 28
type textarea "x"
type input "[DATE]"
click at [565, 251] on select "AM / PM 6:00 AM 6:15 AM 6:30 AM 6:45 AM 7:00 AM 7:15 AM 7:30 AM 7:45 AM 8:00 AM…" at bounding box center [595, 237] width 164 height 28
select select "08:30:00"
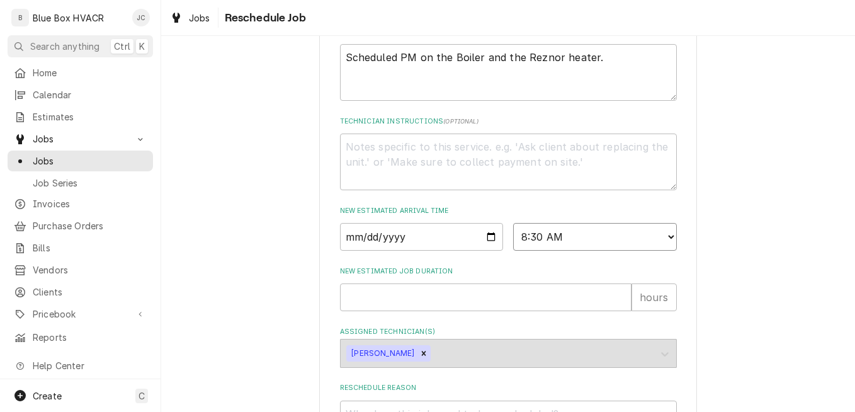
click at [513, 237] on select "AM / PM 6:00 AM 6:15 AM 6:30 AM 6:45 AM 7:00 AM 7:15 AM 7:30 AM 7:45 AM 8:00 AM…" at bounding box center [595, 237] width 164 height 28
click at [469, 306] on input "New Estimated Job Duration" at bounding box center [486, 297] width 292 height 28
type textarea "x"
type input "6"
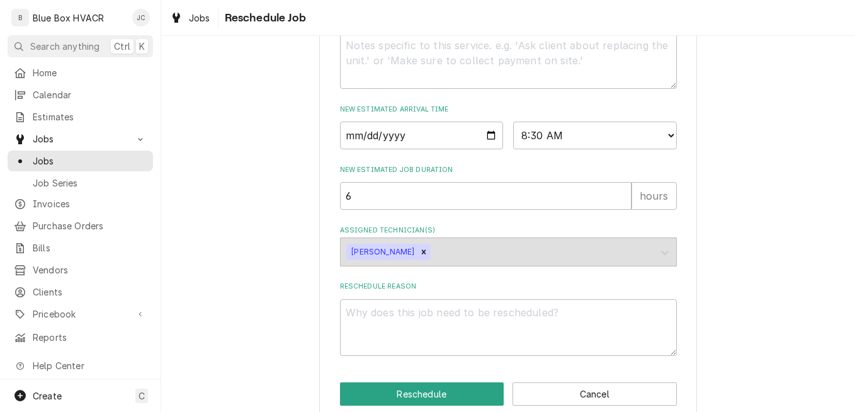
scroll to position [515, 0]
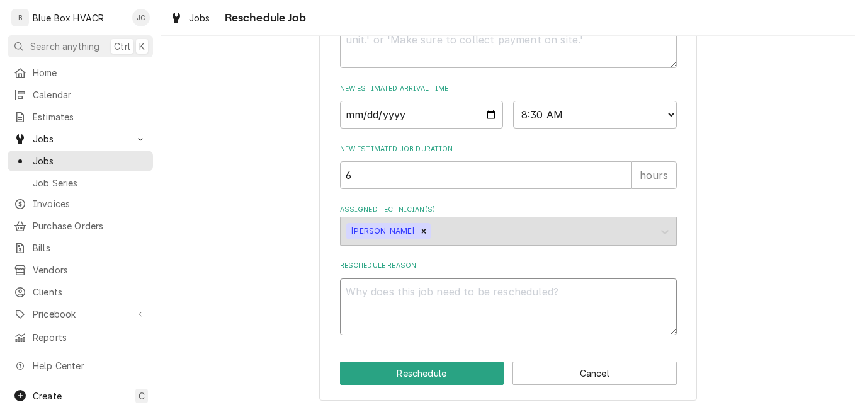
click at [456, 312] on textarea "Reschedule Reason" at bounding box center [508, 306] width 337 height 57
type textarea "x"
type textarea "p"
type textarea "x"
type textarea "pa"
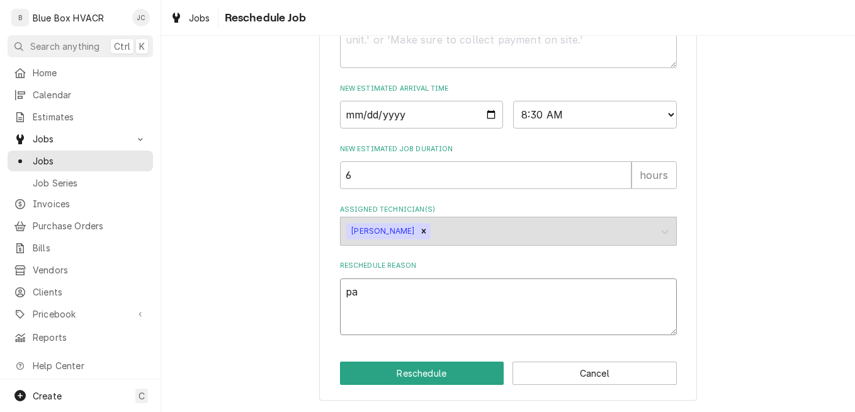
type textarea "x"
type textarea "par"
type textarea "x"
type textarea "part"
type textarea "x"
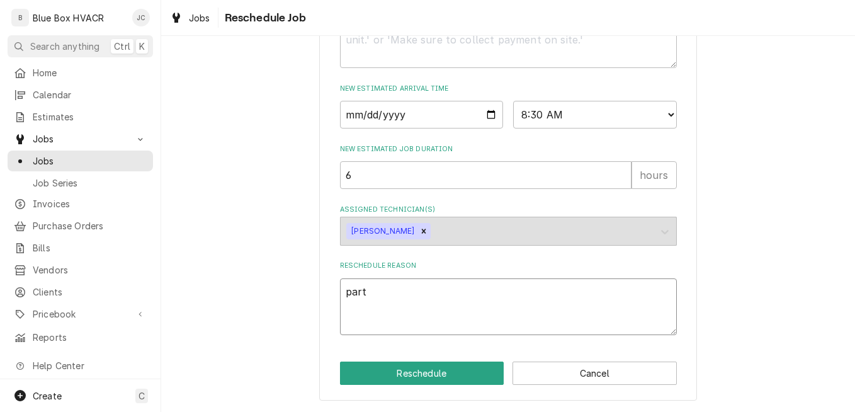
type textarea "par"
type textarea "x"
type textarea "pa"
type textarea "x"
type textarea "p"
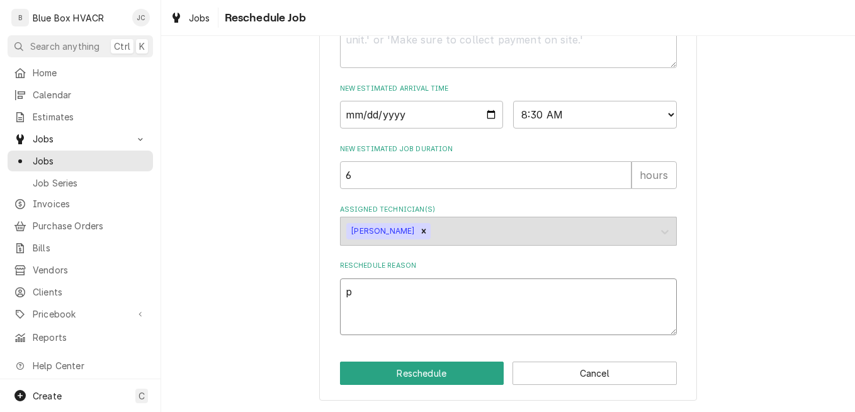
type textarea "x"
type textarea "A"
type textarea "x"
type textarea "Aw"
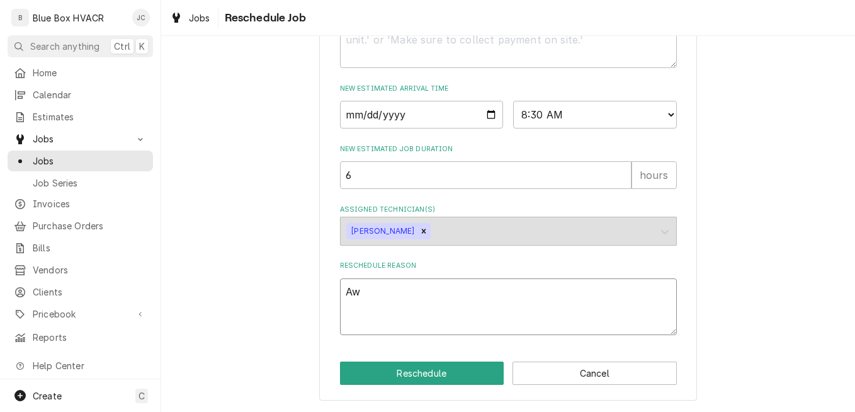
type textarea "x"
type textarea "Awa"
type textarea "x"
type textarea "Awai"
type textarea "x"
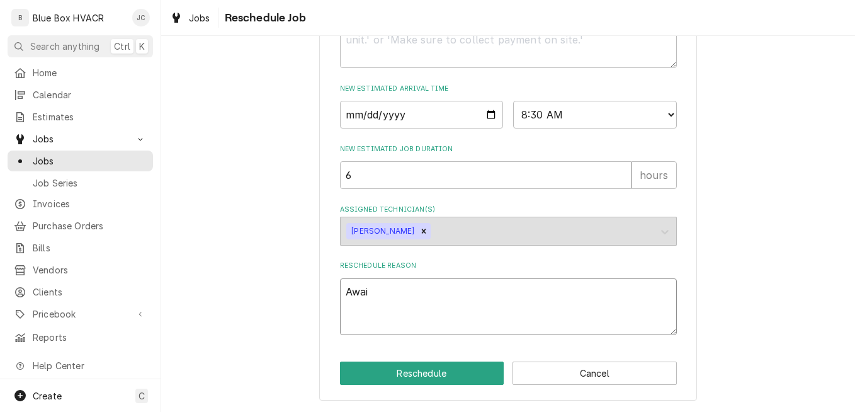
type textarea "Await"
type textarea "x"
type textarea "Awaiti"
type textarea "x"
type textarea "Awaitin"
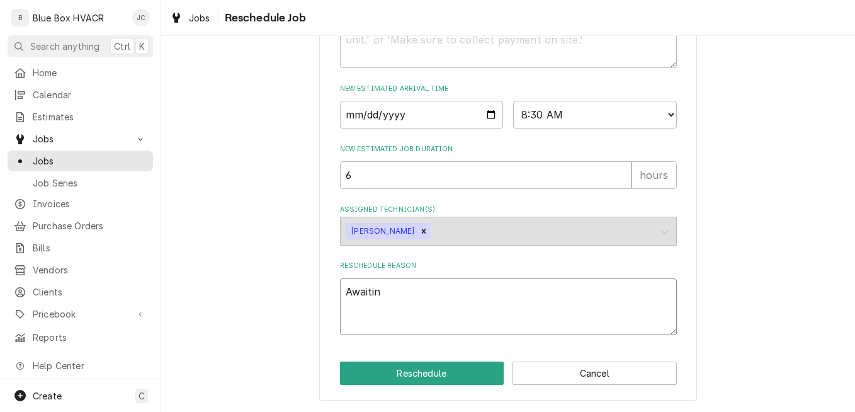
type textarea "x"
type textarea "Awaiting"
type textarea "x"
type textarea "Awaiting"
type textarea "x"
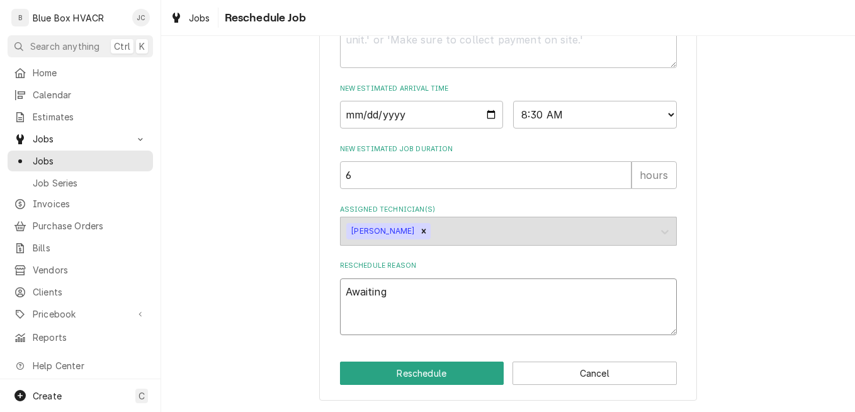
type textarea "Awaiting p"
type textarea "x"
type textarea "Awaiting pa"
type textarea "x"
type textarea "Awaiting par"
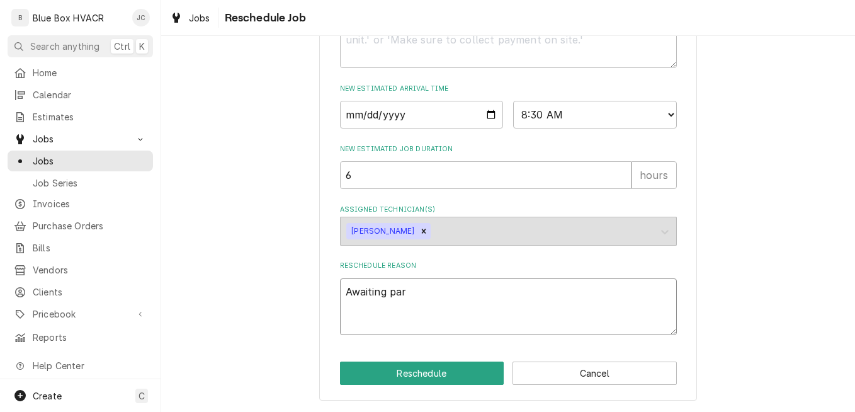
type textarea "x"
type textarea "Awaiting part"
type textarea "x"
type textarea "Awaiting parts"
click at [408, 367] on button "Reschedule" at bounding box center [422, 373] width 164 height 23
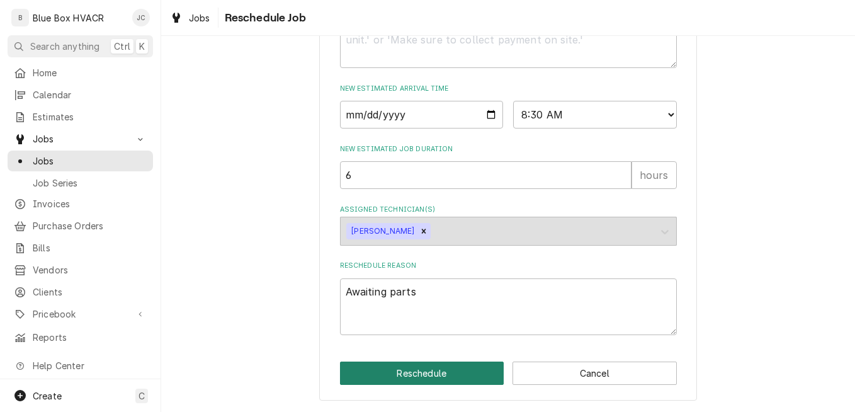
type textarea "x"
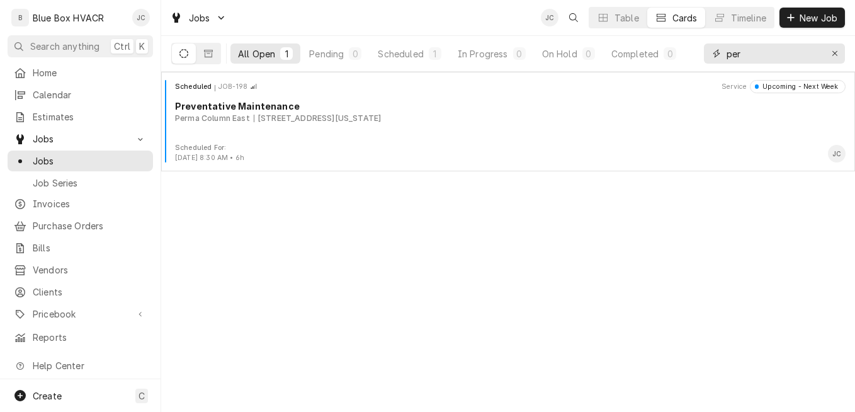
click at [838, 53] on icon "Erase input" at bounding box center [835, 53] width 7 height 9
